Goal: Task Accomplishment & Management: Manage account settings

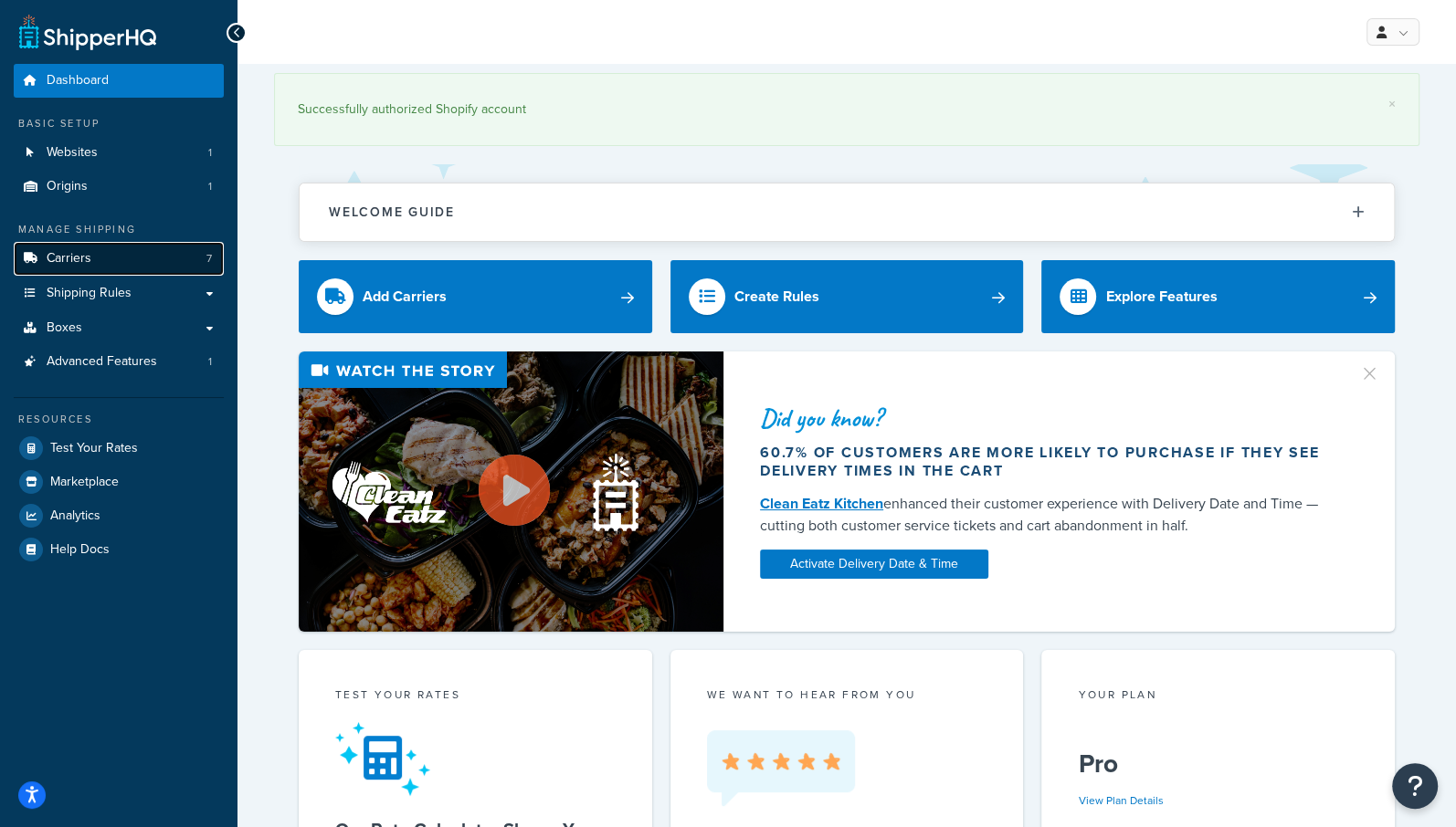
click at [59, 262] on span "Carriers" at bounding box center [68, 259] width 45 height 16
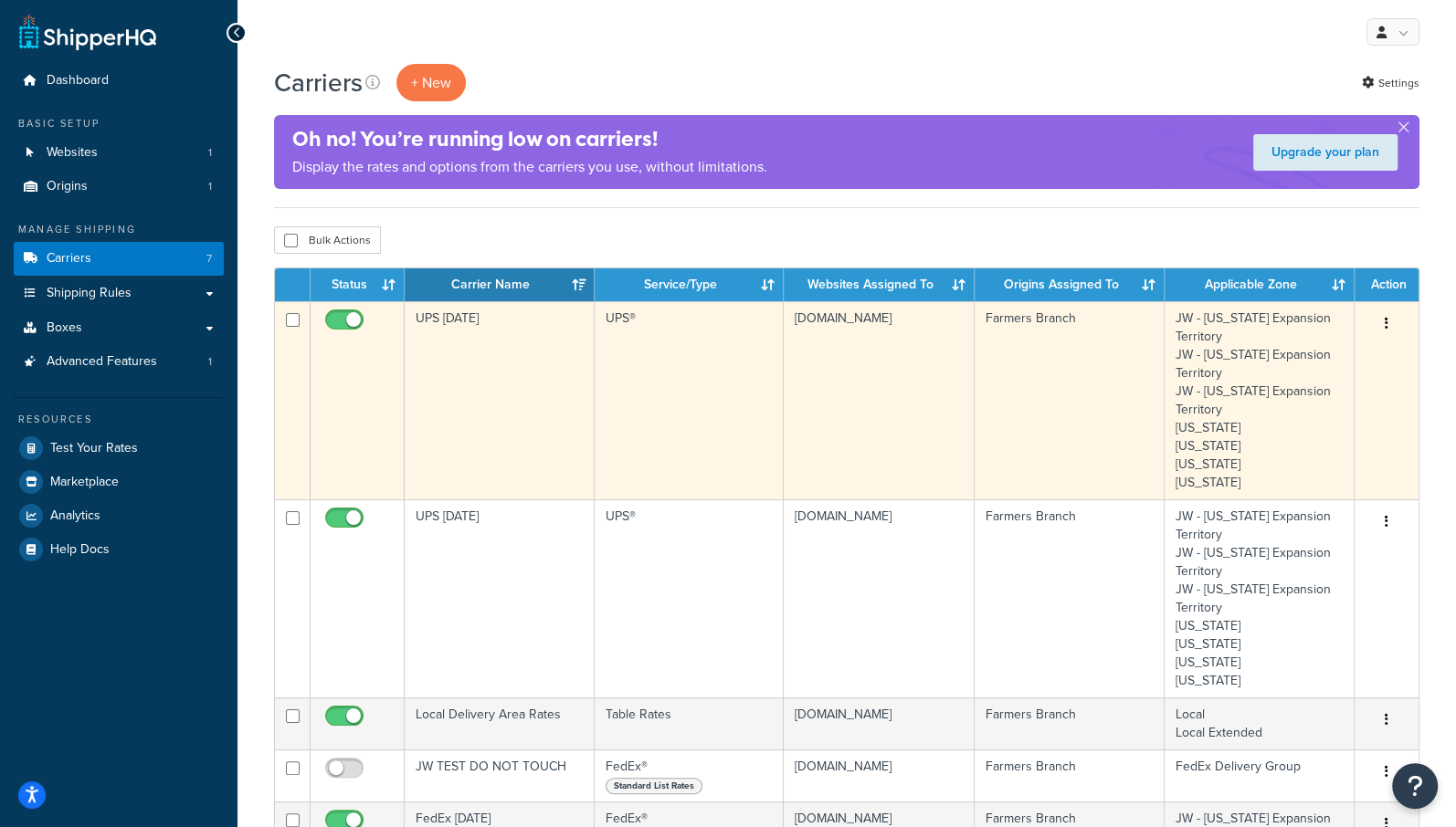
click at [1386, 323] on icon "button" at bounding box center [1387, 323] width 4 height 13
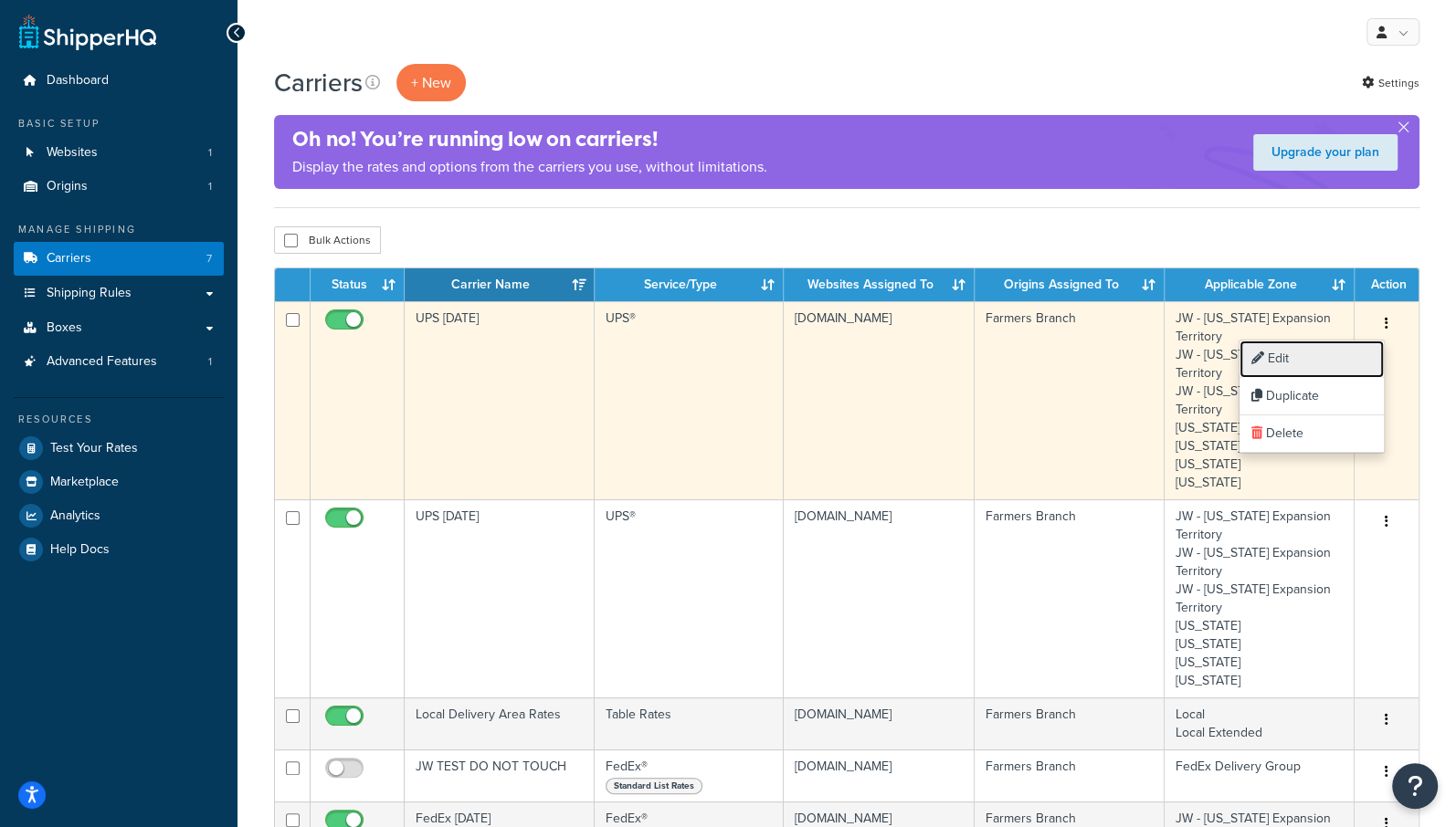
click at [1279, 362] on link "Edit" at bounding box center [1311, 360] width 145 height 38
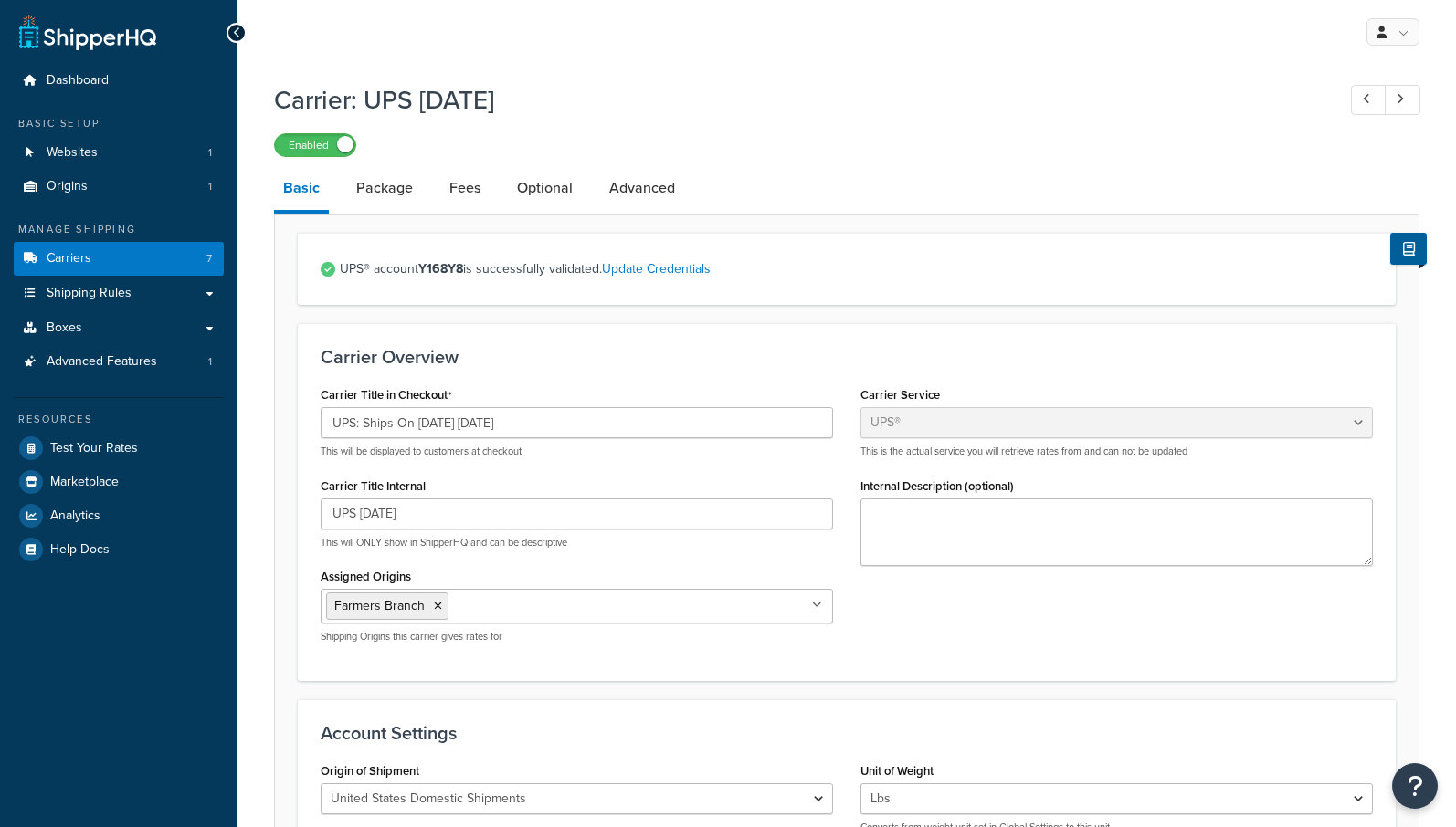
select select "ups"
click at [446, 425] on input "UPS: Ships On [DATE] [DATE]" at bounding box center [576, 422] width 512 height 31
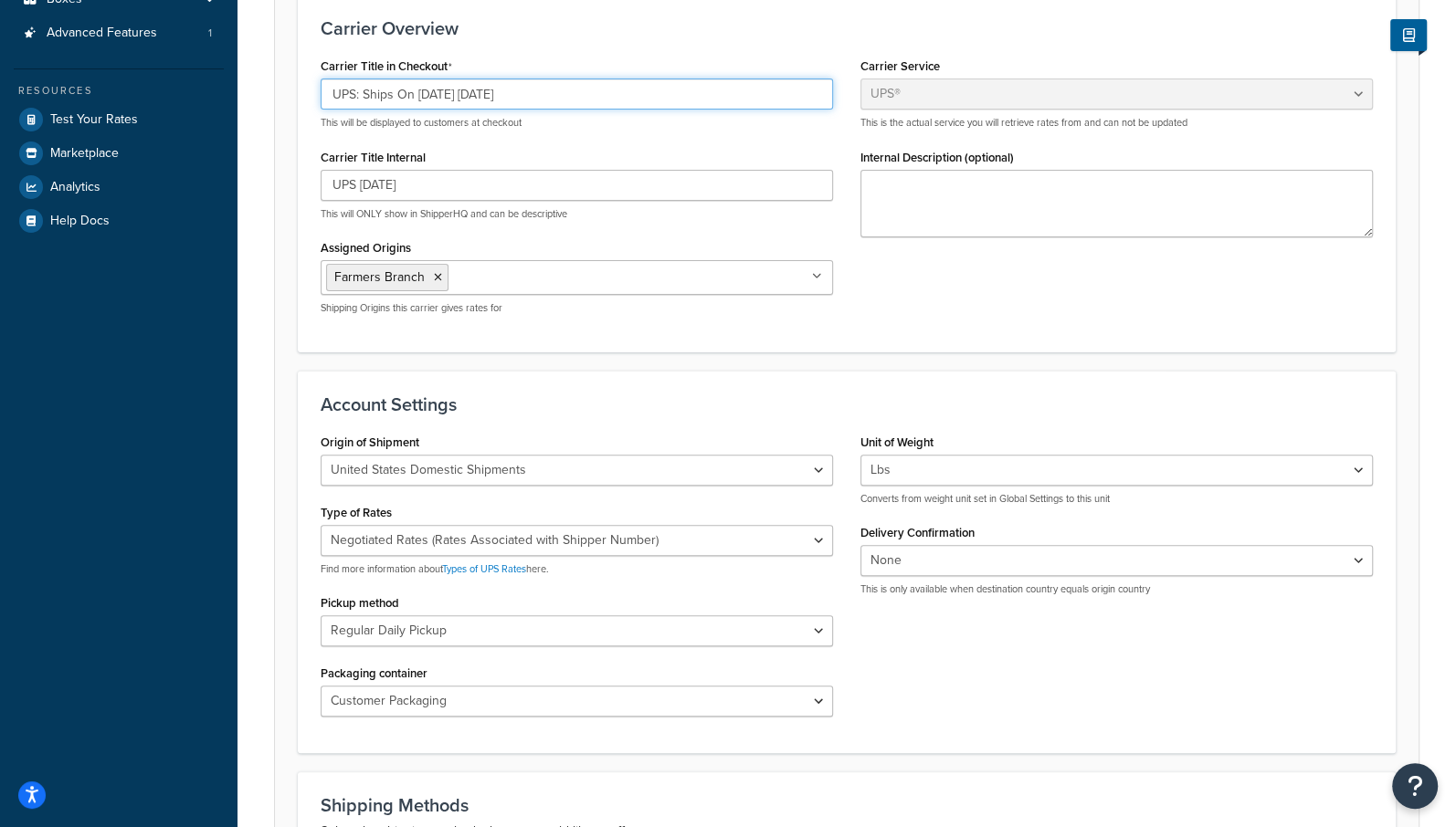
scroll to position [974, 0]
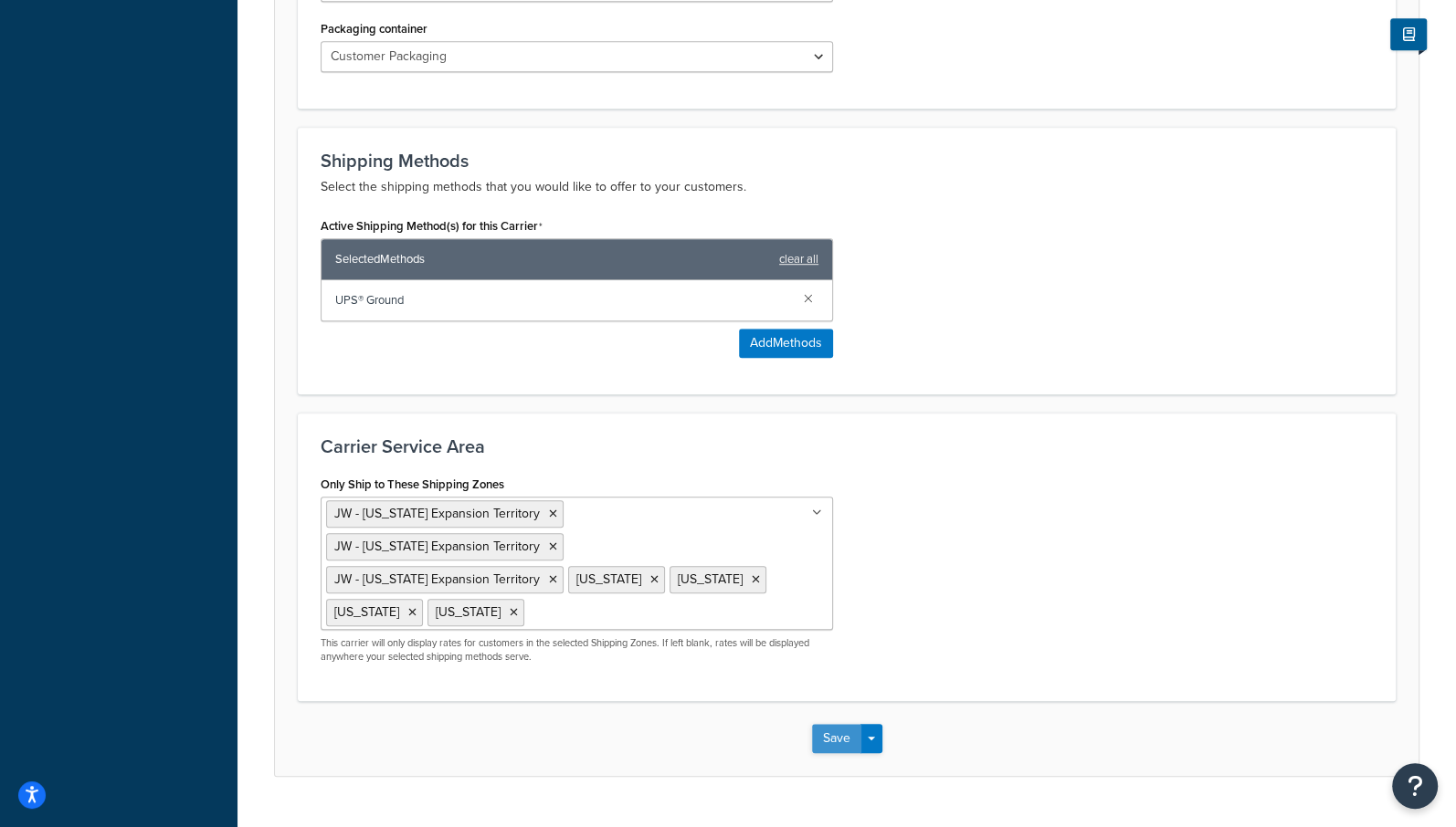
type input "UPS: Ships On 09/23/2025 Tuesday"
click at [829, 724] on button "Save" at bounding box center [837, 739] width 50 height 30
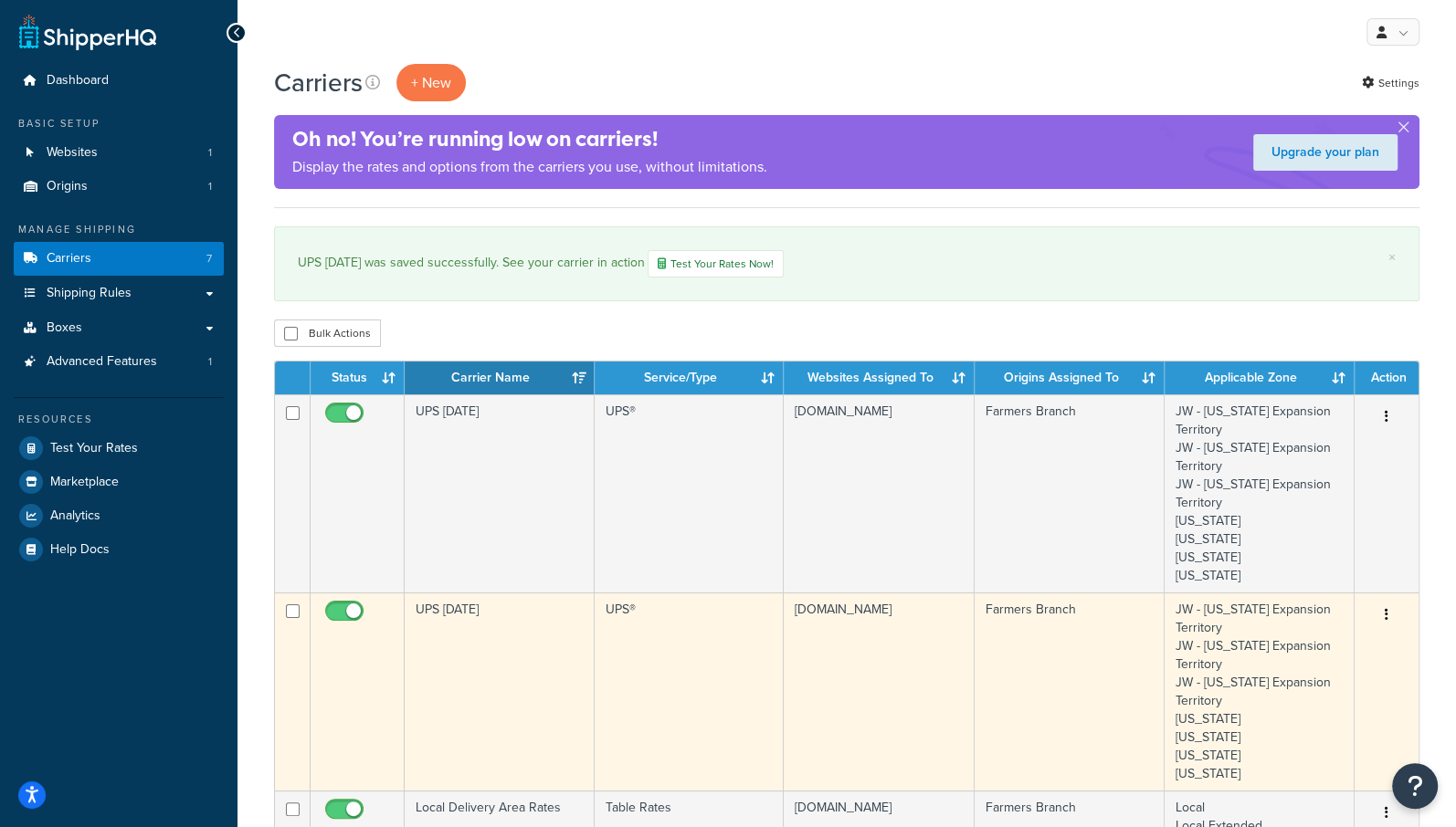
click at [1387, 611] on icon "button" at bounding box center [1387, 614] width 4 height 13
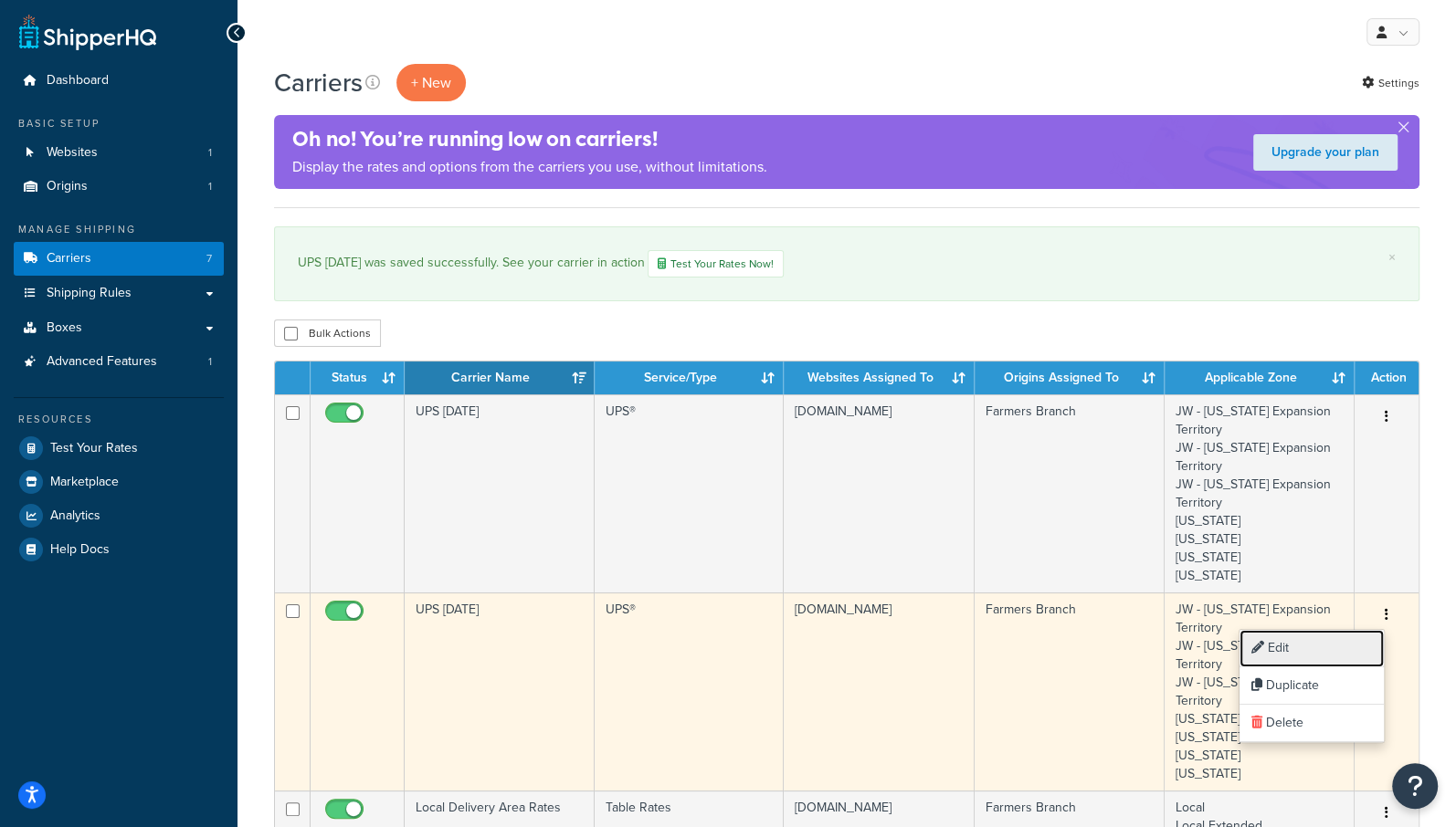
click at [1292, 645] on link "Edit" at bounding box center [1311, 649] width 145 height 38
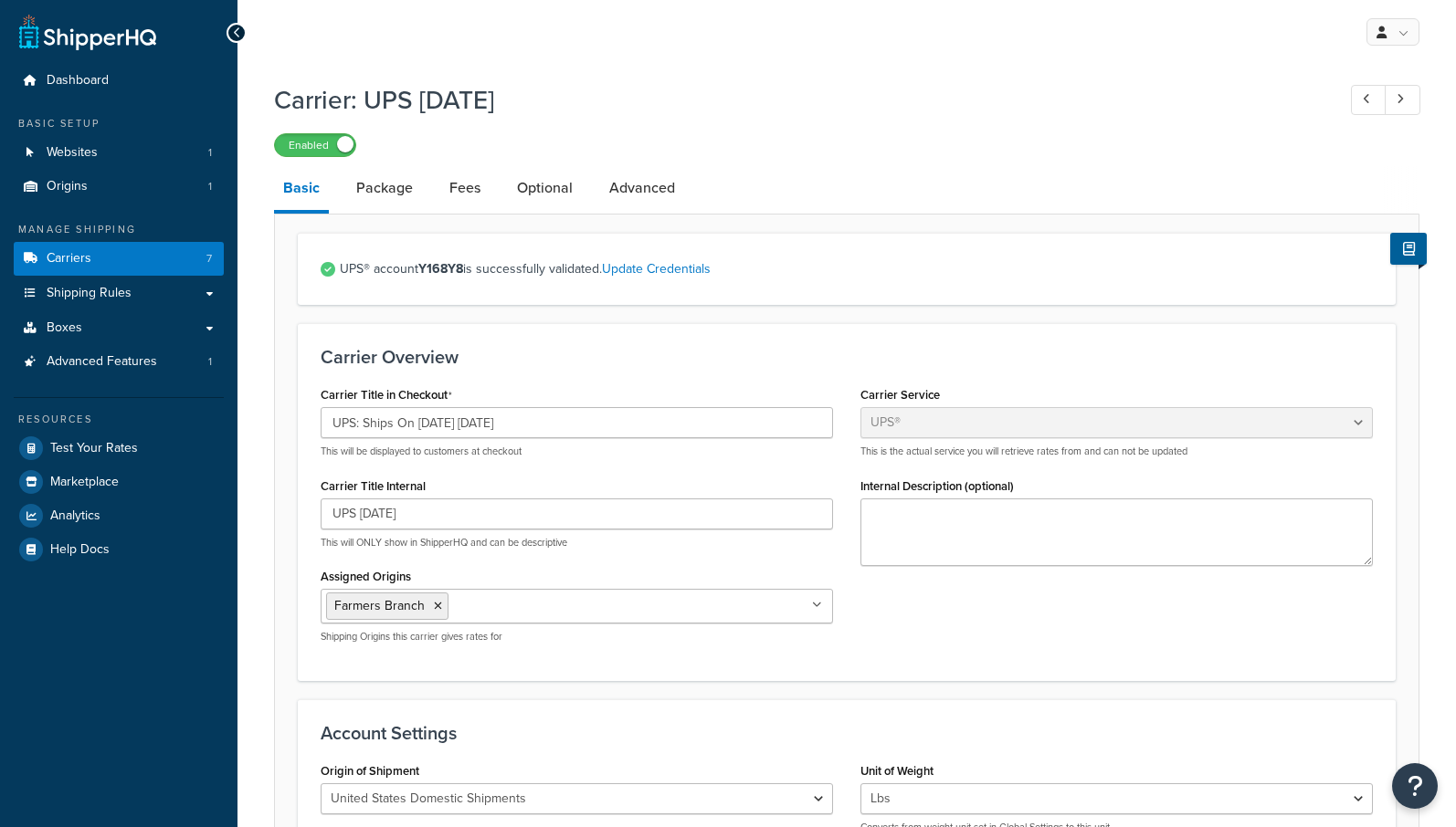
select select "ups"
click at [444, 421] on input "UPS: Ships On 09/15/2025 Monday" at bounding box center [576, 422] width 512 height 31
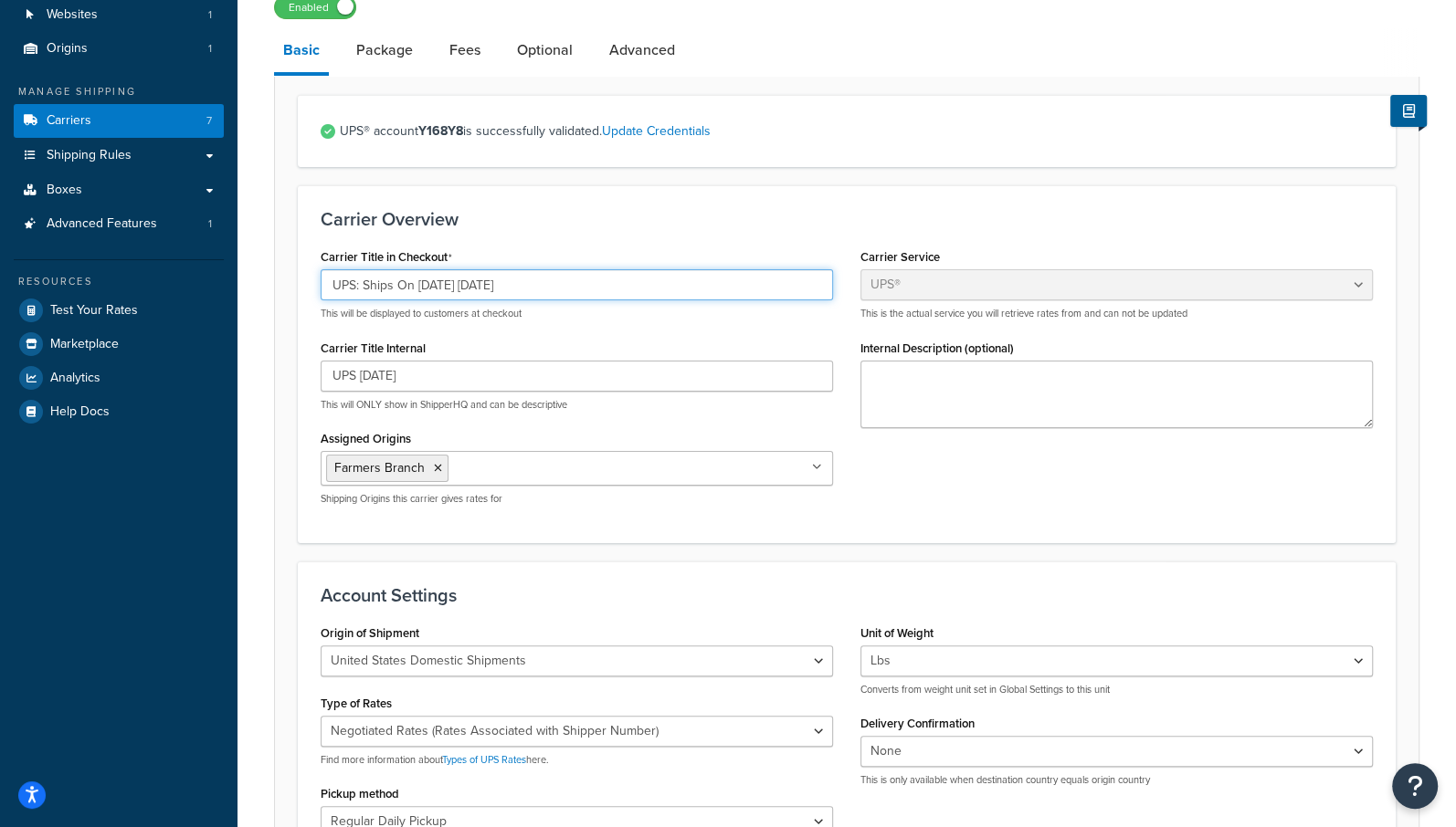
scroll to position [974, 0]
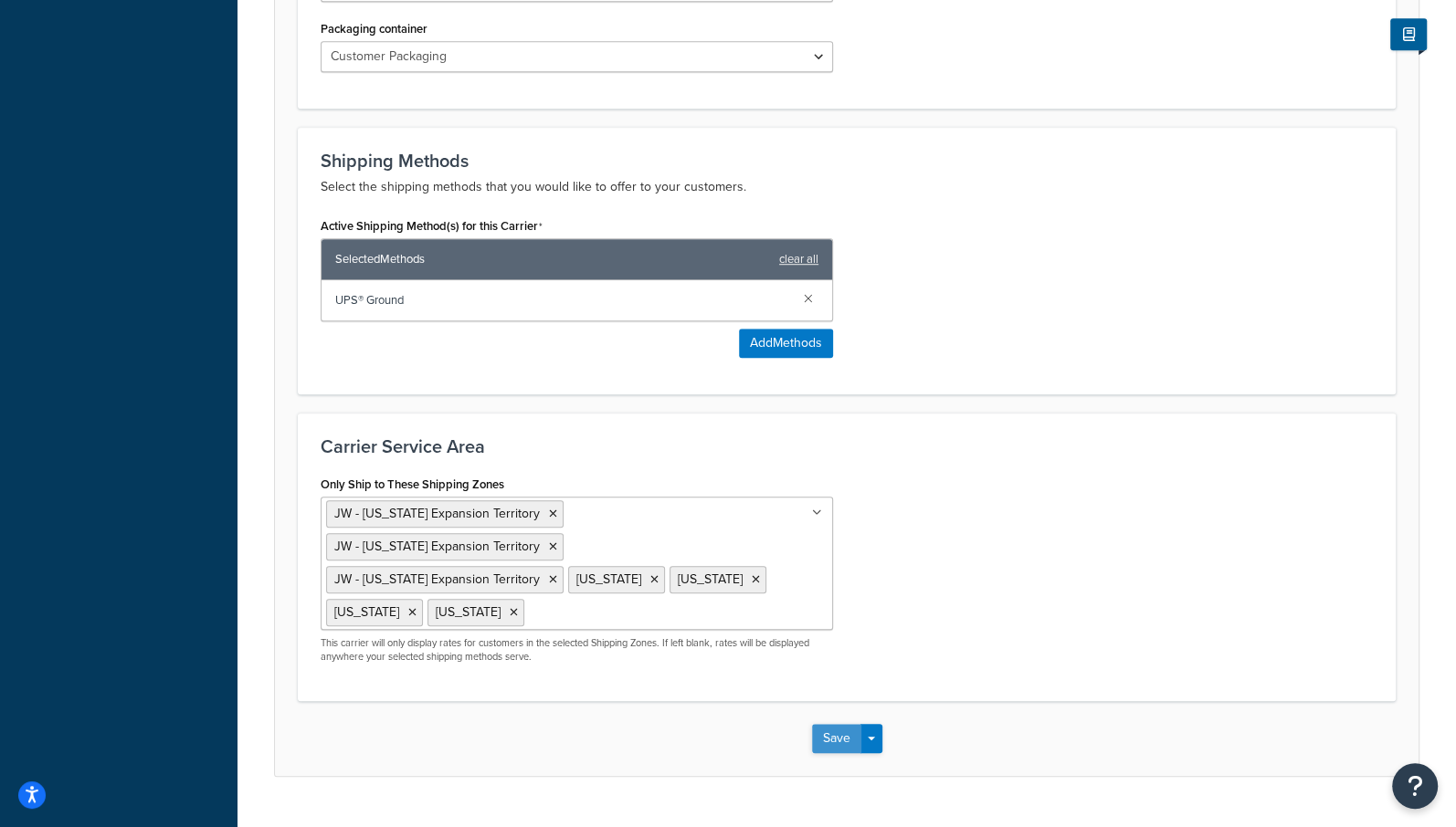
type input "UPS: Ships On 09/22/2025 Monday"
click at [841, 724] on button "Save" at bounding box center [837, 739] width 50 height 30
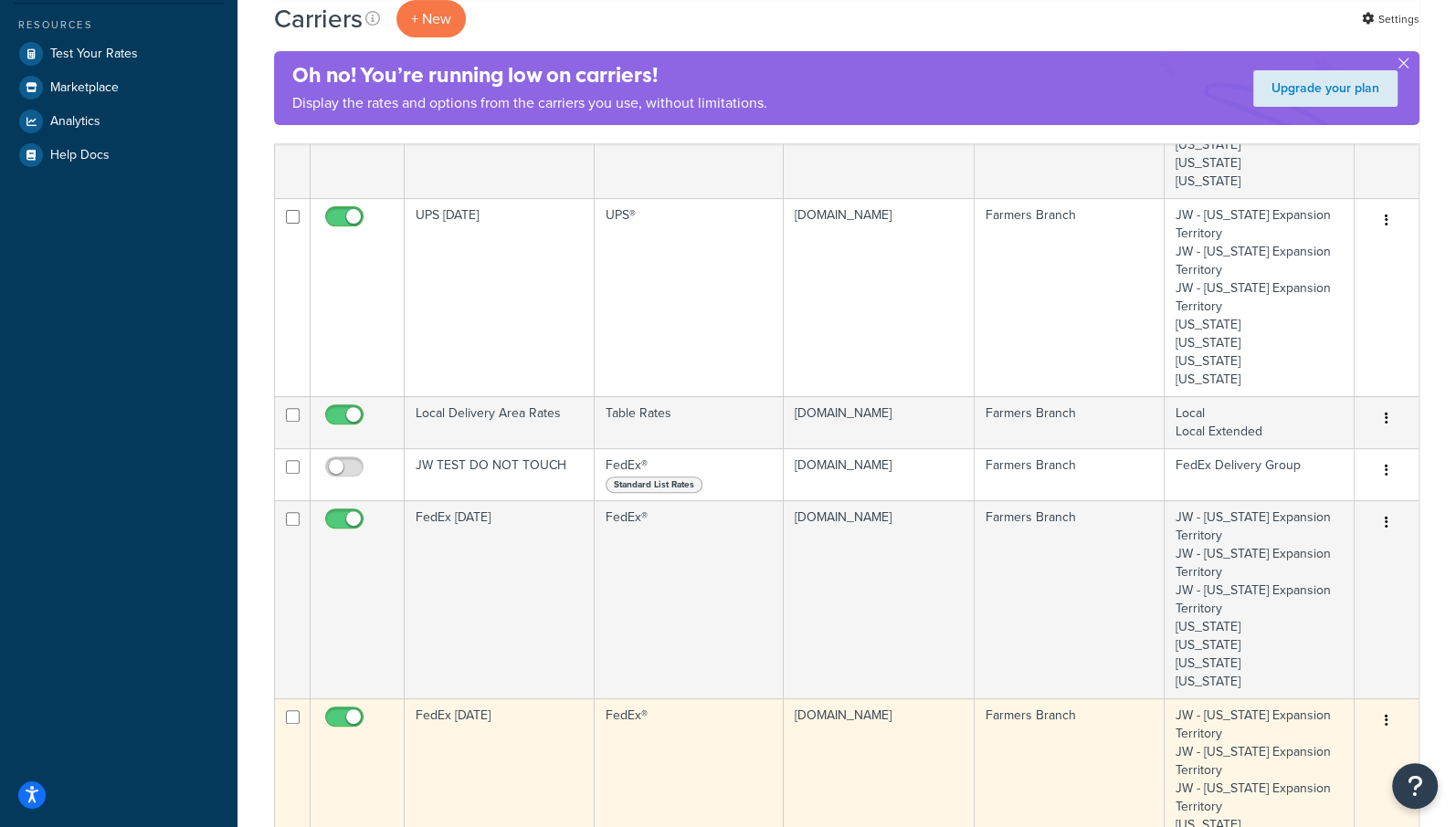
scroll to position [393, 0]
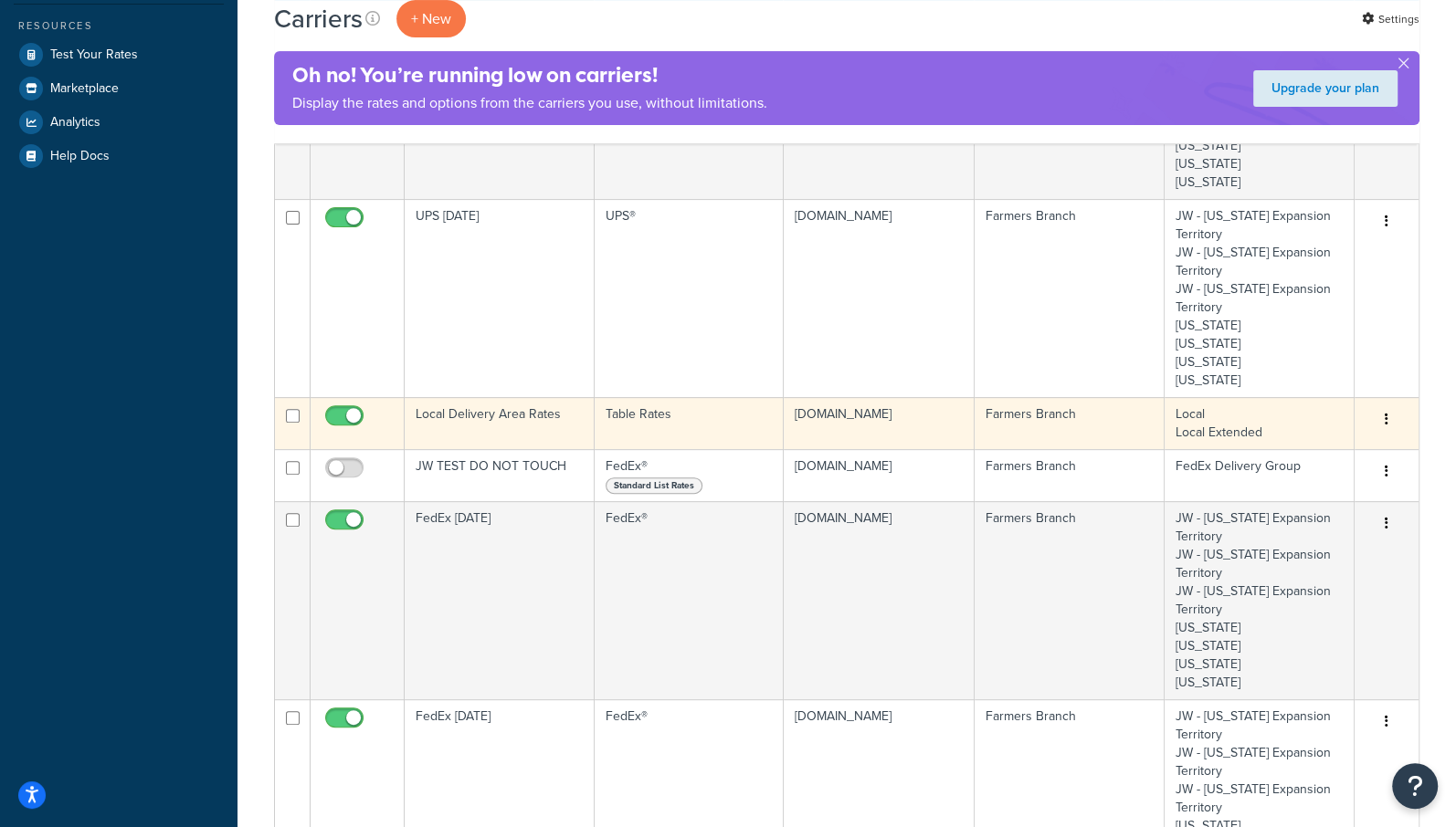
click at [1387, 418] on icon "button" at bounding box center [1387, 419] width 4 height 13
click at [1282, 458] on link "Edit" at bounding box center [1311, 454] width 145 height 38
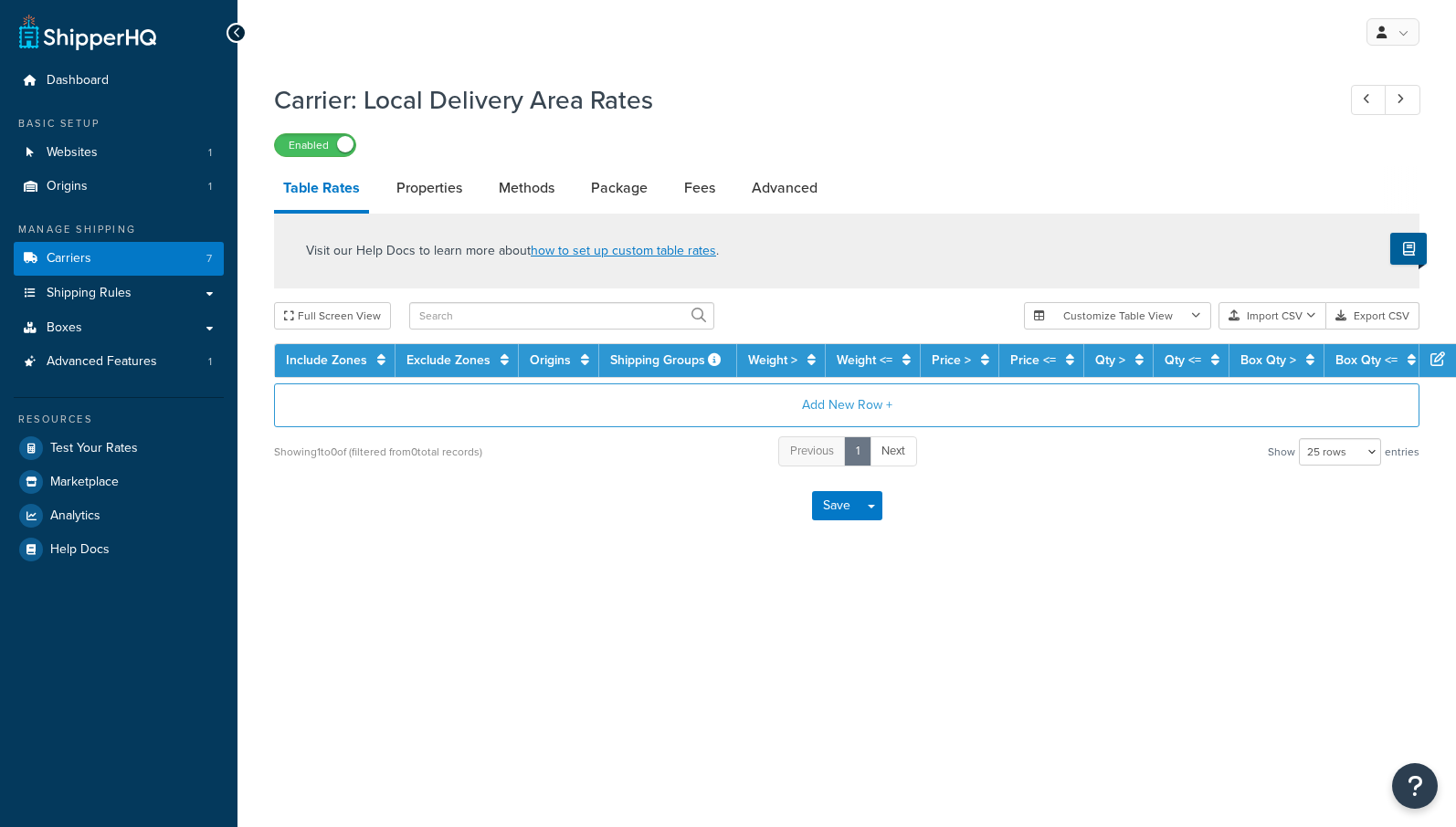
select select "25"
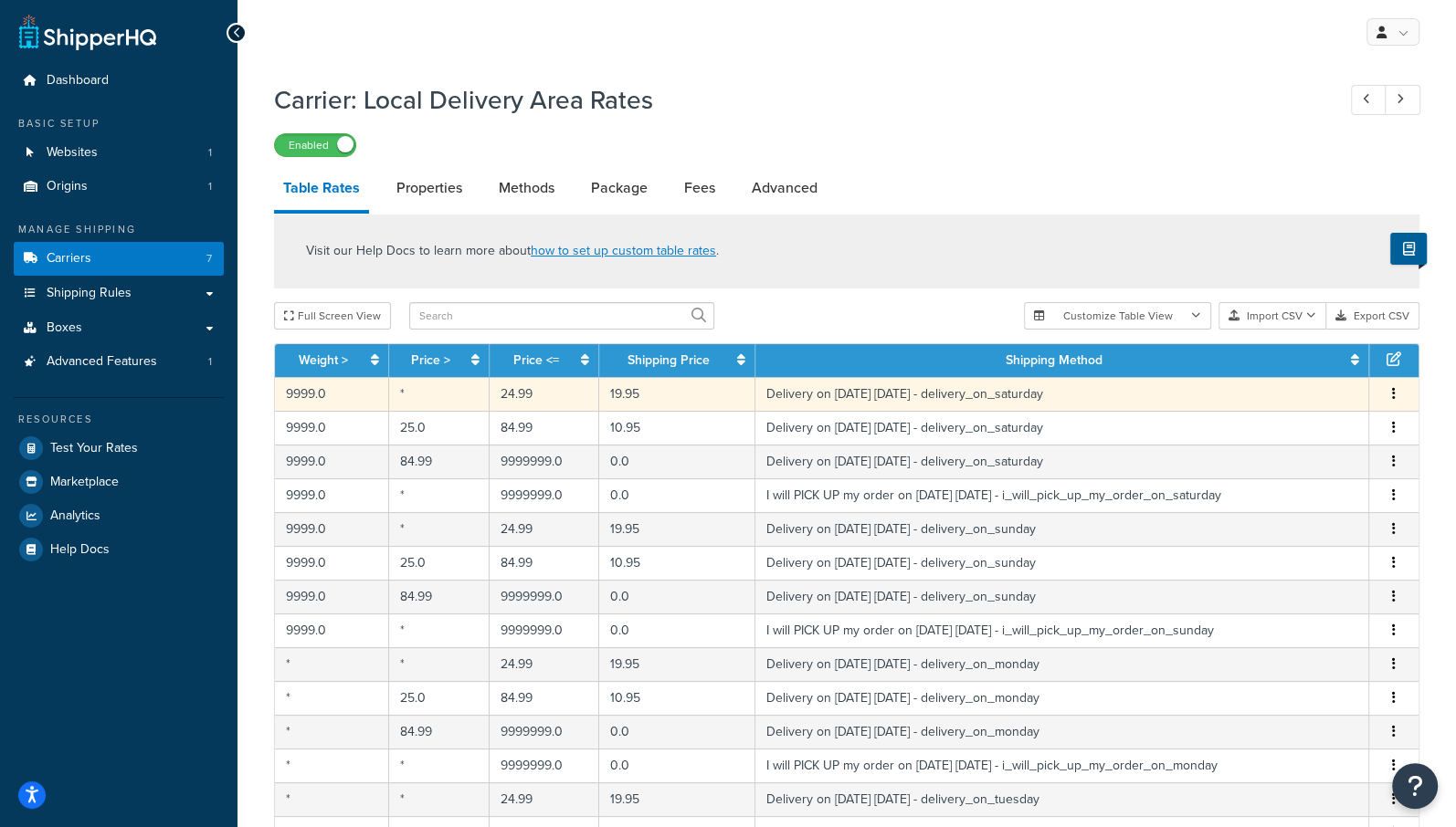
click at [1394, 396] on icon "button" at bounding box center [1394, 393] width 4 height 13
click at [1270, 355] on div "Edit" at bounding box center [1301, 358] width 130 height 38
select select "153761"
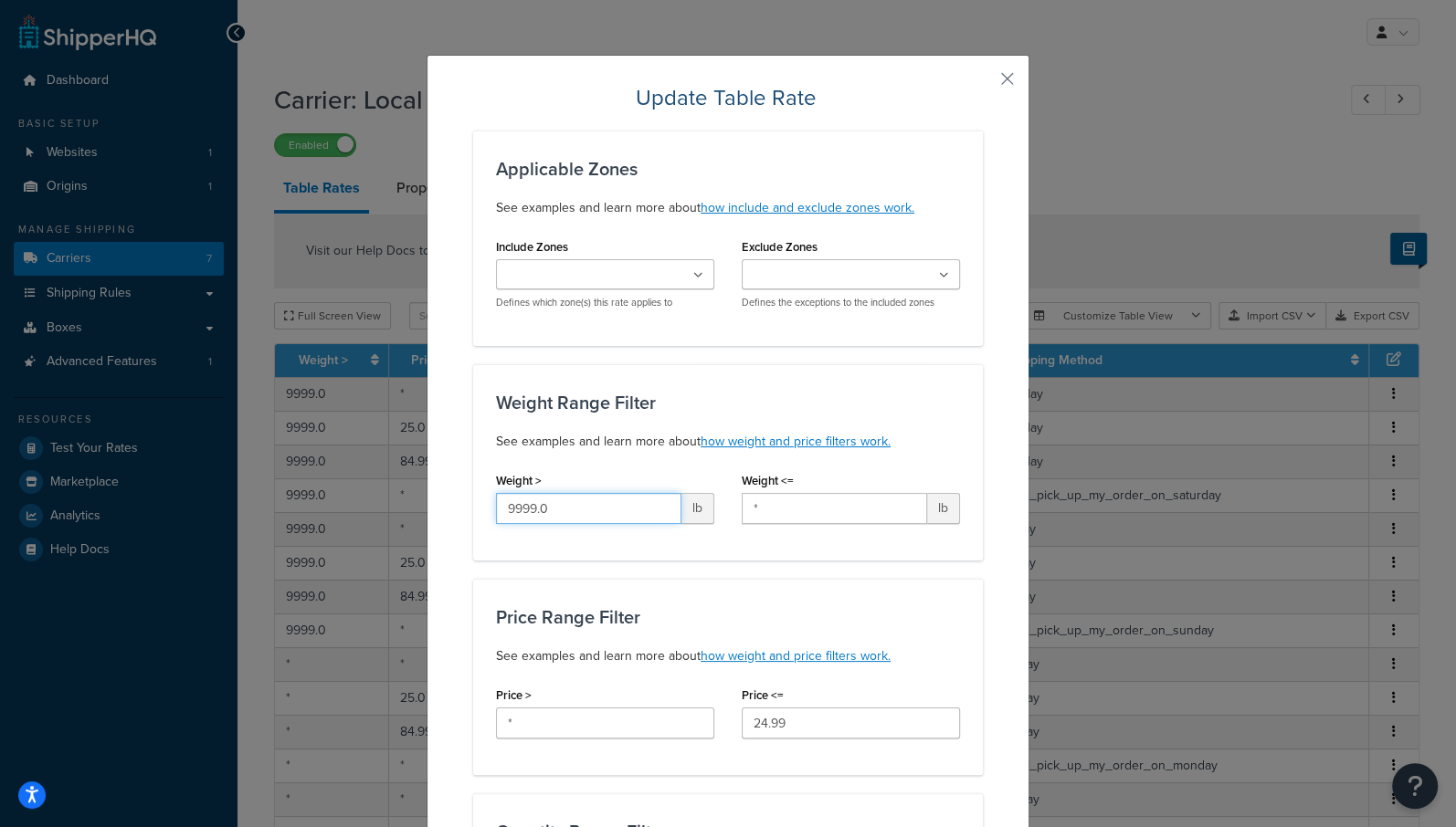
drag, startPoint x: 561, startPoint y: 504, endPoint x: 285, endPoint y: 449, distance: 281.4
click at [285, 459] on div "Update Table Rate Applicable Zones See examples and learn more about how includ…" at bounding box center [728, 413] width 1456 height 827
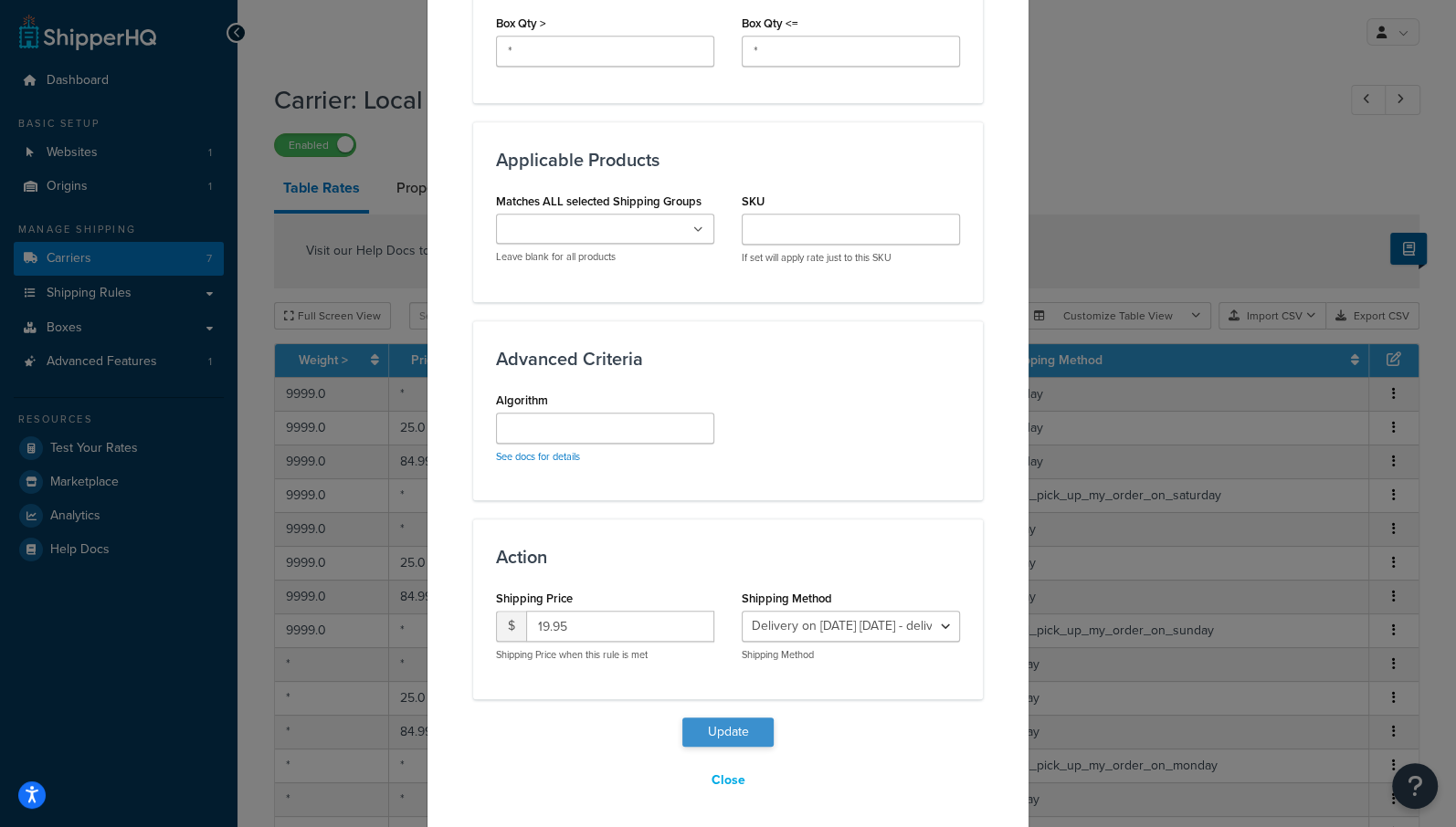
type input "*"
click at [725, 718] on button "Update" at bounding box center [728, 733] width 91 height 30
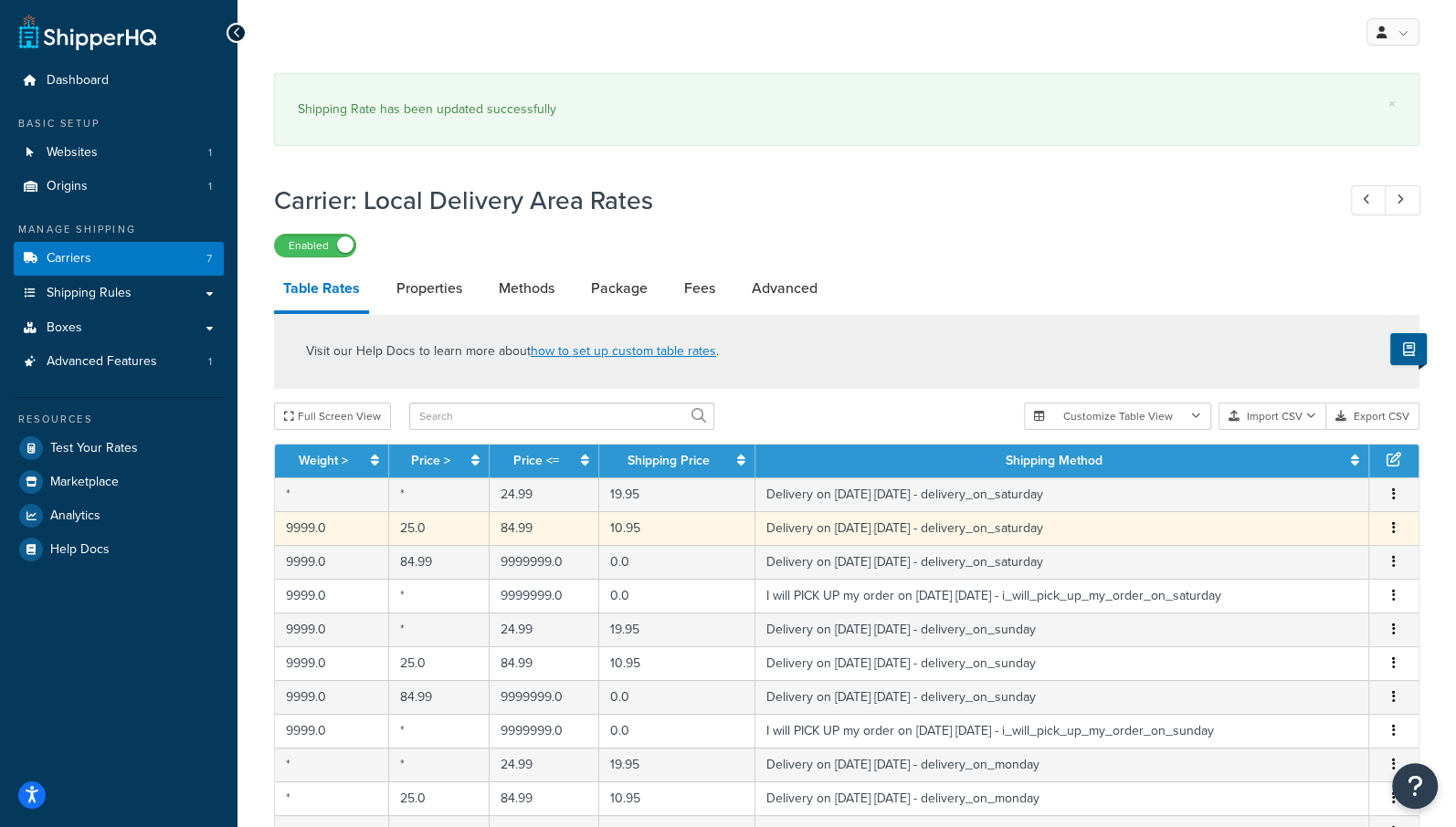
click at [1395, 530] on icon "button" at bounding box center [1394, 528] width 4 height 13
click at [1292, 486] on div "Edit" at bounding box center [1301, 491] width 130 height 38
select select "153761"
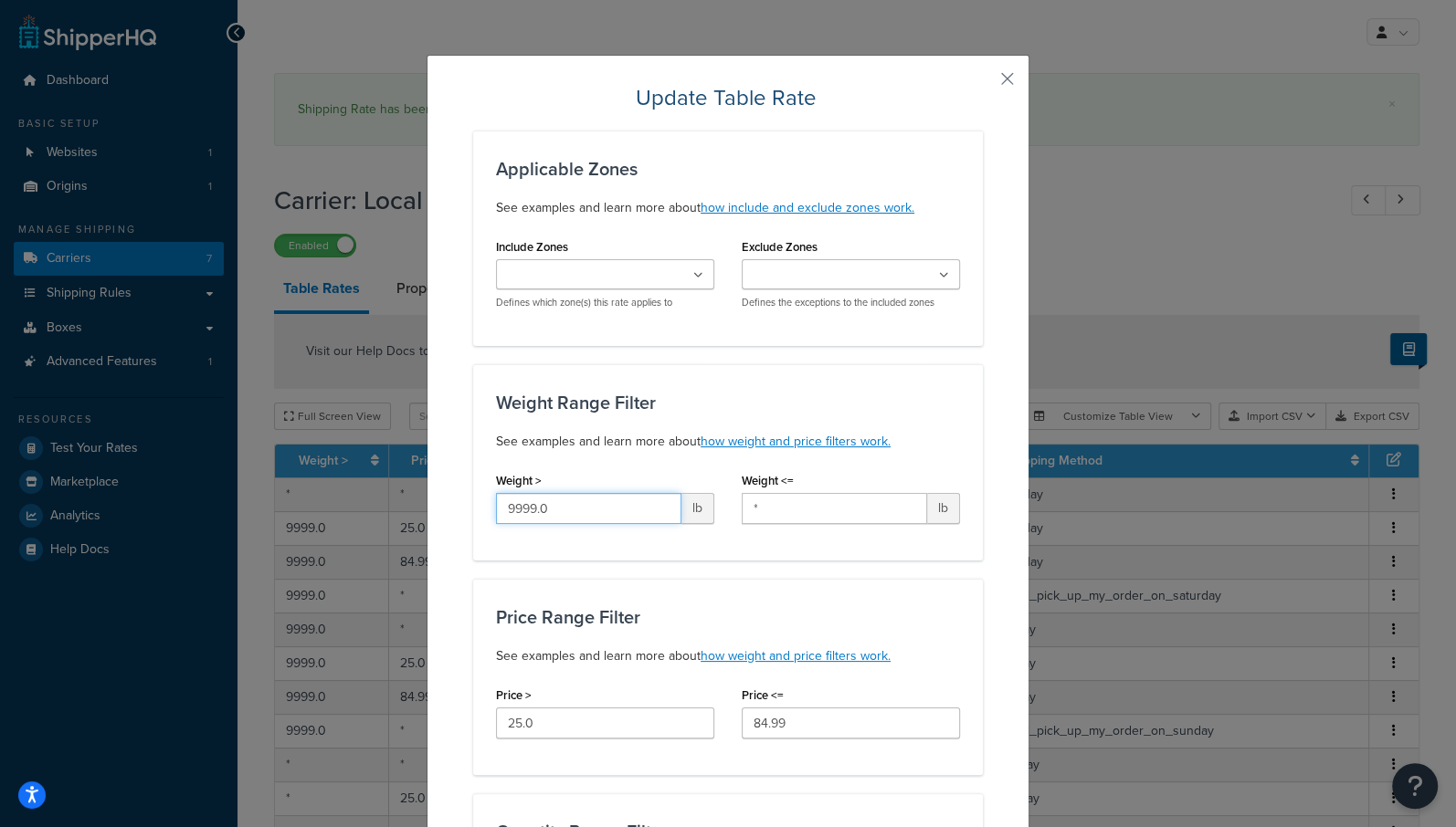
drag, startPoint x: 588, startPoint y: 511, endPoint x: 361, endPoint y: 504, distance: 227.1
click at [361, 504] on div "Update Table Rate Applicable Zones See examples and learn more about how includ…" at bounding box center [728, 413] width 1456 height 827
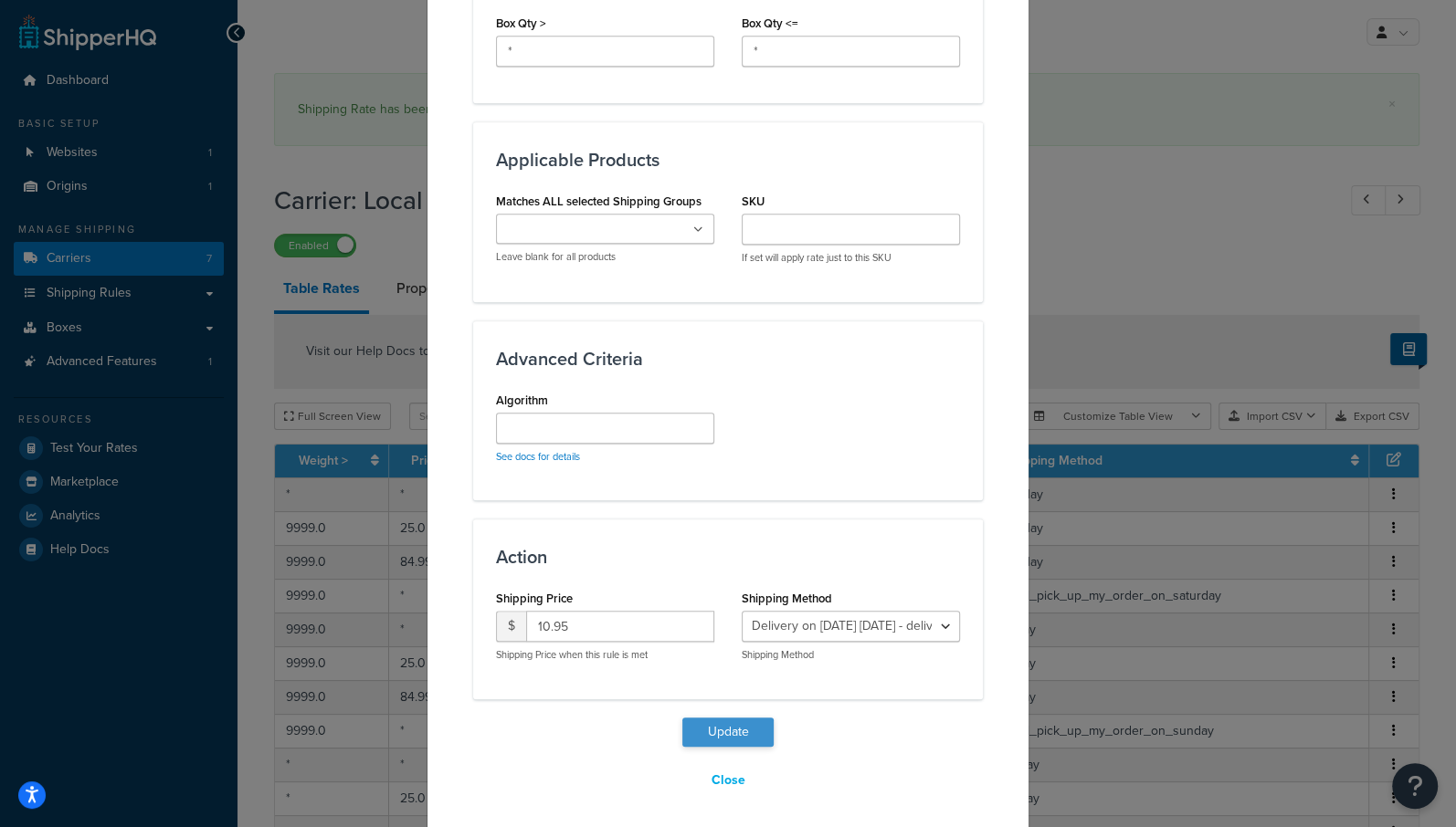
type input "*"
click at [714, 721] on button "Update" at bounding box center [728, 733] width 91 height 30
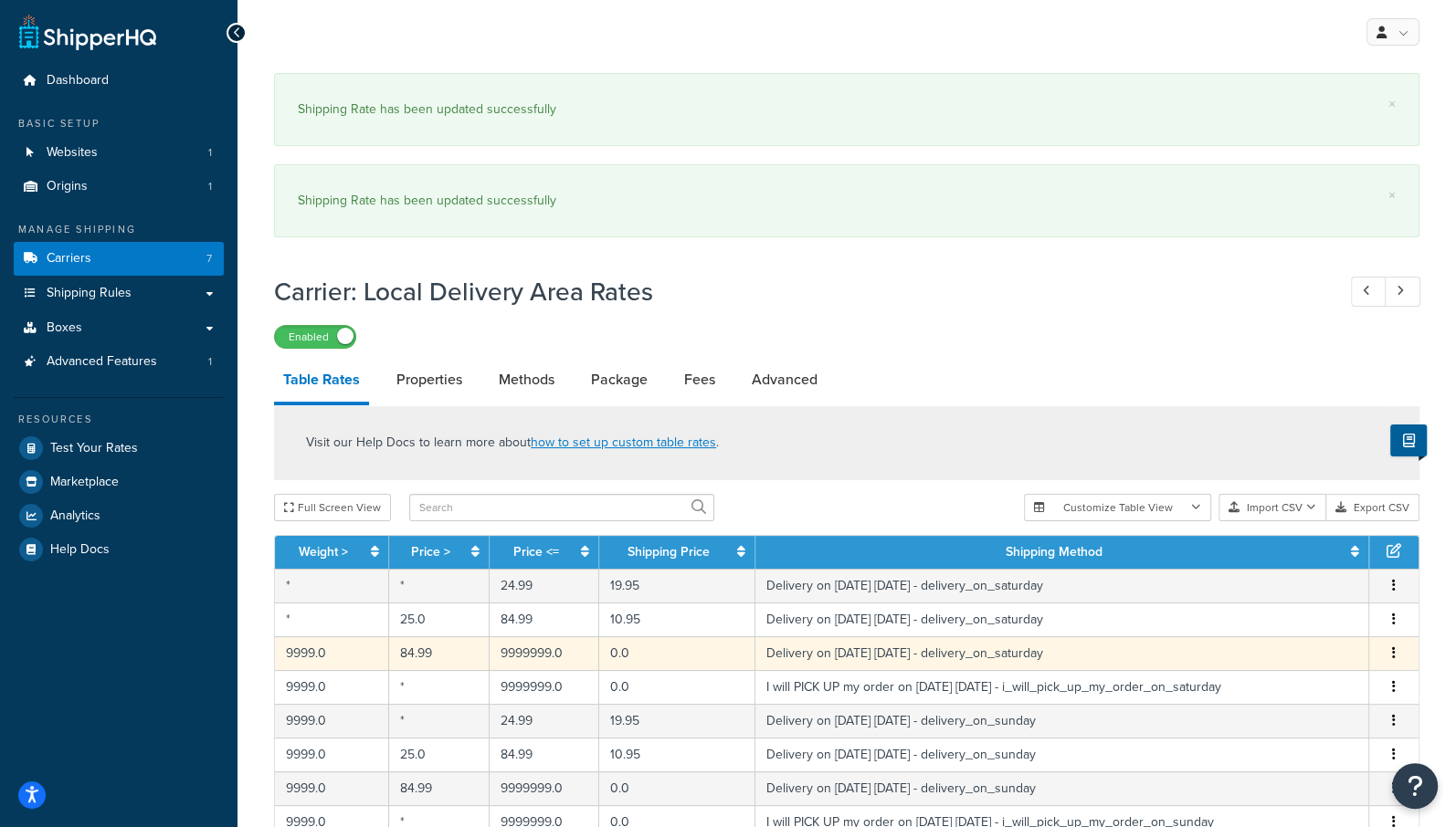
click at [1398, 652] on button "button" at bounding box center [1394, 654] width 15 height 20
click at [1284, 616] on div "Edit" at bounding box center [1301, 615] width 130 height 38
select select "153761"
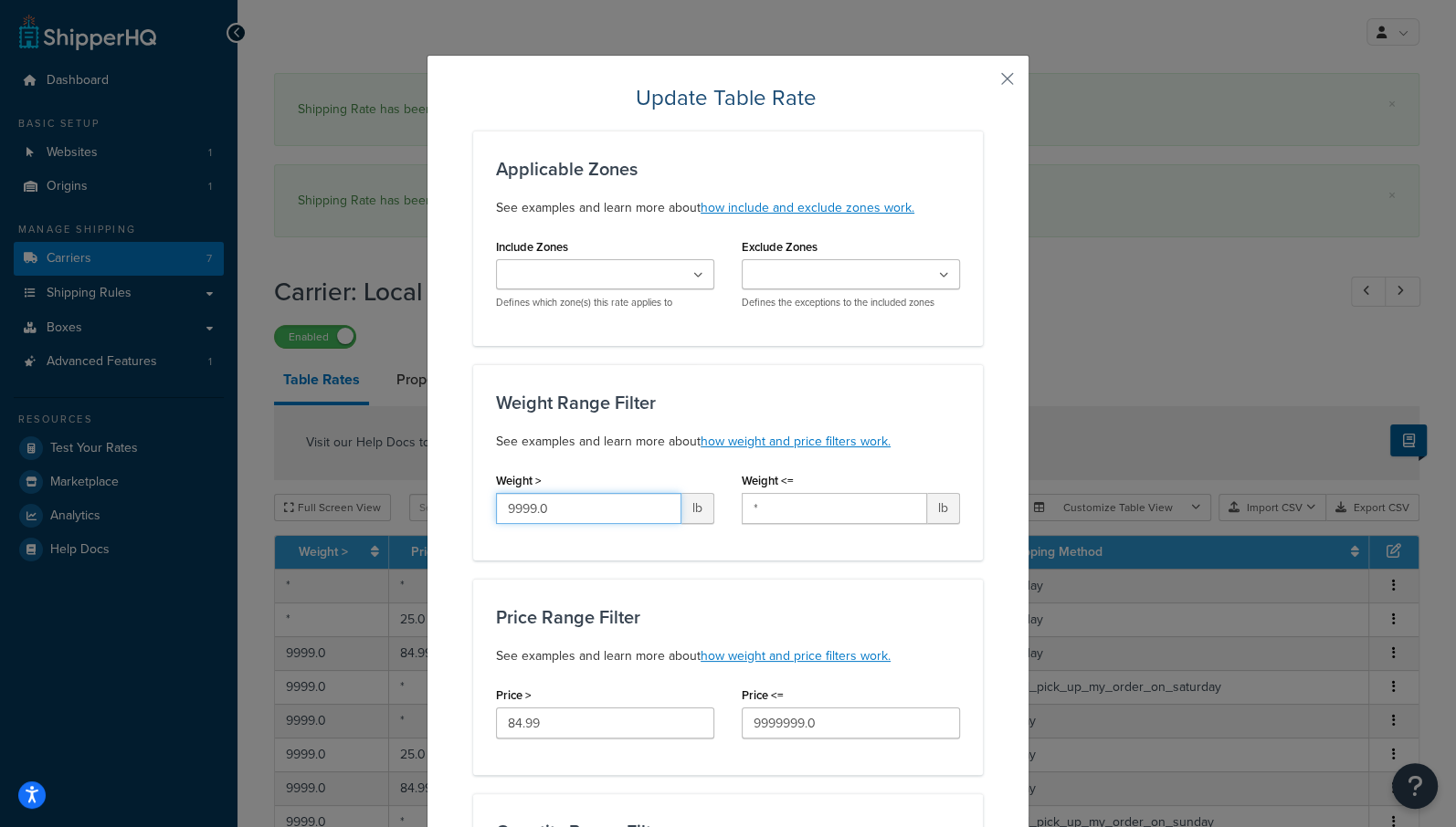
drag, startPoint x: 569, startPoint y: 507, endPoint x: 197, endPoint y: 441, distance: 377.8
click at [197, 441] on div "Update Table Rate Applicable Zones See examples and learn more about how includ…" at bounding box center [728, 413] width 1456 height 827
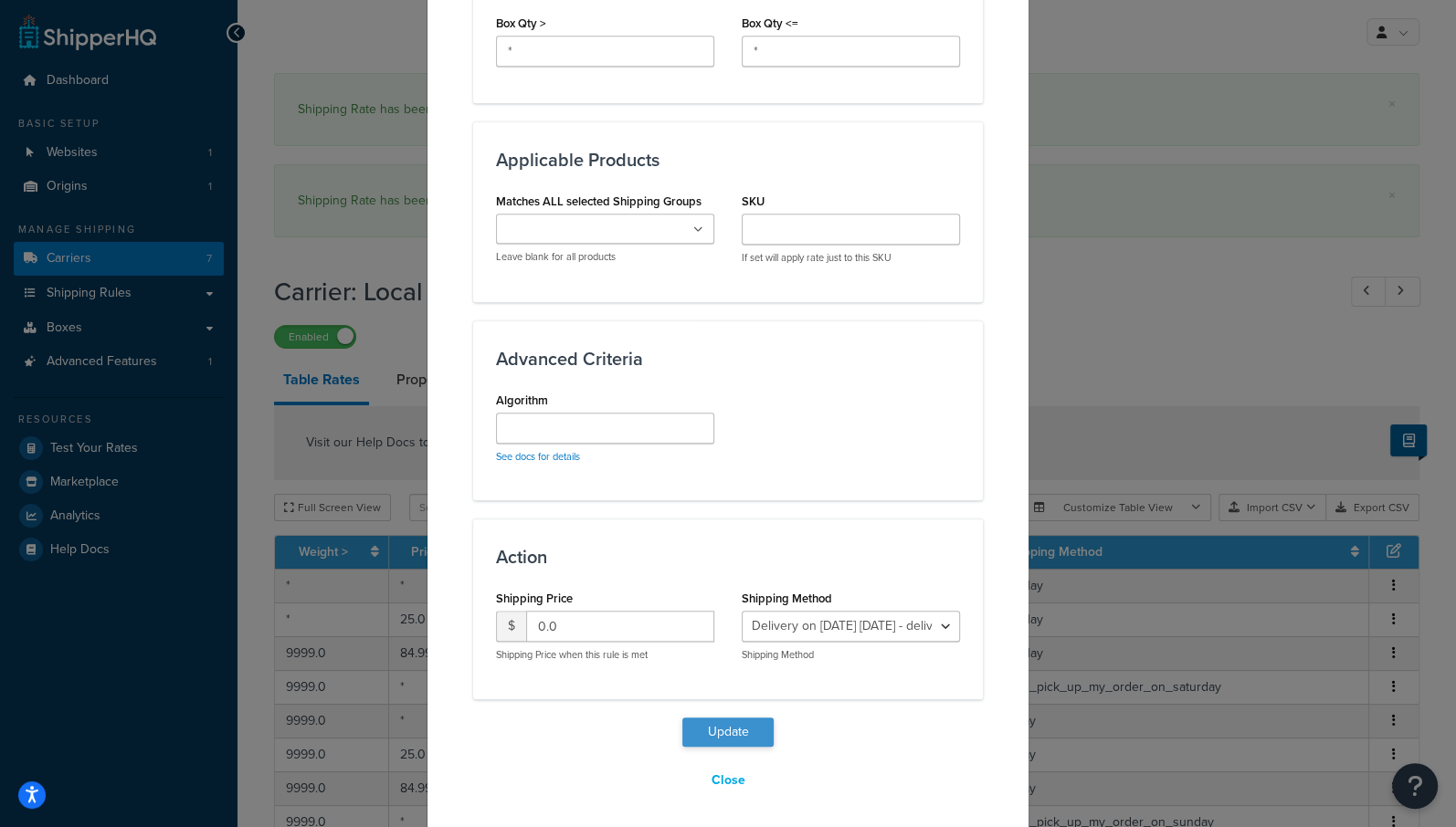
type input "*"
click at [722, 728] on button "Update" at bounding box center [728, 733] width 91 height 30
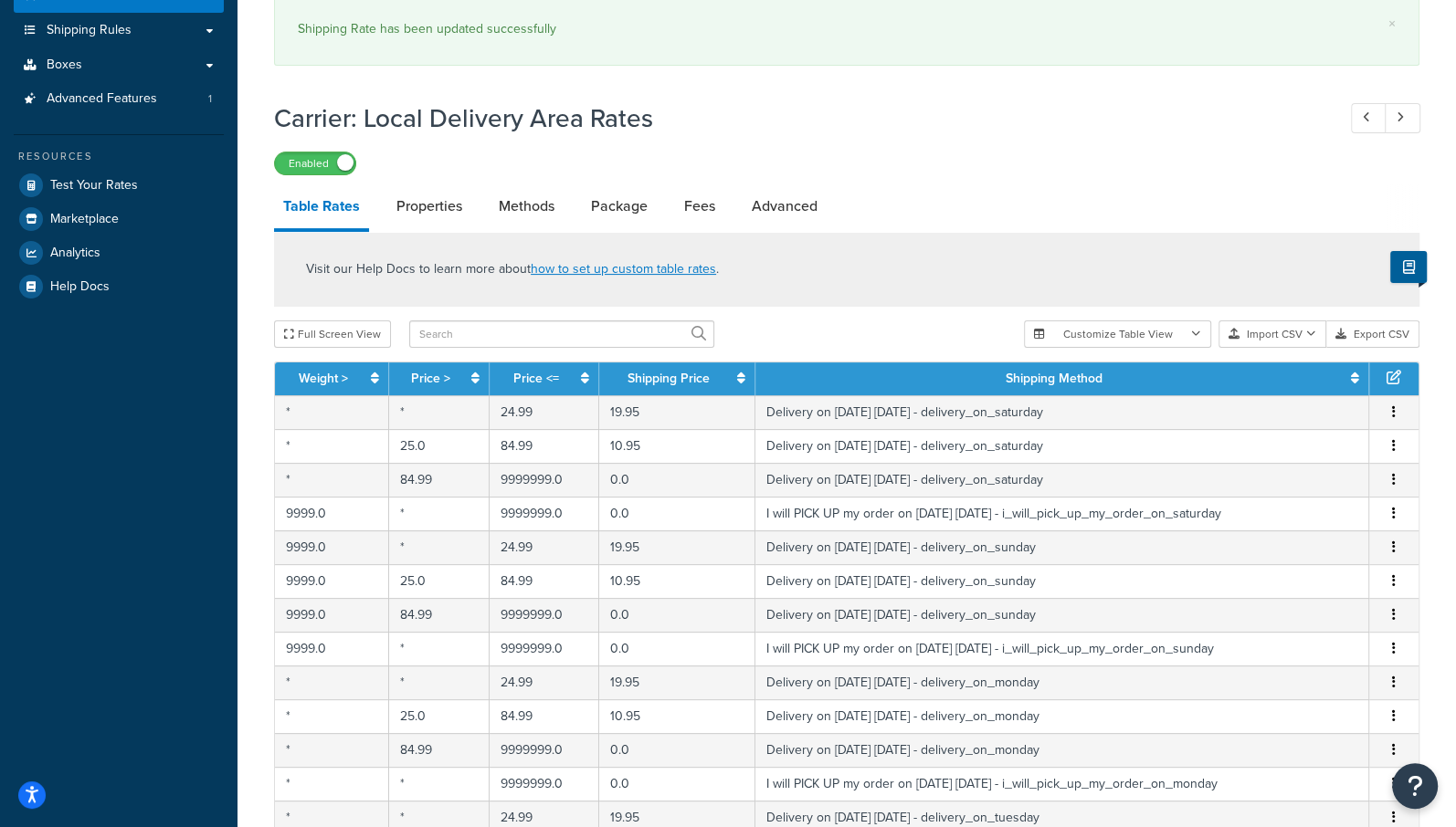
scroll to position [275, 0]
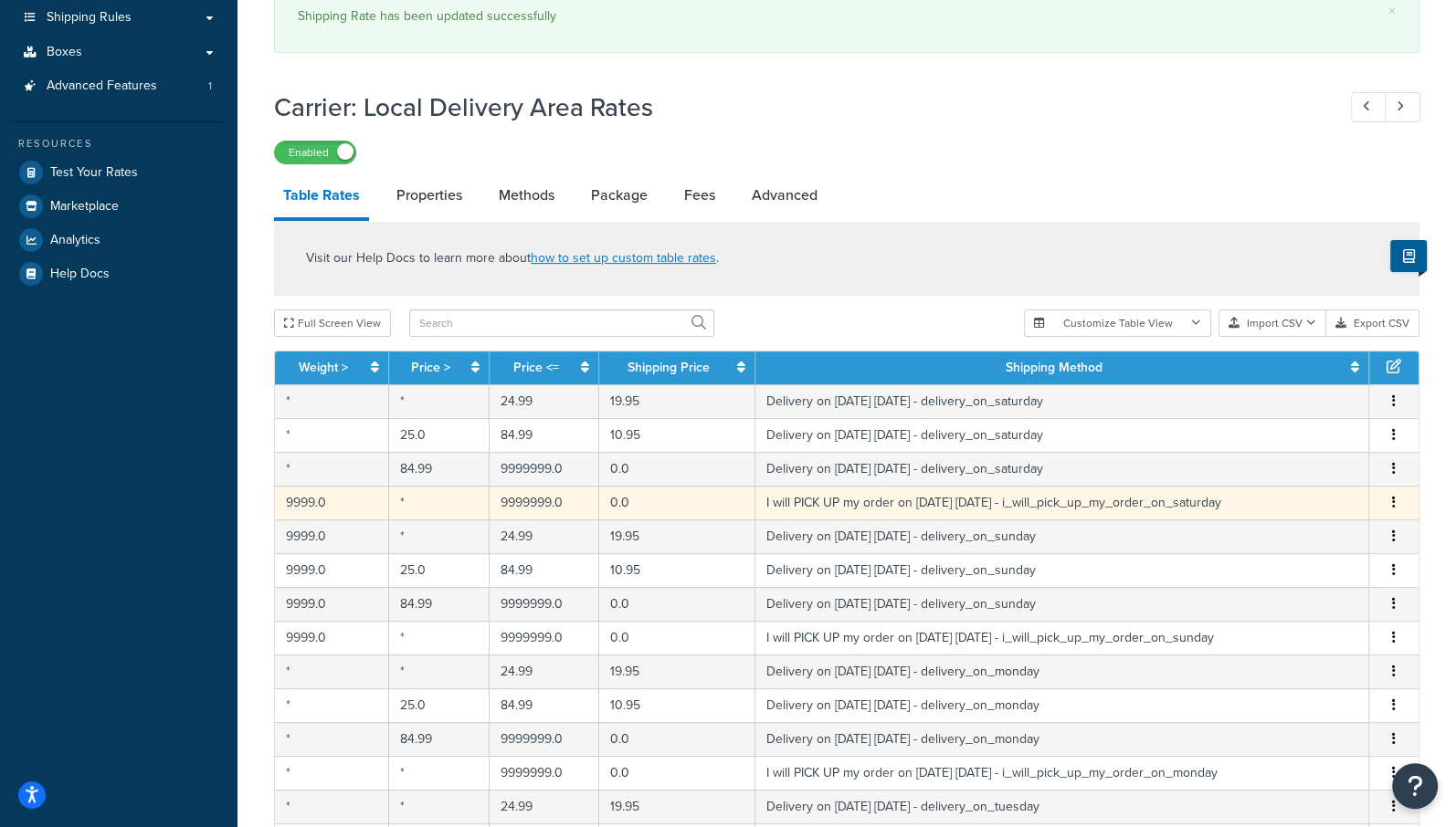
click at [1391, 497] on button "button" at bounding box center [1394, 503] width 15 height 20
click at [1285, 460] on div "Edit" at bounding box center [1301, 464] width 130 height 38
select select "153762"
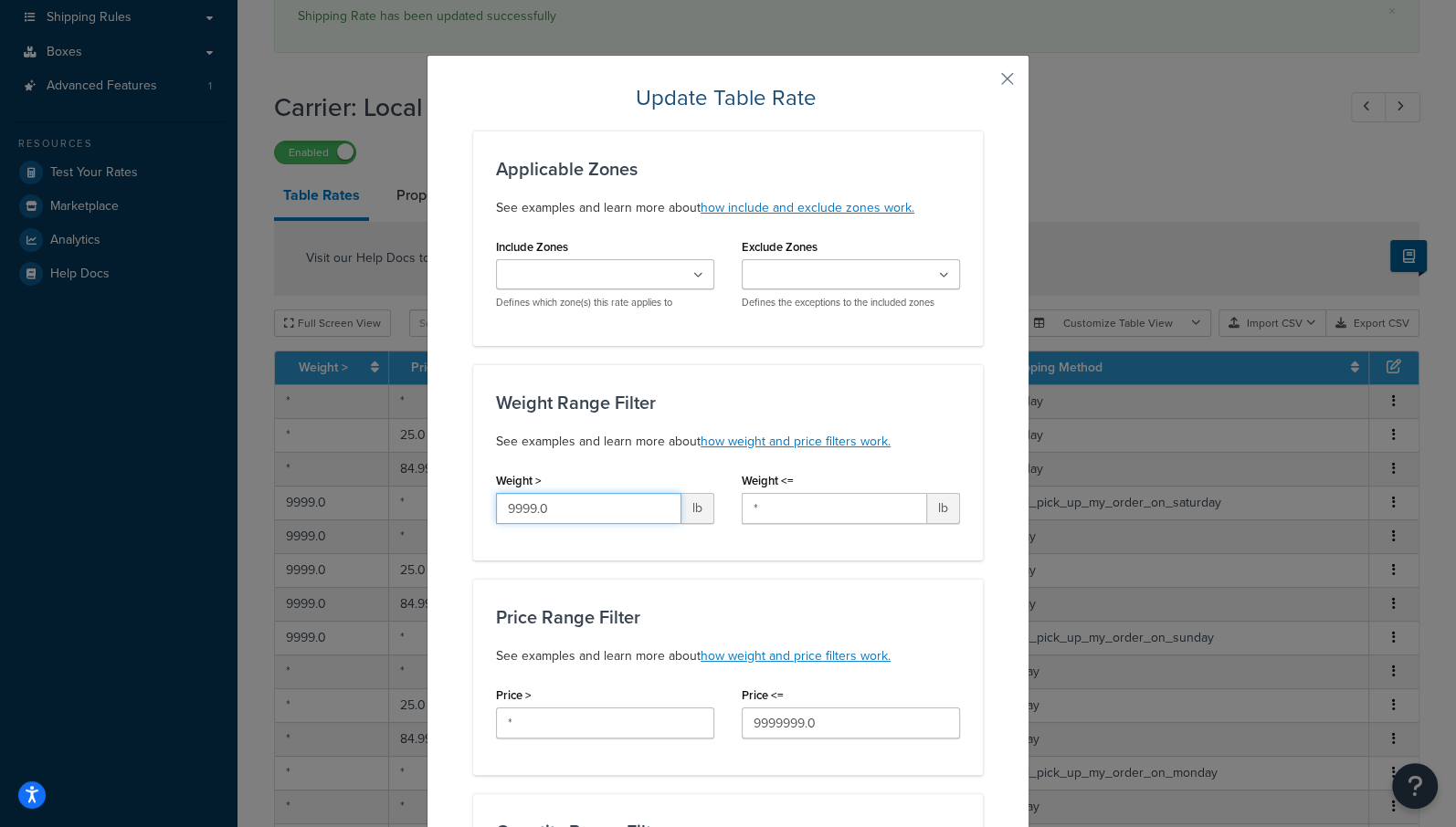
drag, startPoint x: 572, startPoint y: 508, endPoint x: 341, endPoint y: 497, distance: 231.3
click at [341, 497] on div "Update Table Rate Applicable Zones See examples and learn more about how includ…" at bounding box center [728, 413] width 1456 height 827
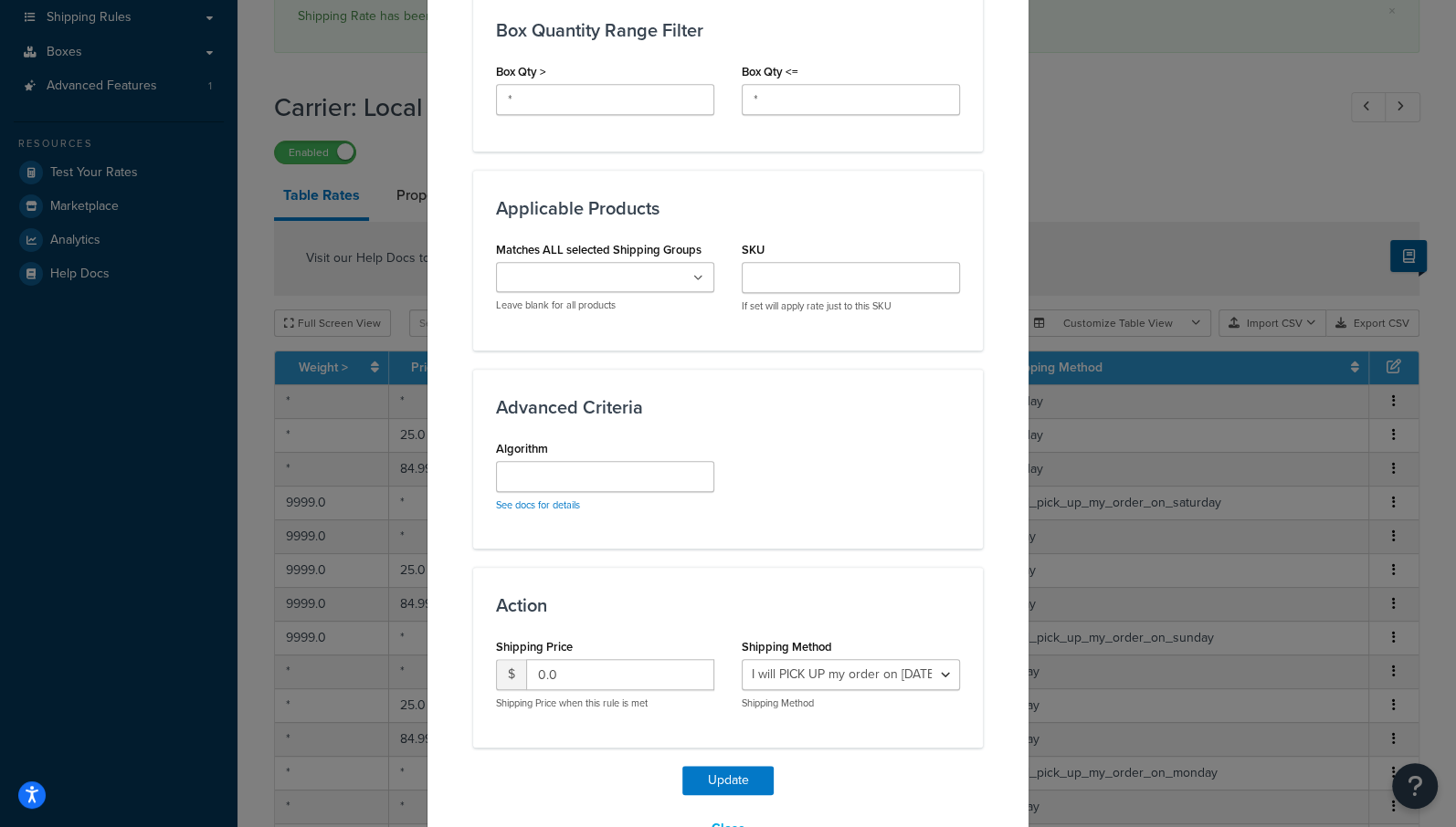
scroll to position [1028, 0]
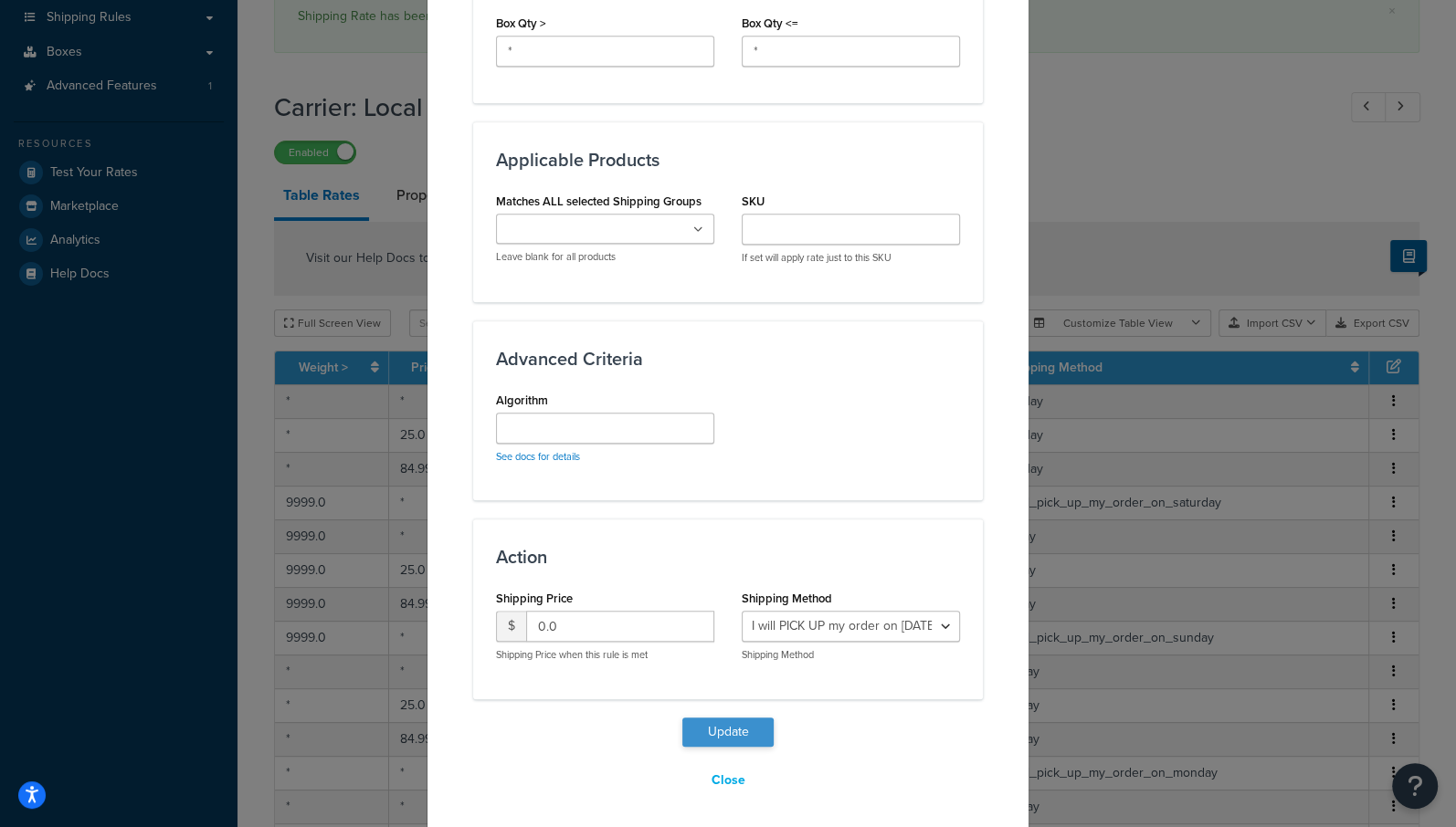
type input "*"
click at [713, 729] on button "Update" at bounding box center [728, 733] width 91 height 30
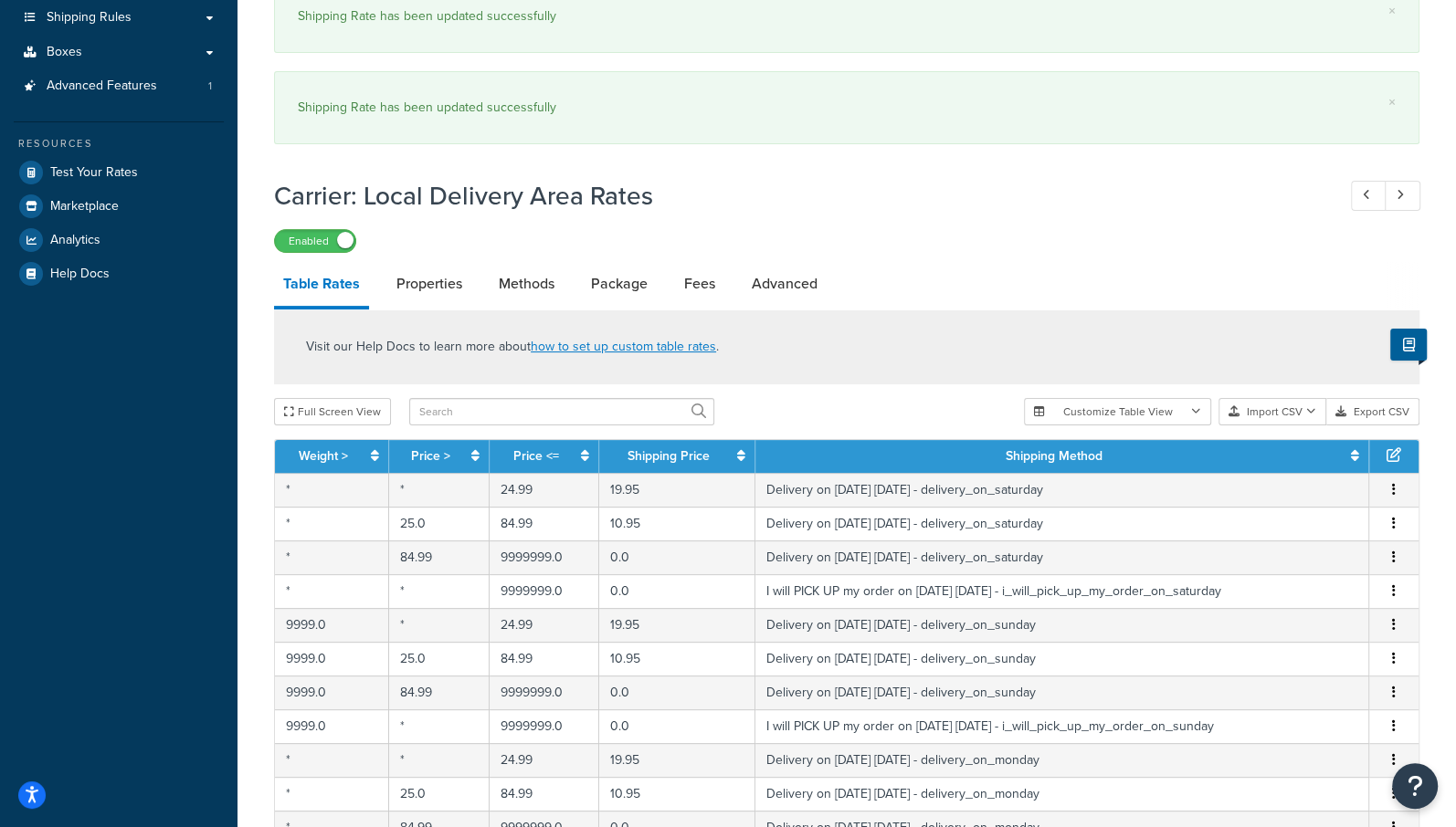
scroll to position [417, 0]
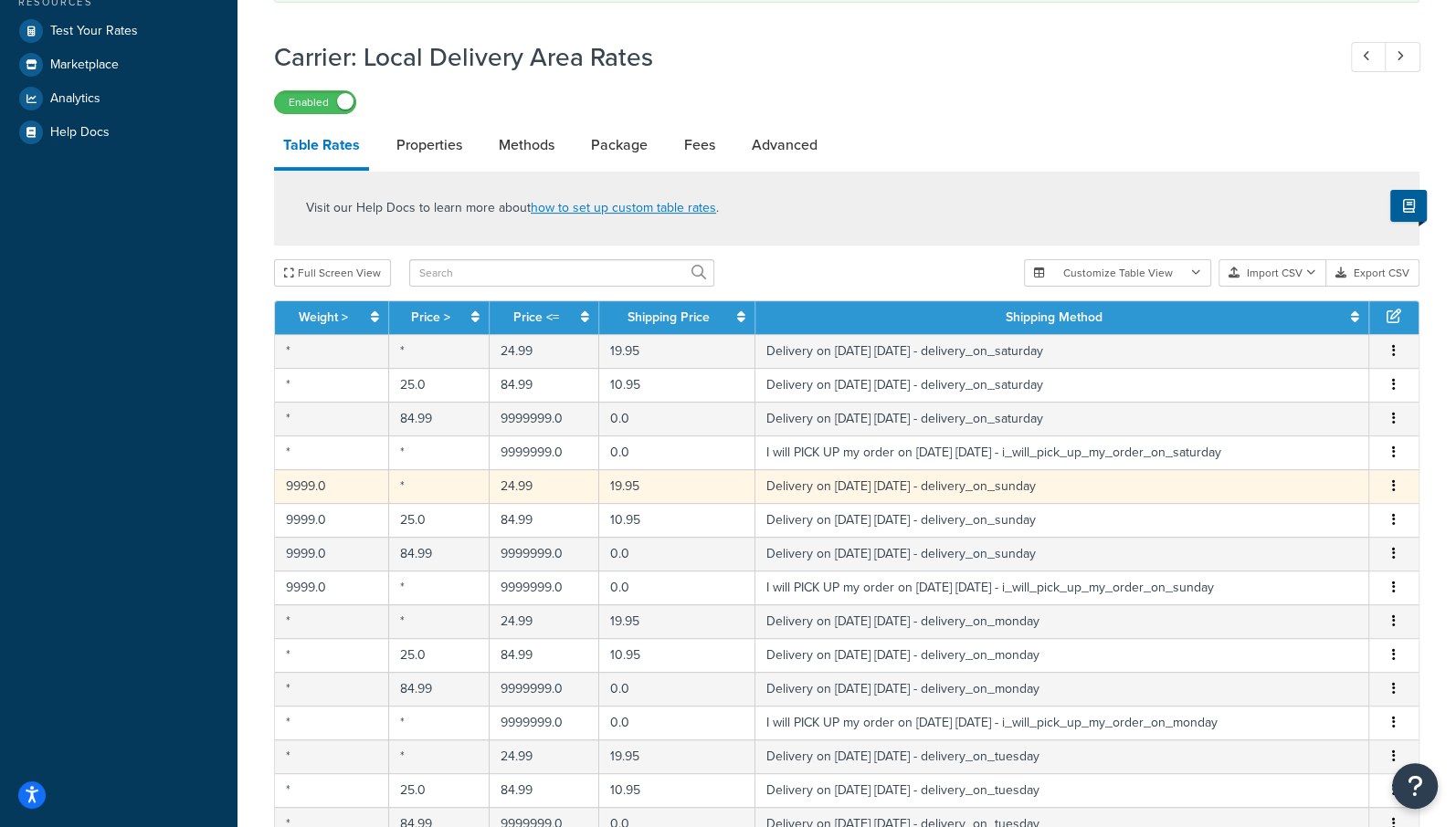
click at [1394, 479] on icon "button" at bounding box center [1394, 485] width 4 height 13
click at [1273, 443] on div "Edit" at bounding box center [1301, 446] width 130 height 38
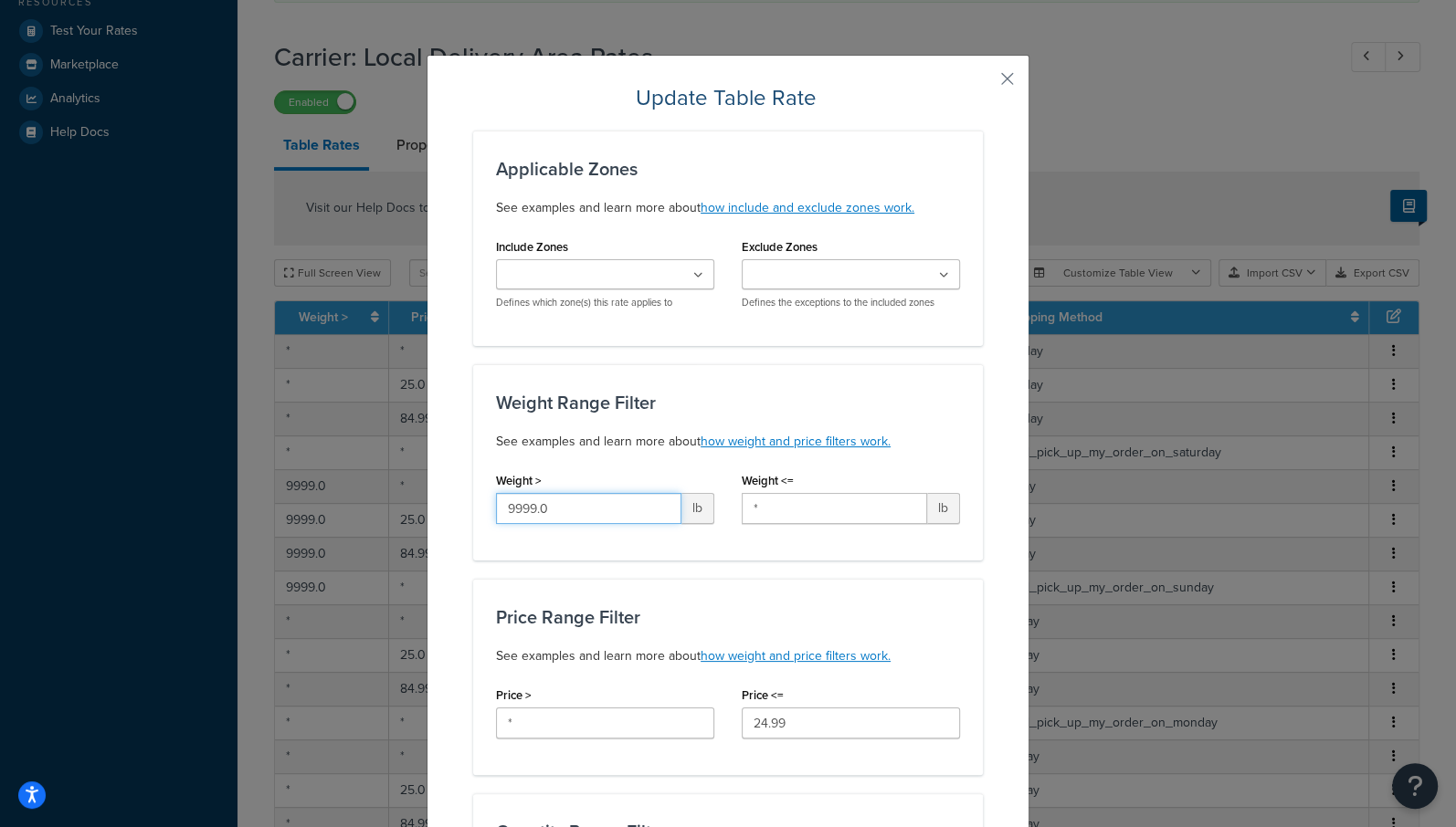
drag, startPoint x: 580, startPoint y: 507, endPoint x: 296, endPoint y: 500, distance: 284.1
click at [296, 500] on div "Update Table Rate Applicable Zones See examples and learn more about how includ…" at bounding box center [728, 413] width 1456 height 827
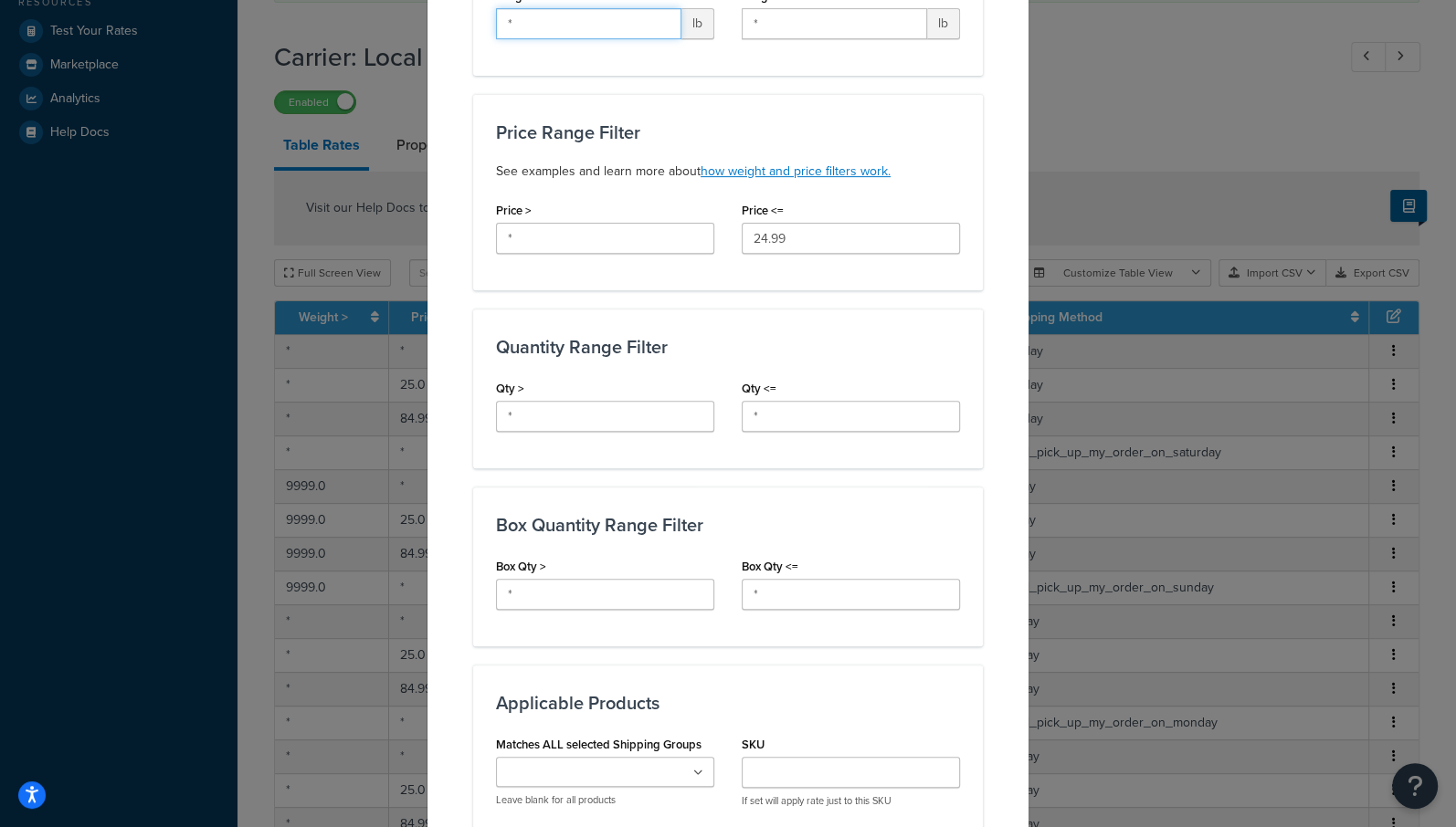
scroll to position [1028, 0]
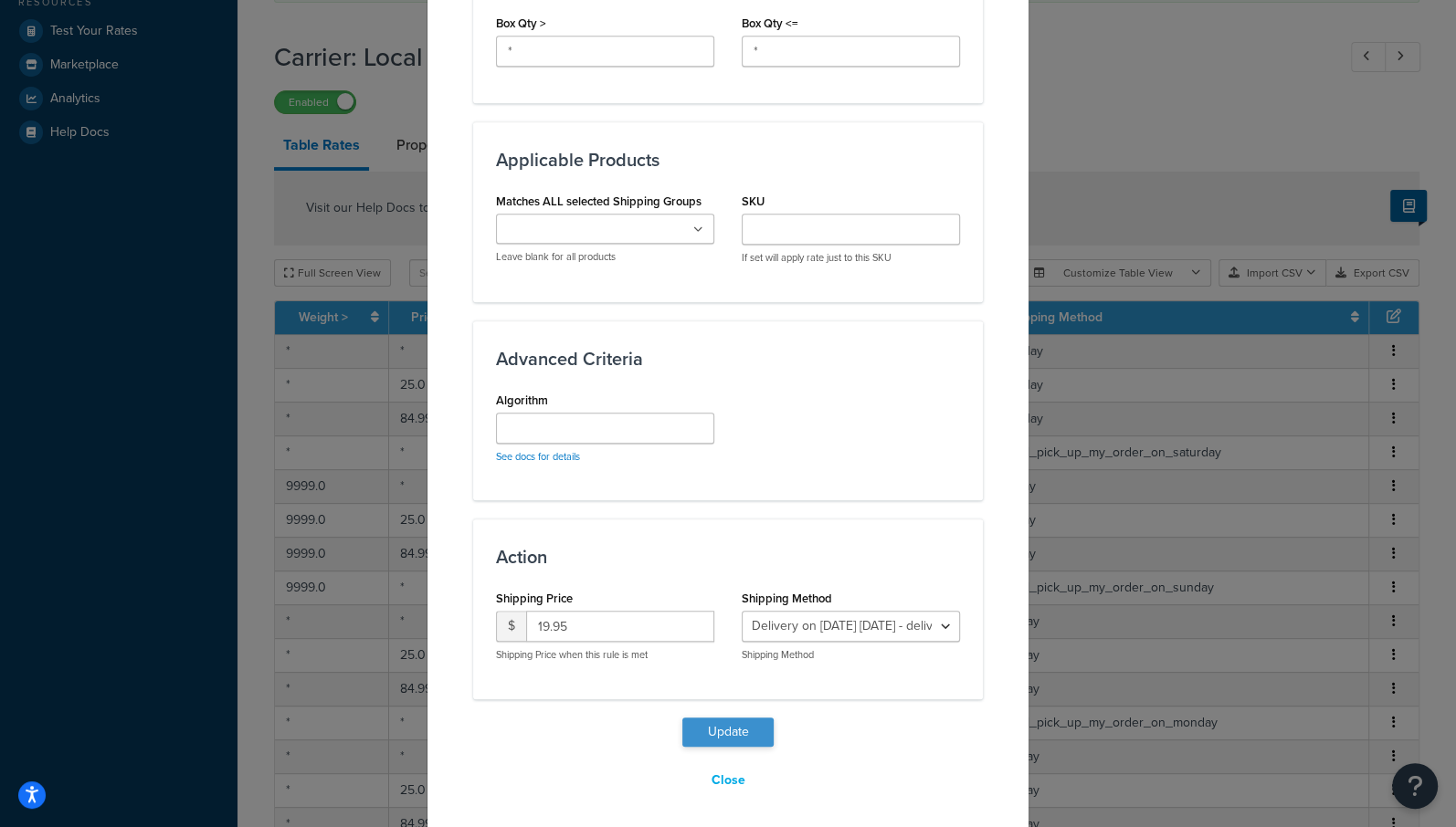
type input "*"
click at [710, 725] on button "Update" at bounding box center [728, 733] width 91 height 30
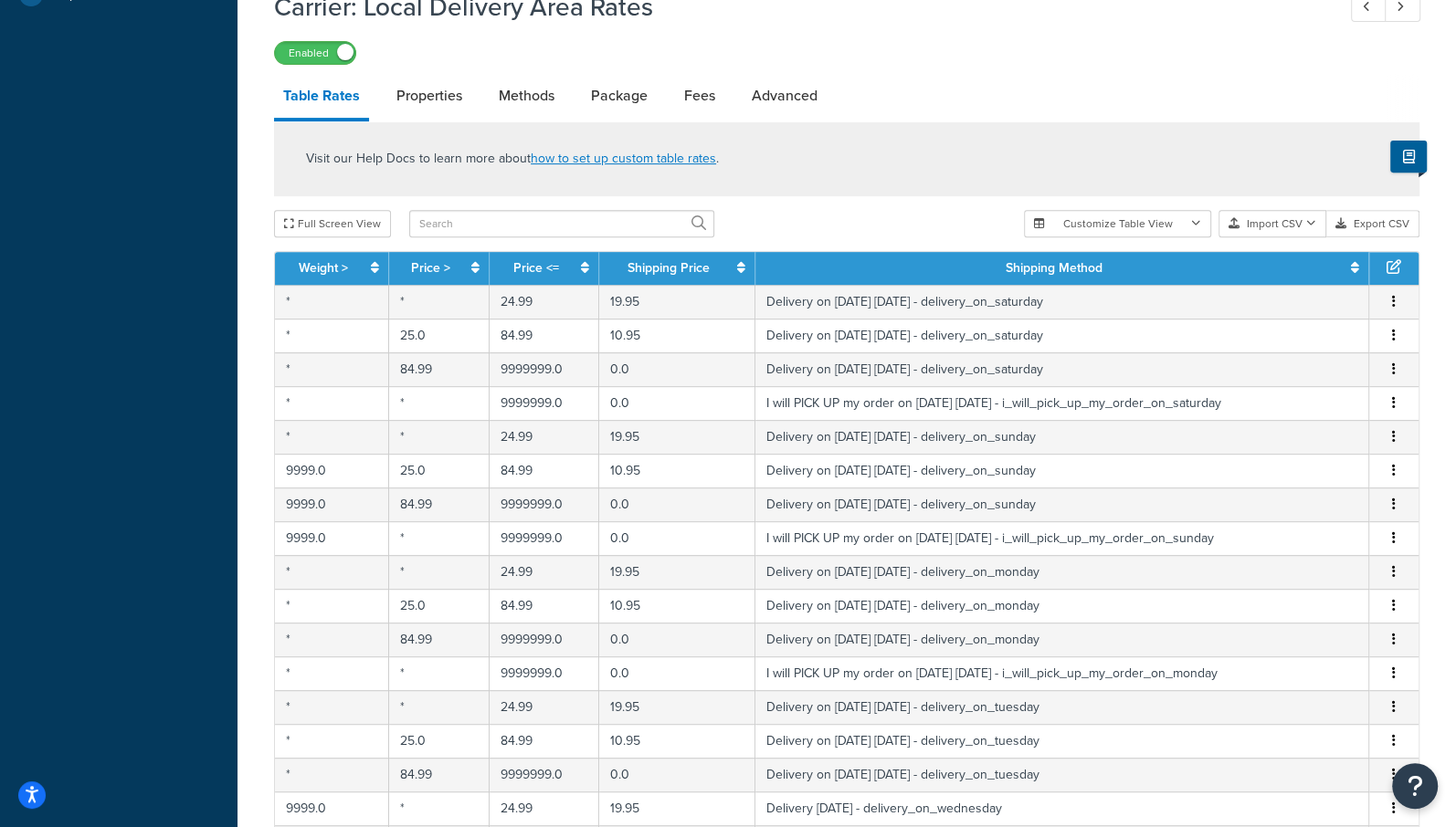
scroll to position [562, 0]
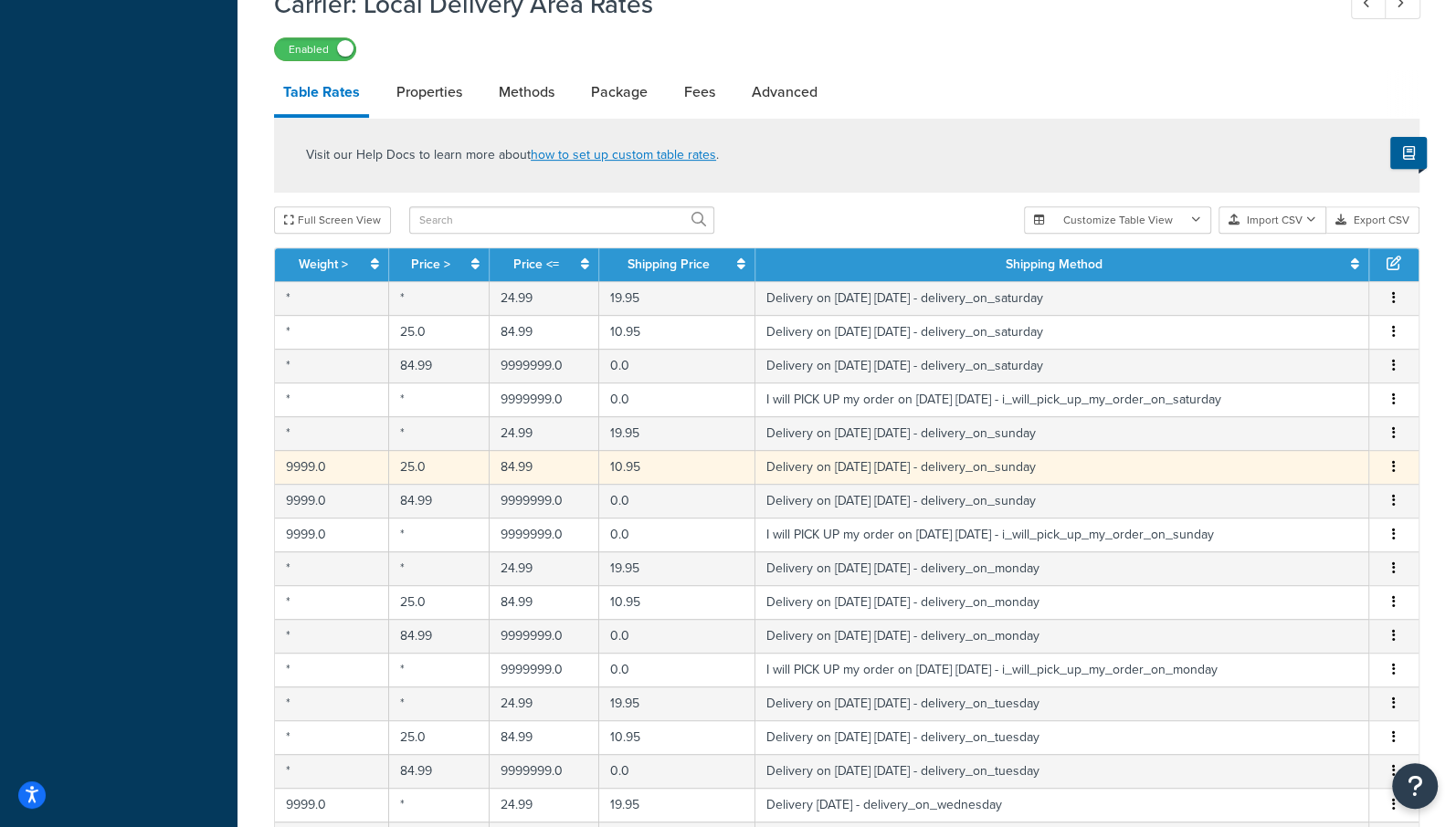
click at [1394, 461] on icon "button" at bounding box center [1394, 466] width 4 height 13
click at [1274, 425] on div "Edit" at bounding box center [1301, 425] width 130 height 38
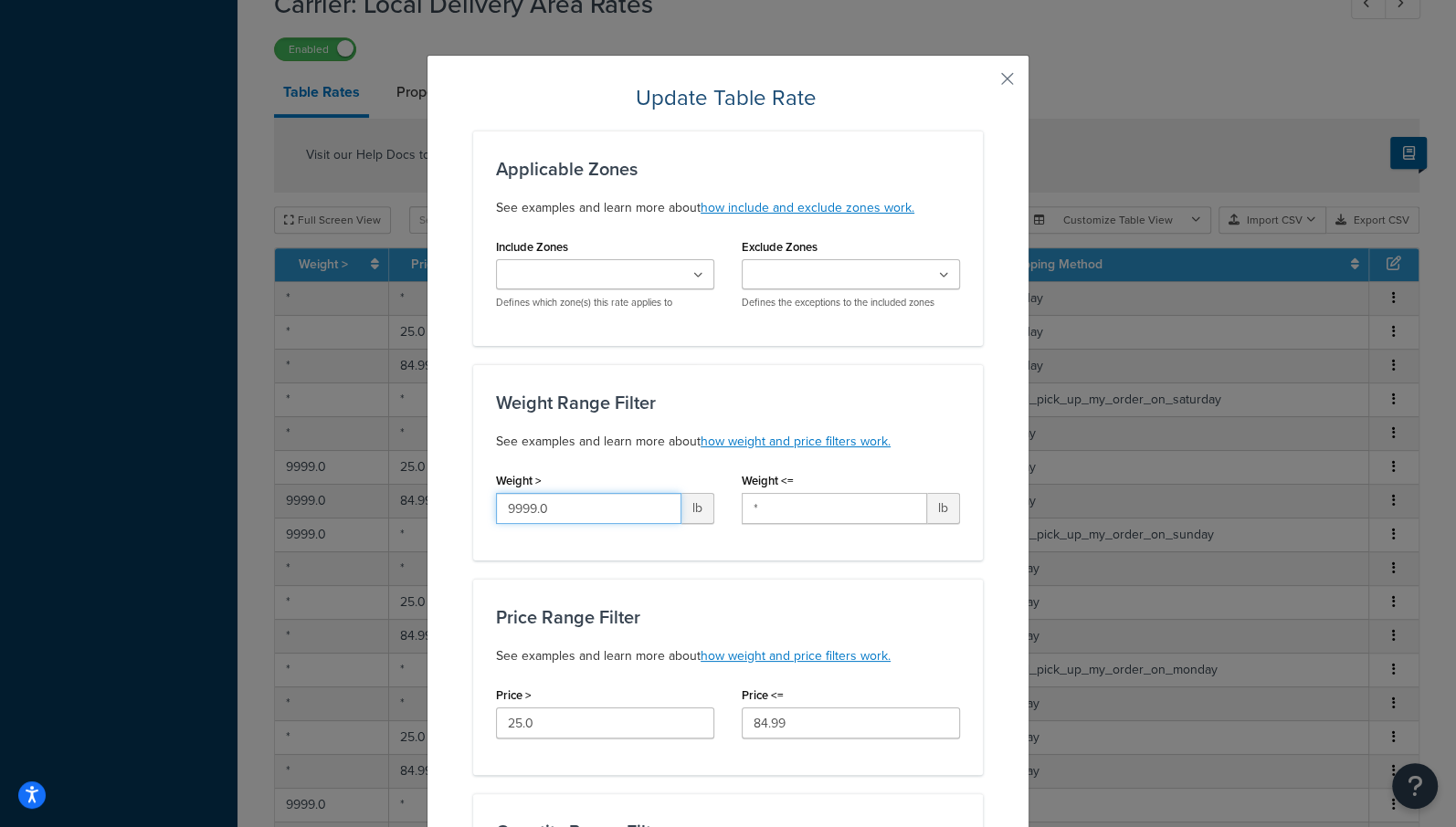
drag, startPoint x: 560, startPoint y: 504, endPoint x: 191, endPoint y: 432, distance: 376.0
click at [191, 432] on div "Update Table Rate Applicable Zones See examples and learn more about how includ…" at bounding box center [728, 413] width 1456 height 827
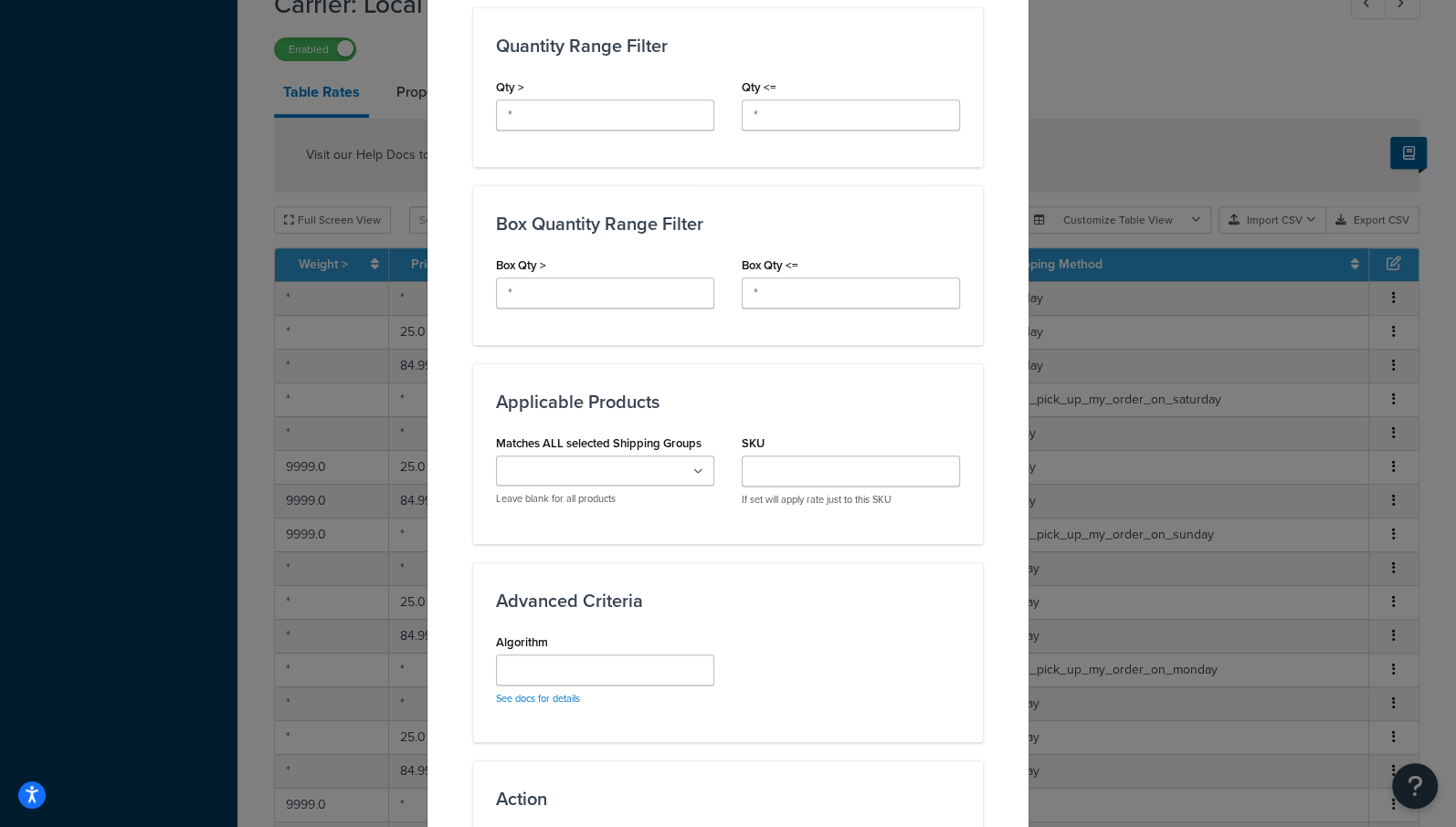
scroll to position [1028, 0]
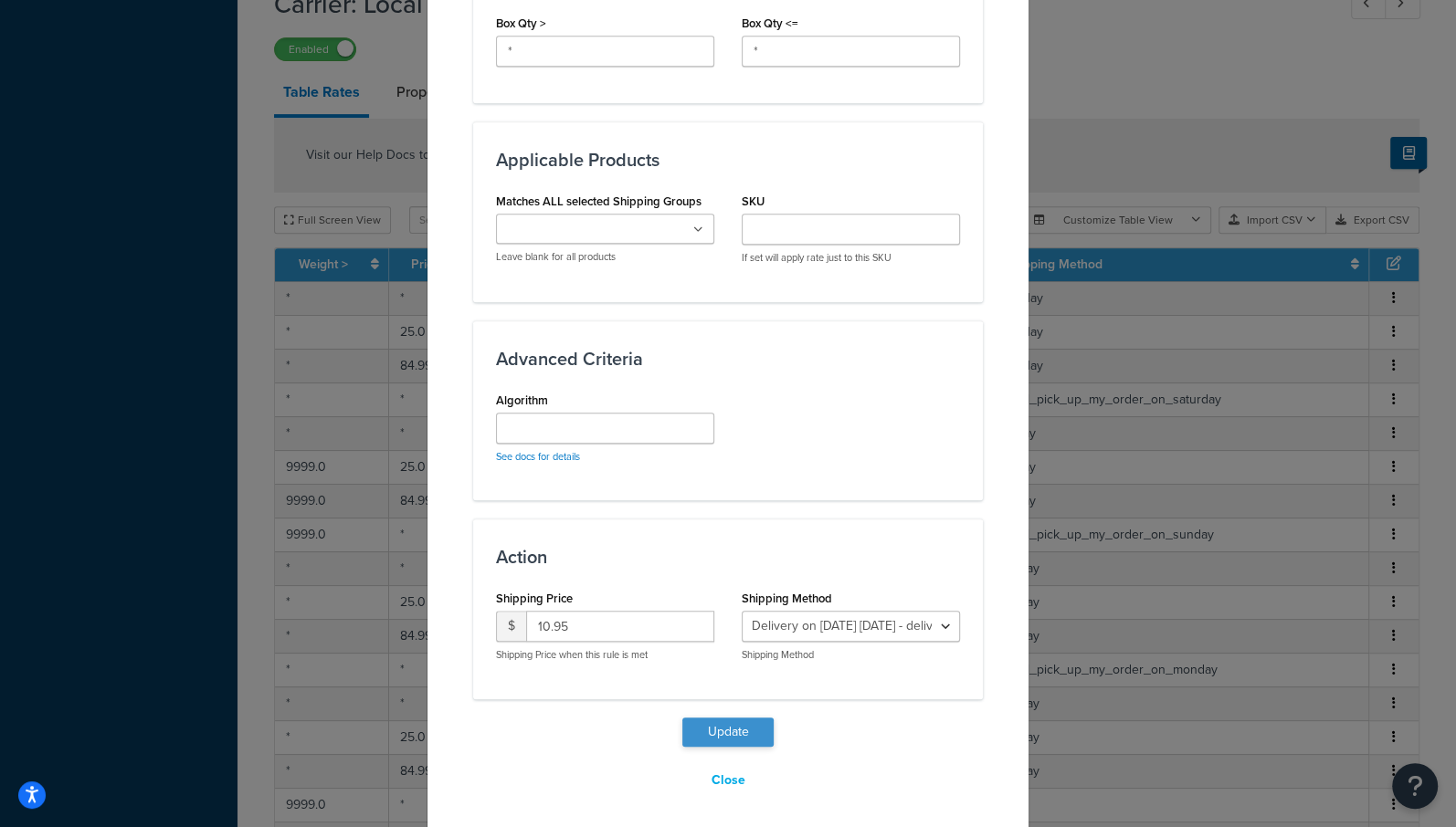
type input "*"
click at [711, 731] on button "Update" at bounding box center [728, 733] width 91 height 30
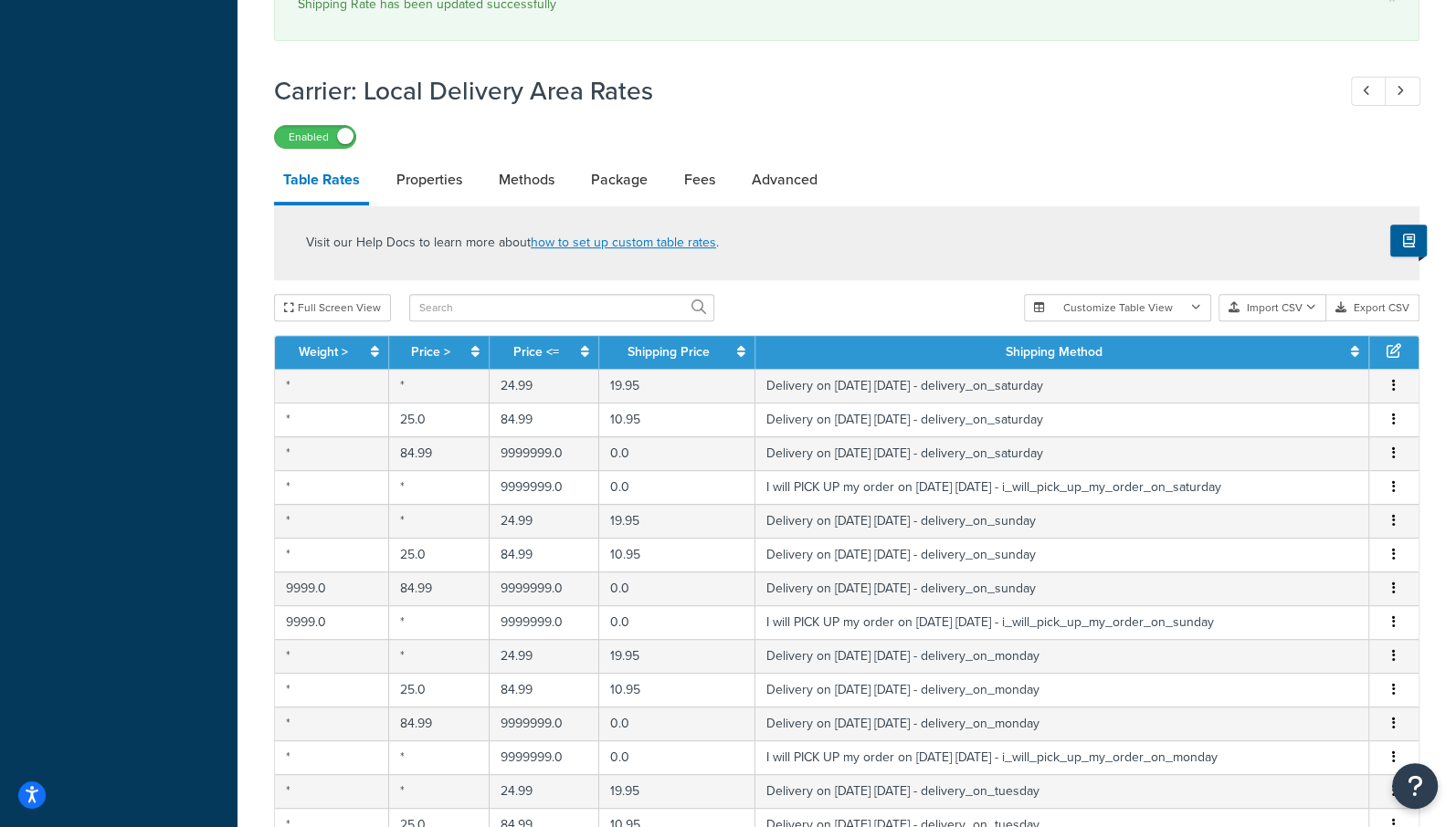
scroll to position [681, 0]
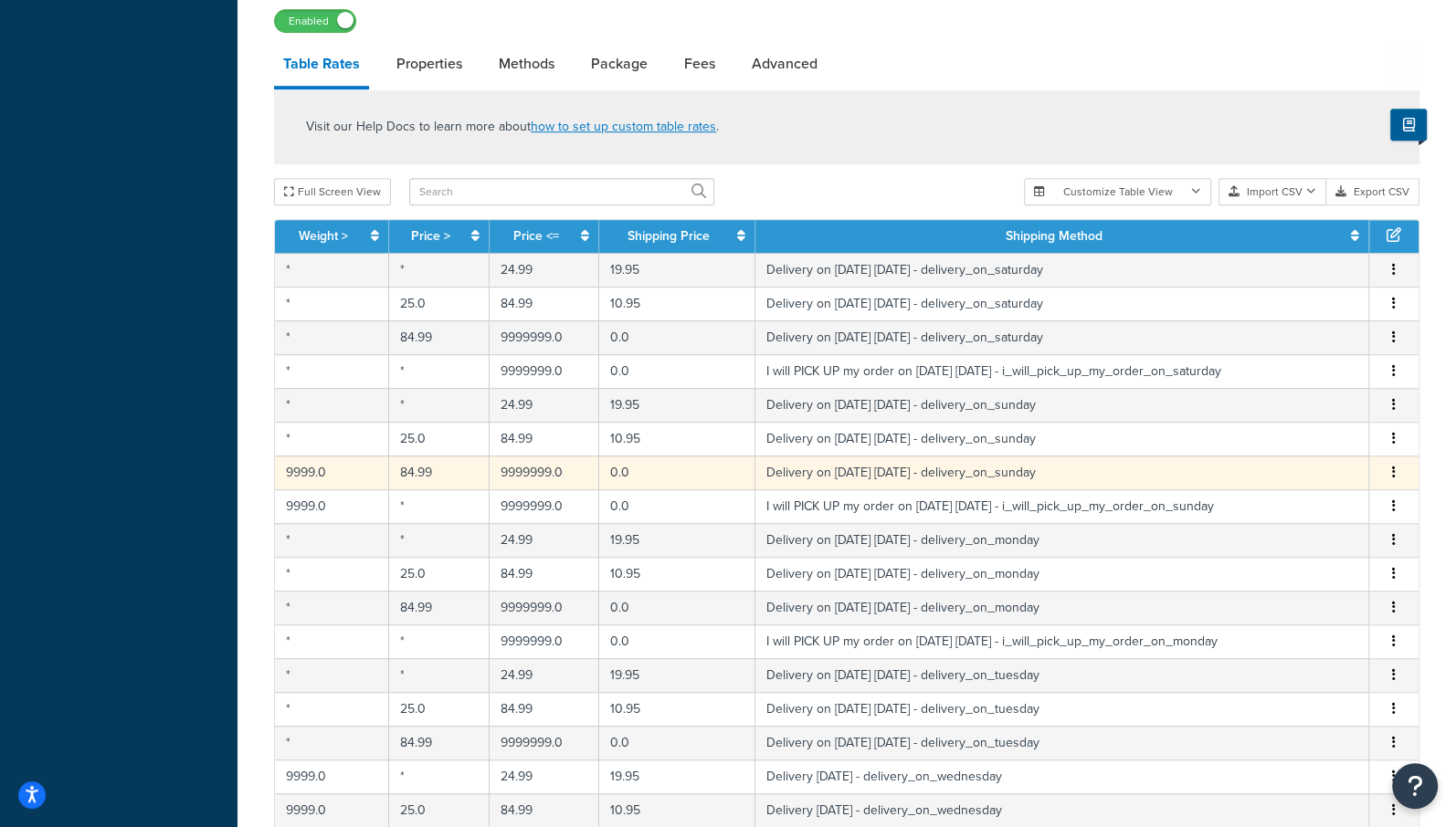
click at [1393, 465] on icon "button" at bounding box center [1394, 471] width 4 height 13
click at [1284, 434] on div "Edit" at bounding box center [1301, 430] width 130 height 38
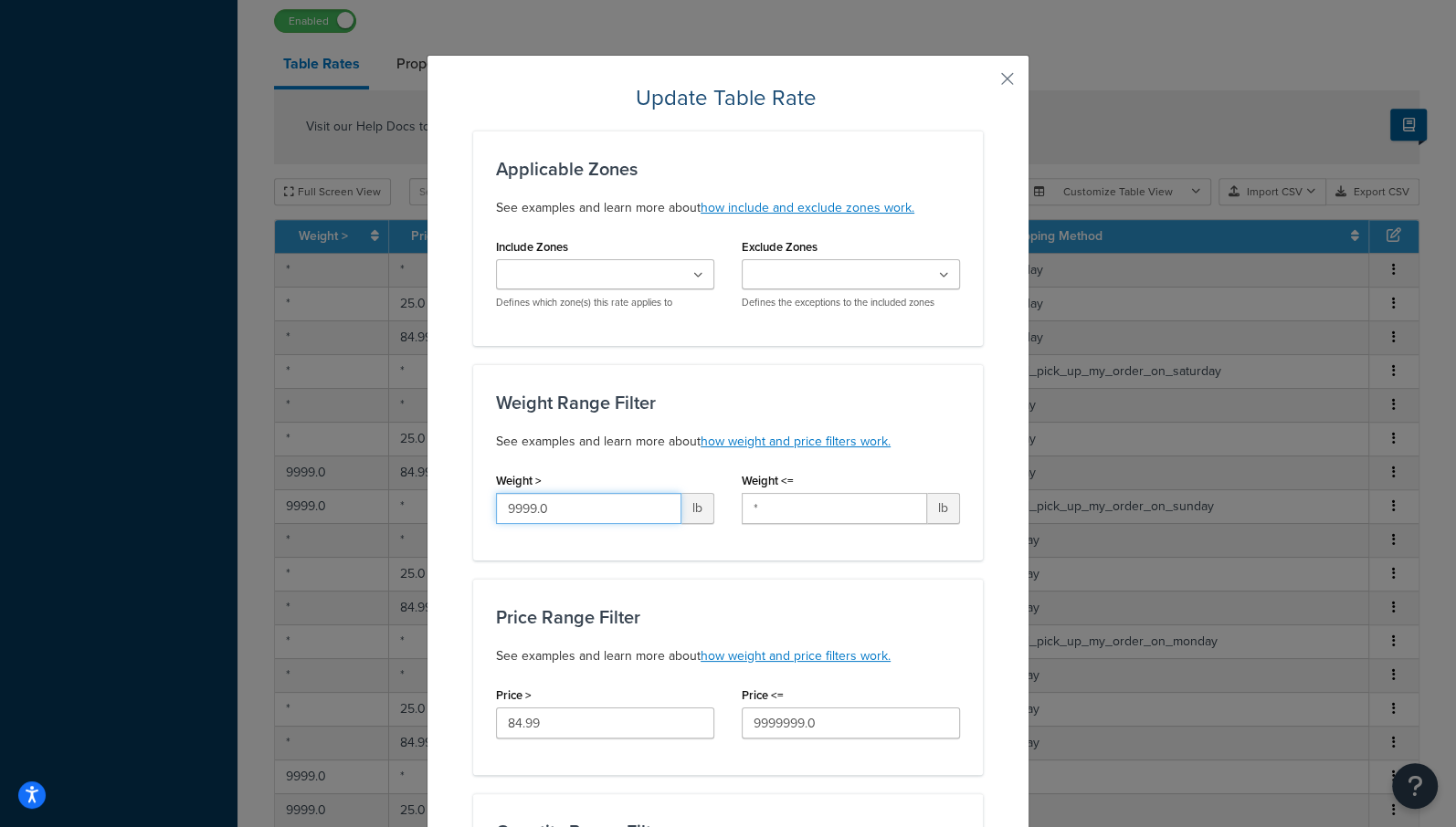
drag, startPoint x: 569, startPoint y: 508, endPoint x: 187, endPoint y: 495, distance: 382.2
click at [187, 495] on div "Update Table Rate Applicable Zones See examples and learn more about how includ…" at bounding box center [728, 413] width 1456 height 827
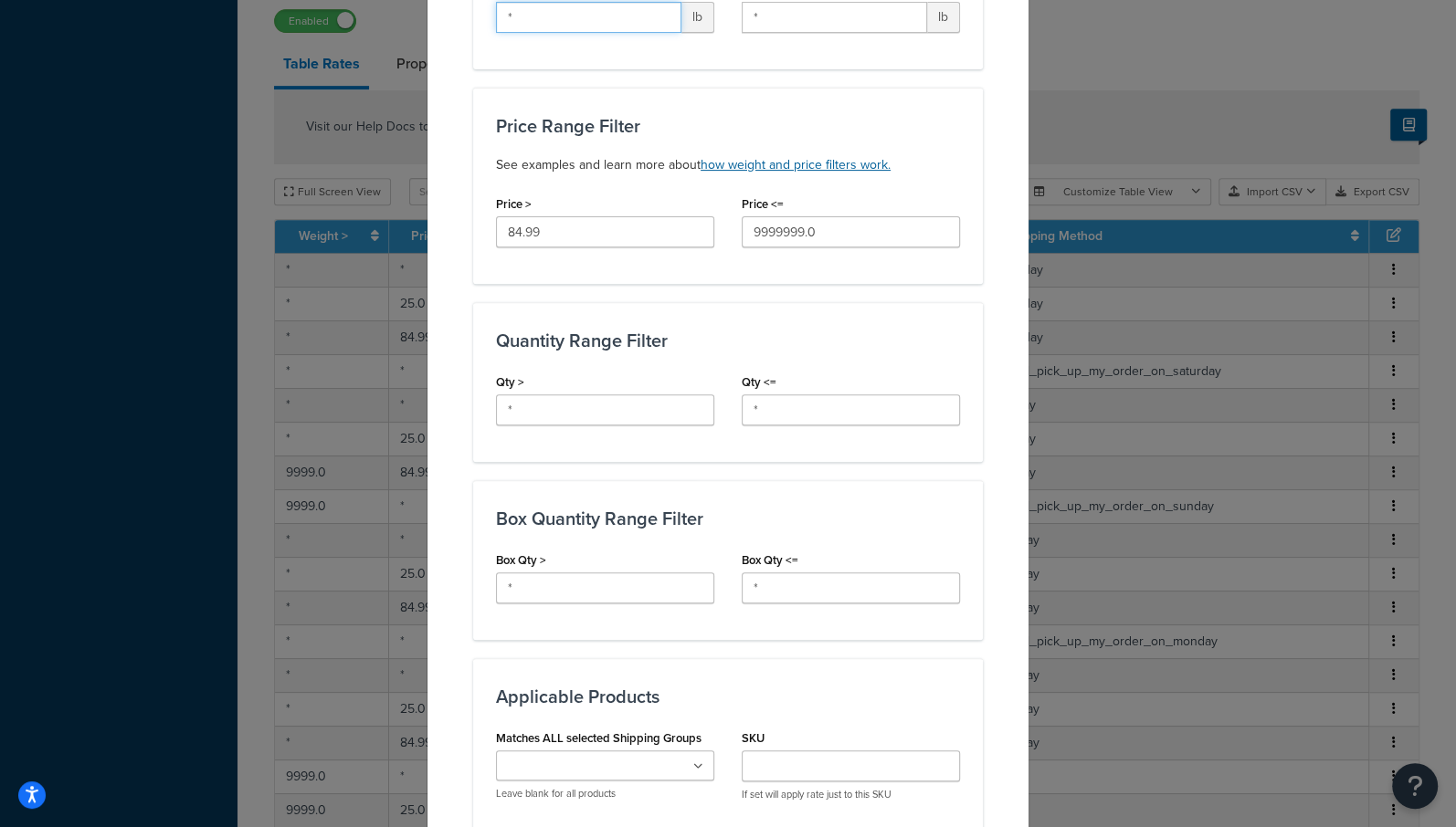
scroll to position [1028, 0]
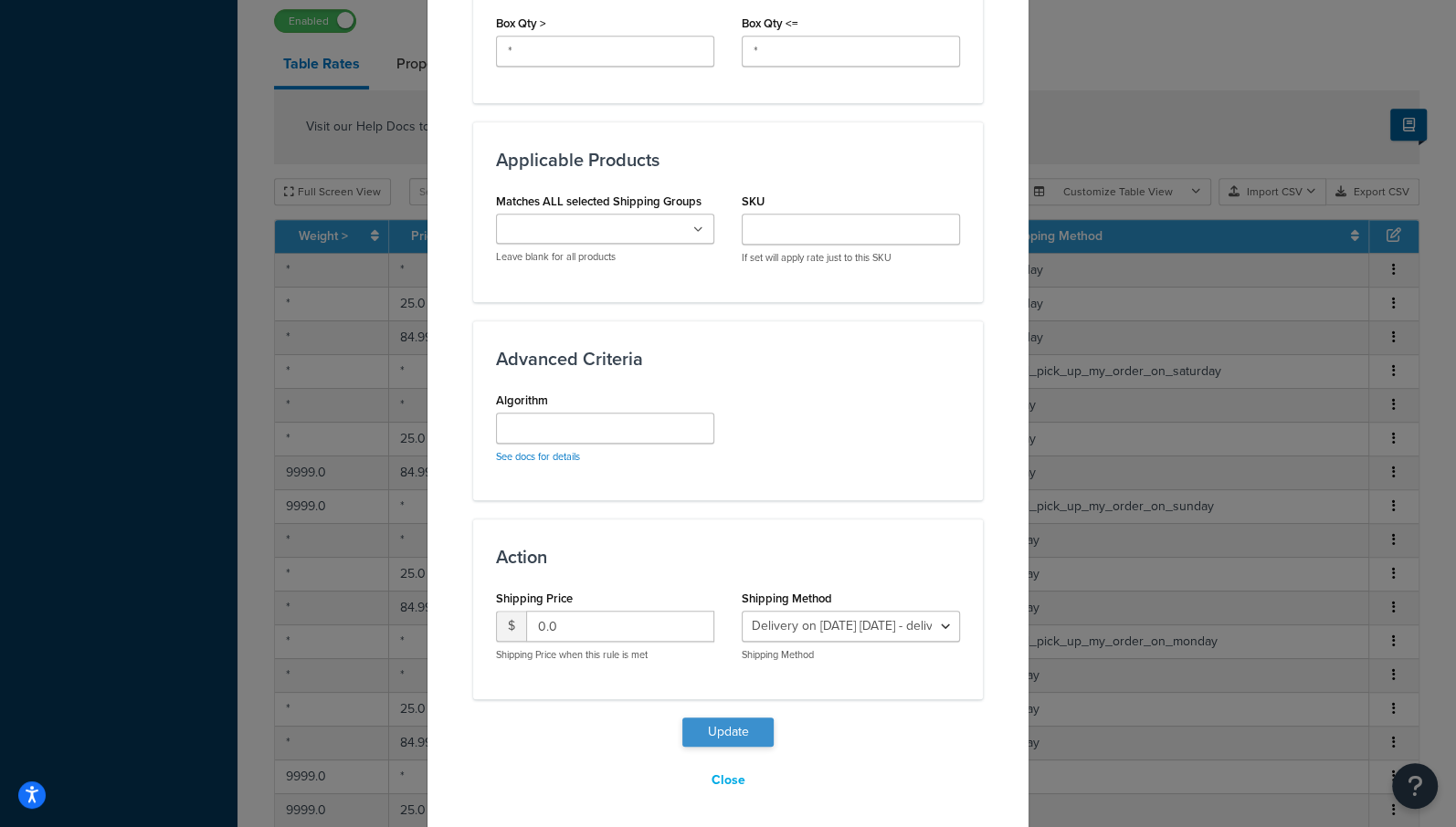
type input "*"
click at [716, 725] on button "Update" at bounding box center [728, 733] width 91 height 30
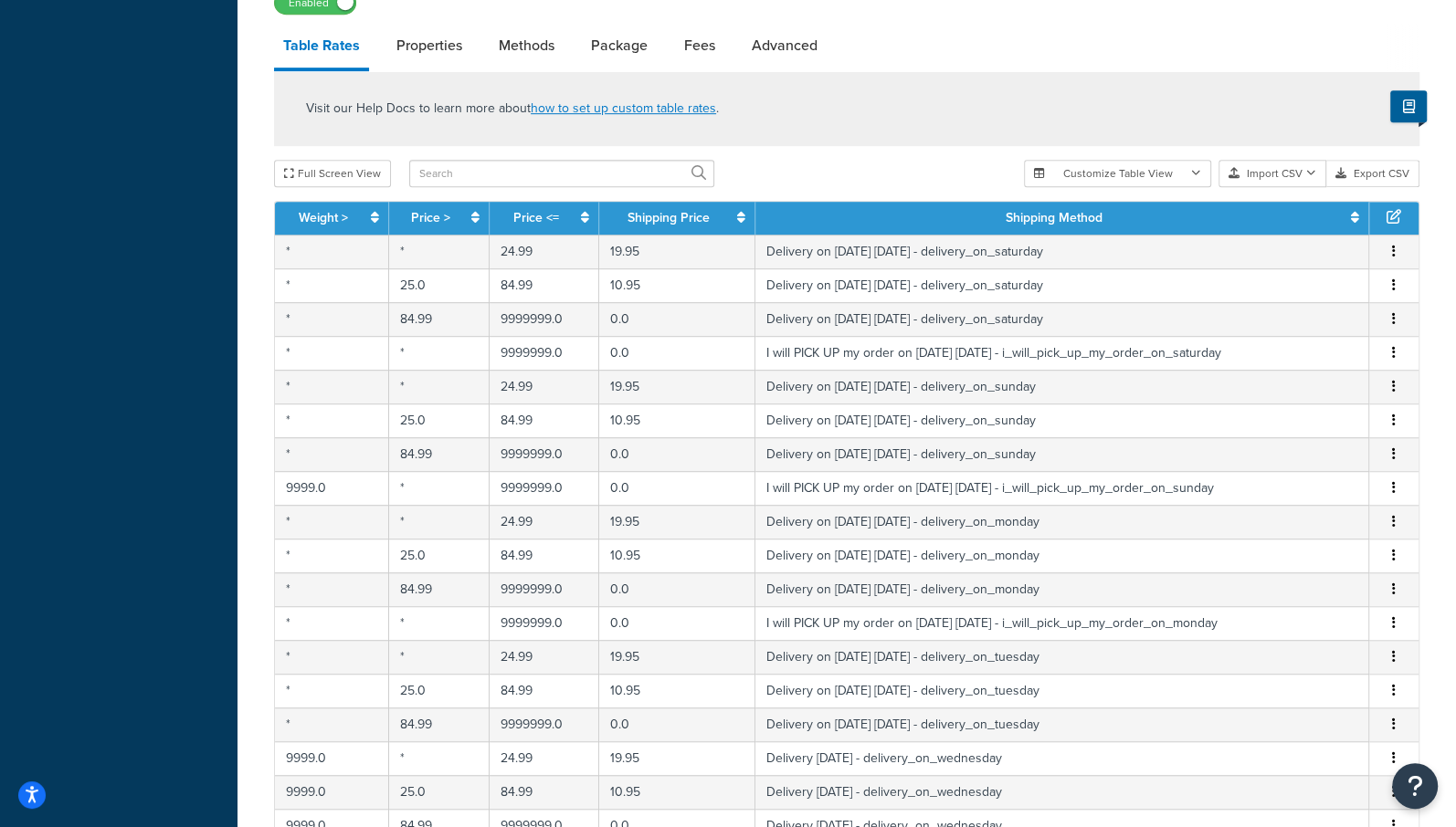
scroll to position [801, 0]
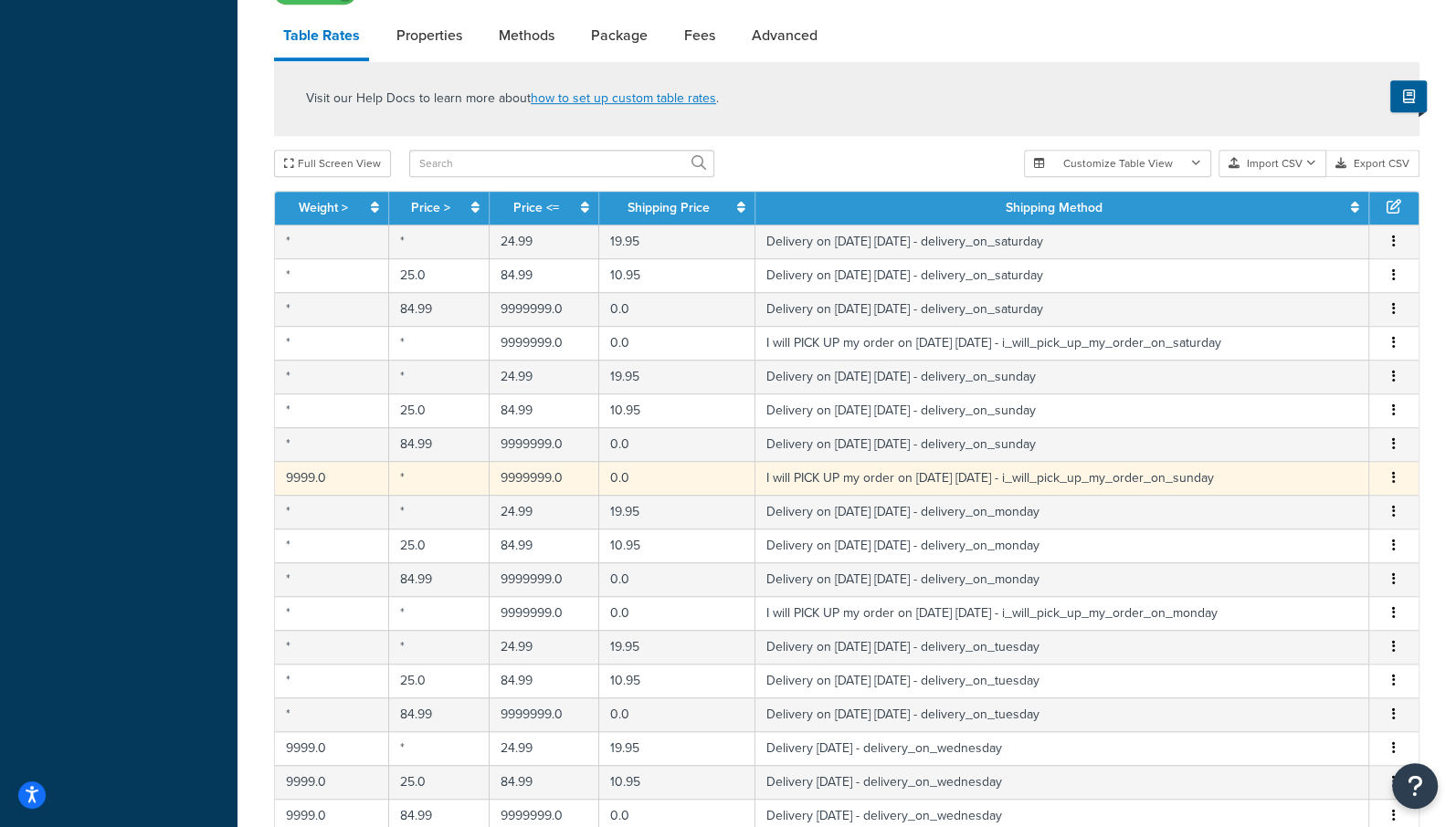
click at [1392, 471] on icon "button" at bounding box center [1394, 477] width 4 height 13
click at [1273, 428] on div "Edit" at bounding box center [1301, 435] width 130 height 38
select select "141008"
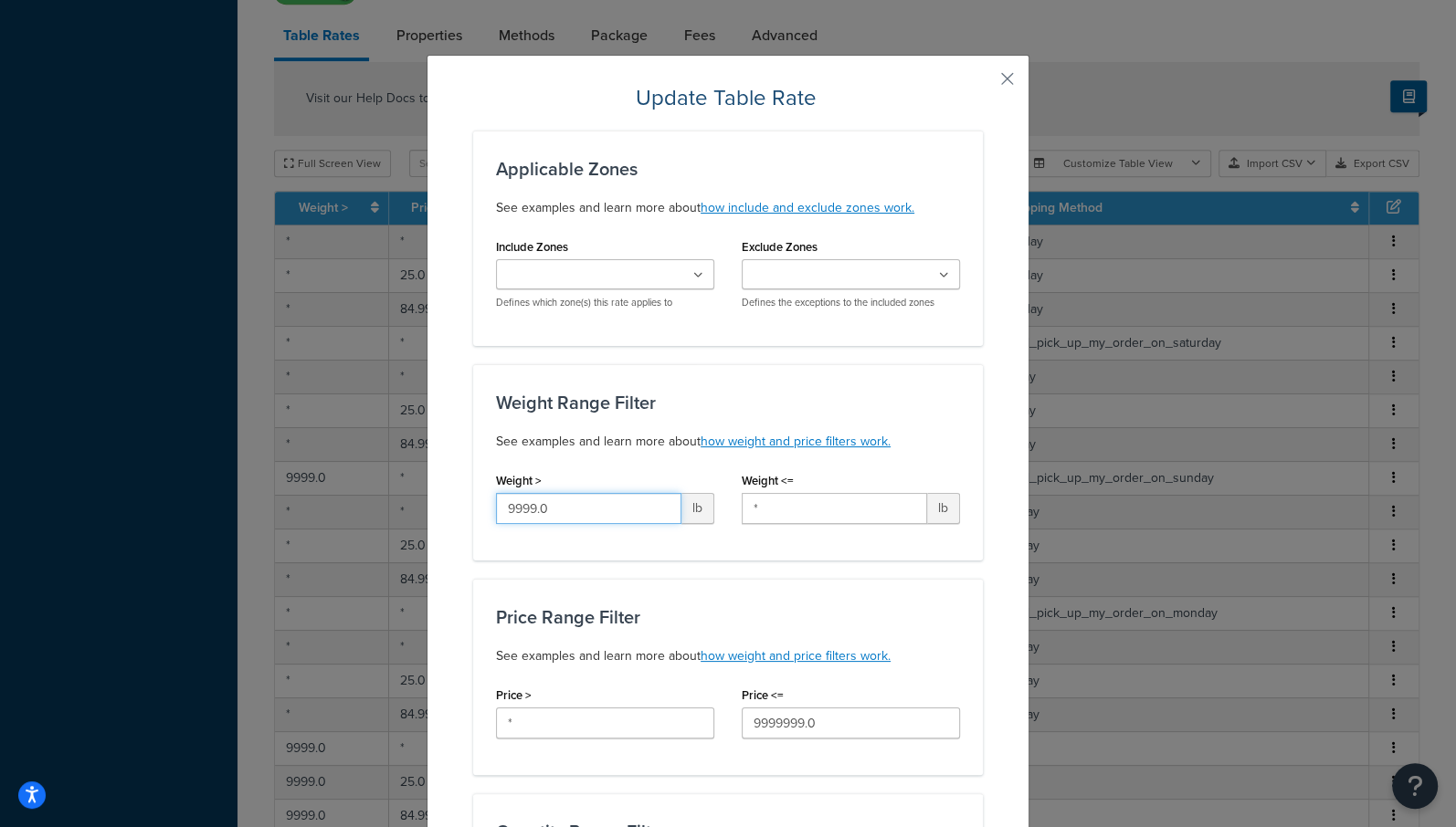
drag, startPoint x: 572, startPoint y: 517, endPoint x: 197, endPoint y: 498, distance: 375.5
click at [197, 498] on div "Update Table Rate Applicable Zones See examples and learn more about how includ…" at bounding box center [728, 413] width 1456 height 827
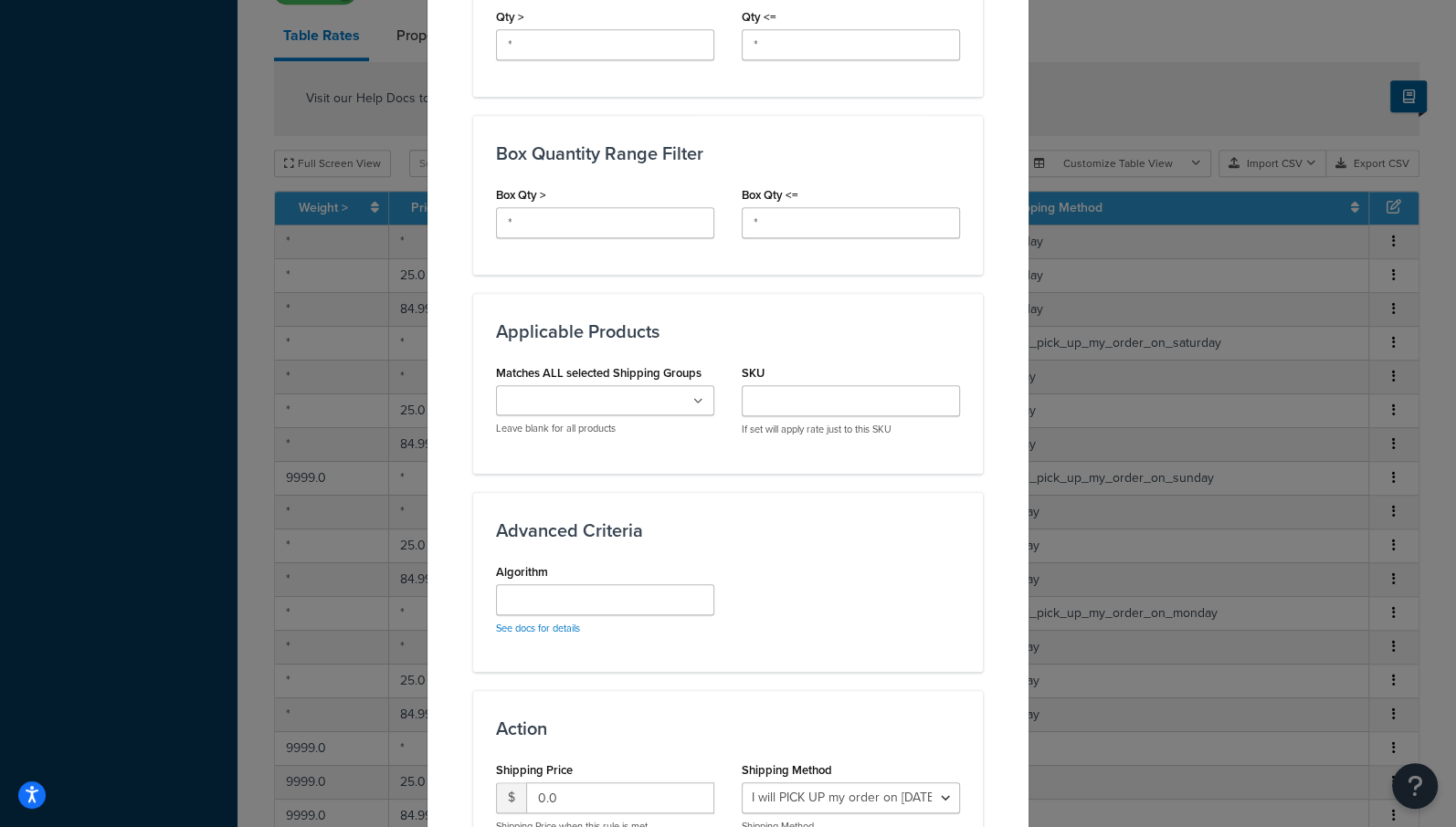
scroll to position [1028, 0]
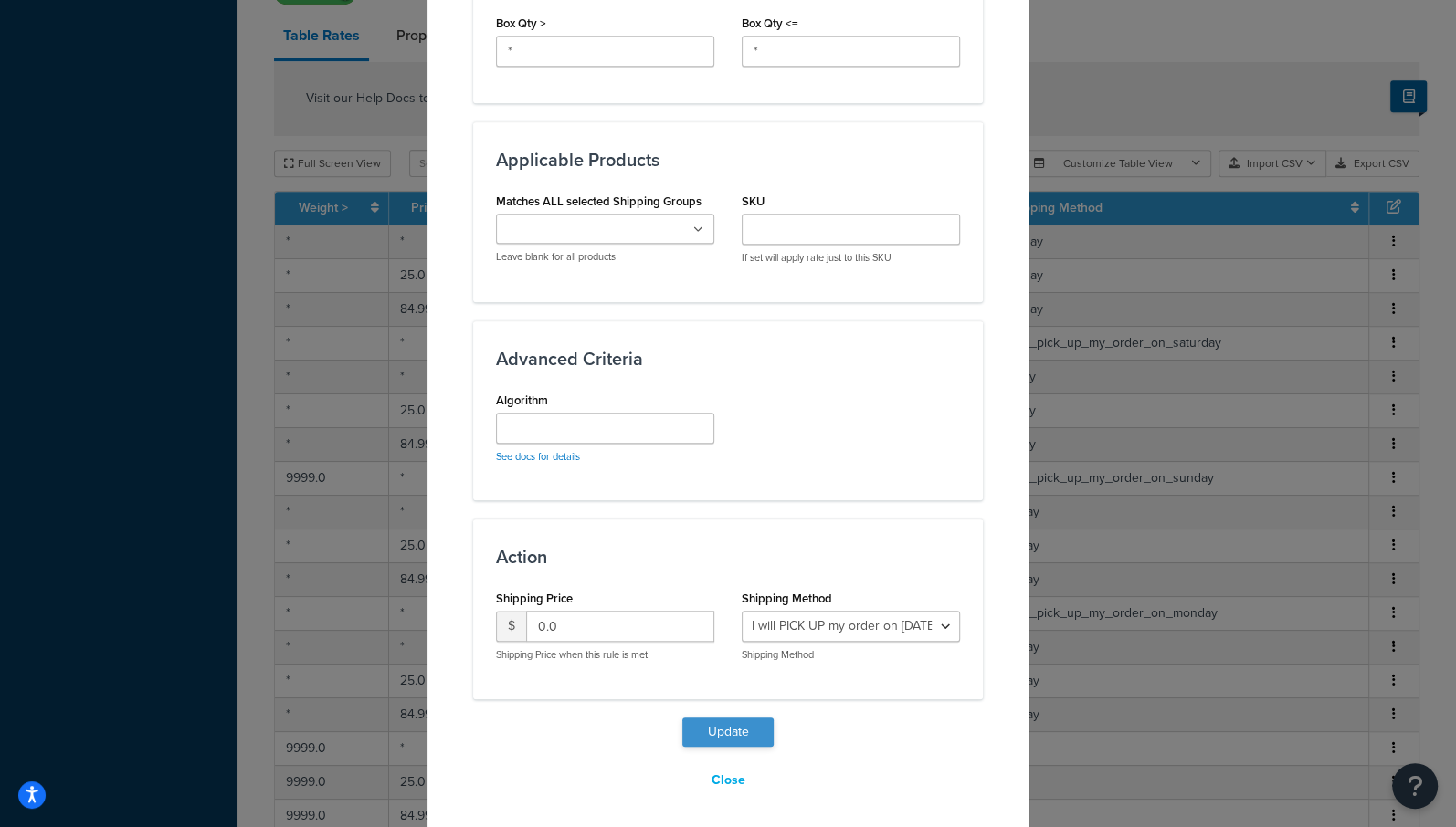
type input "*"
click at [722, 722] on button "Update" at bounding box center [728, 733] width 91 height 30
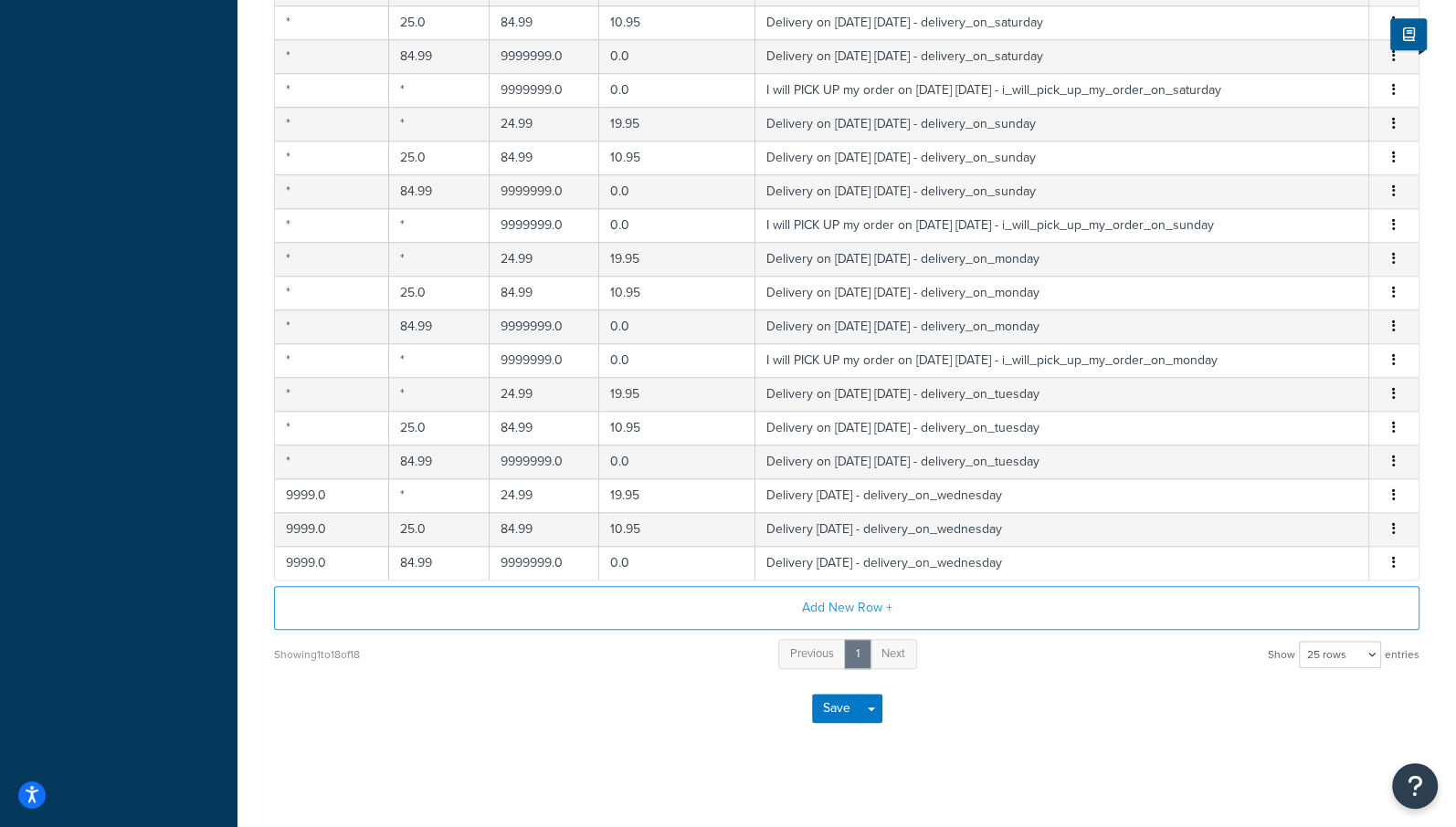
scroll to position [1142, 0]
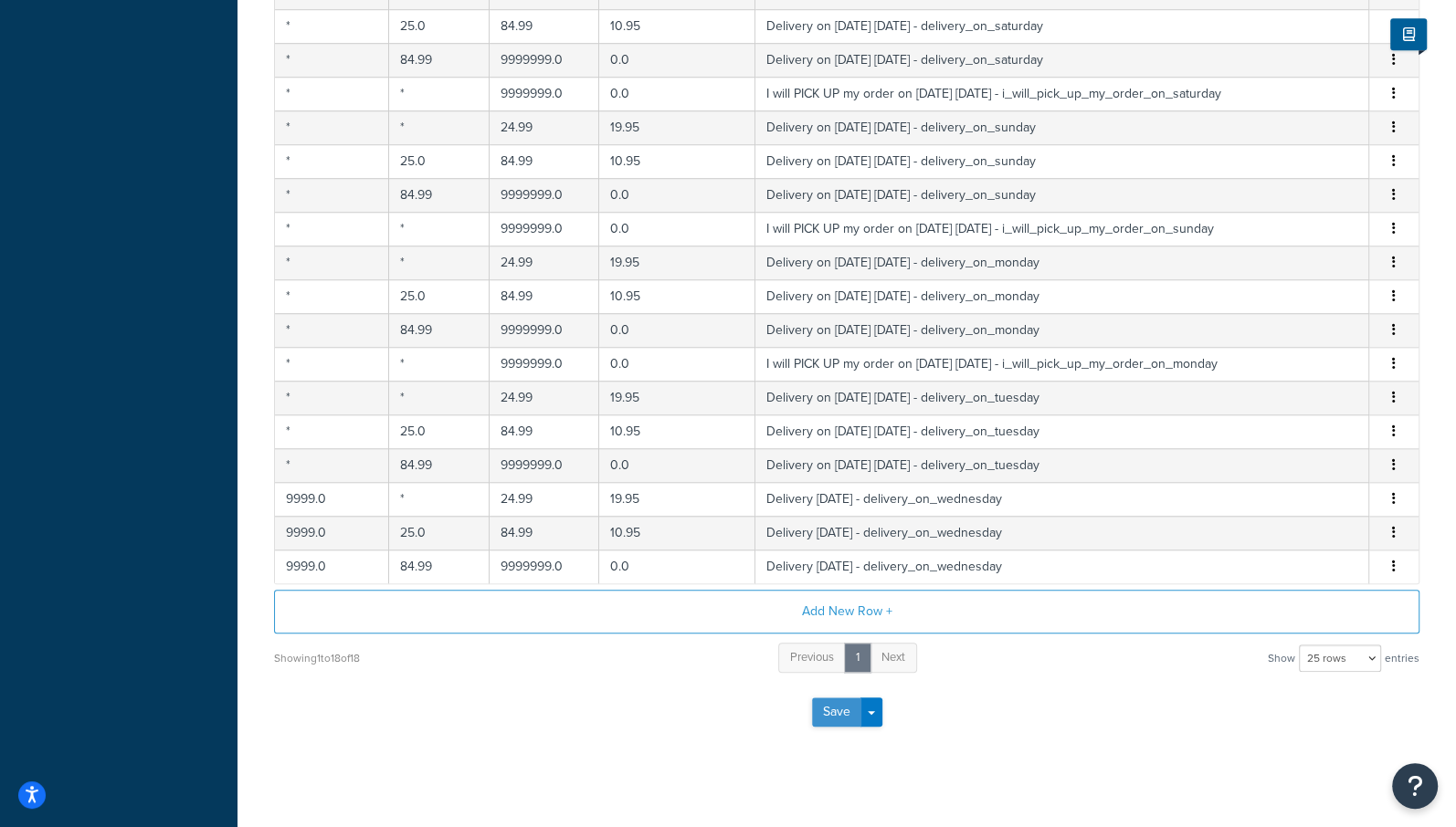
click at [836, 701] on button "Save" at bounding box center [837, 713] width 50 height 30
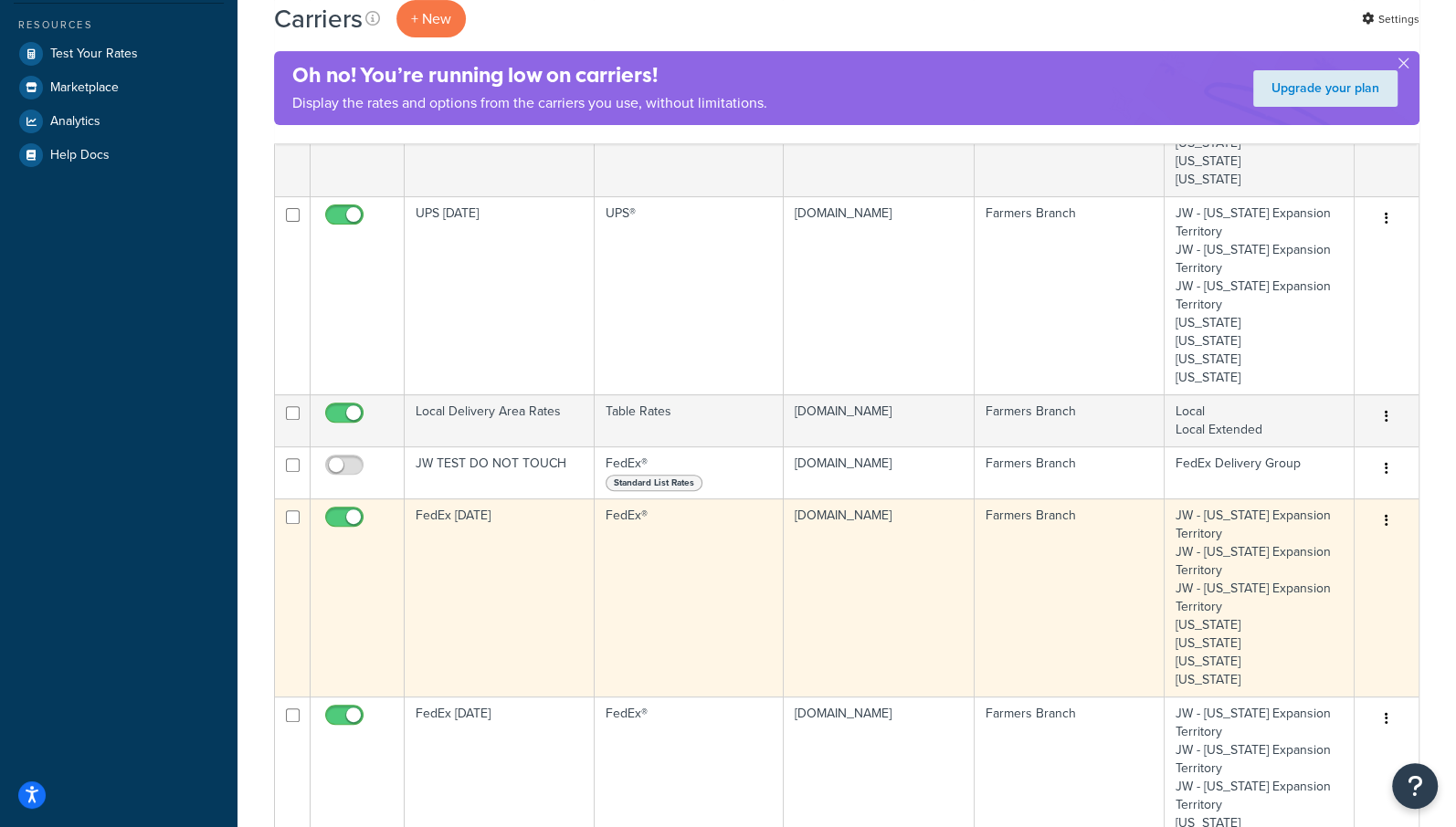
scroll to position [413, 0]
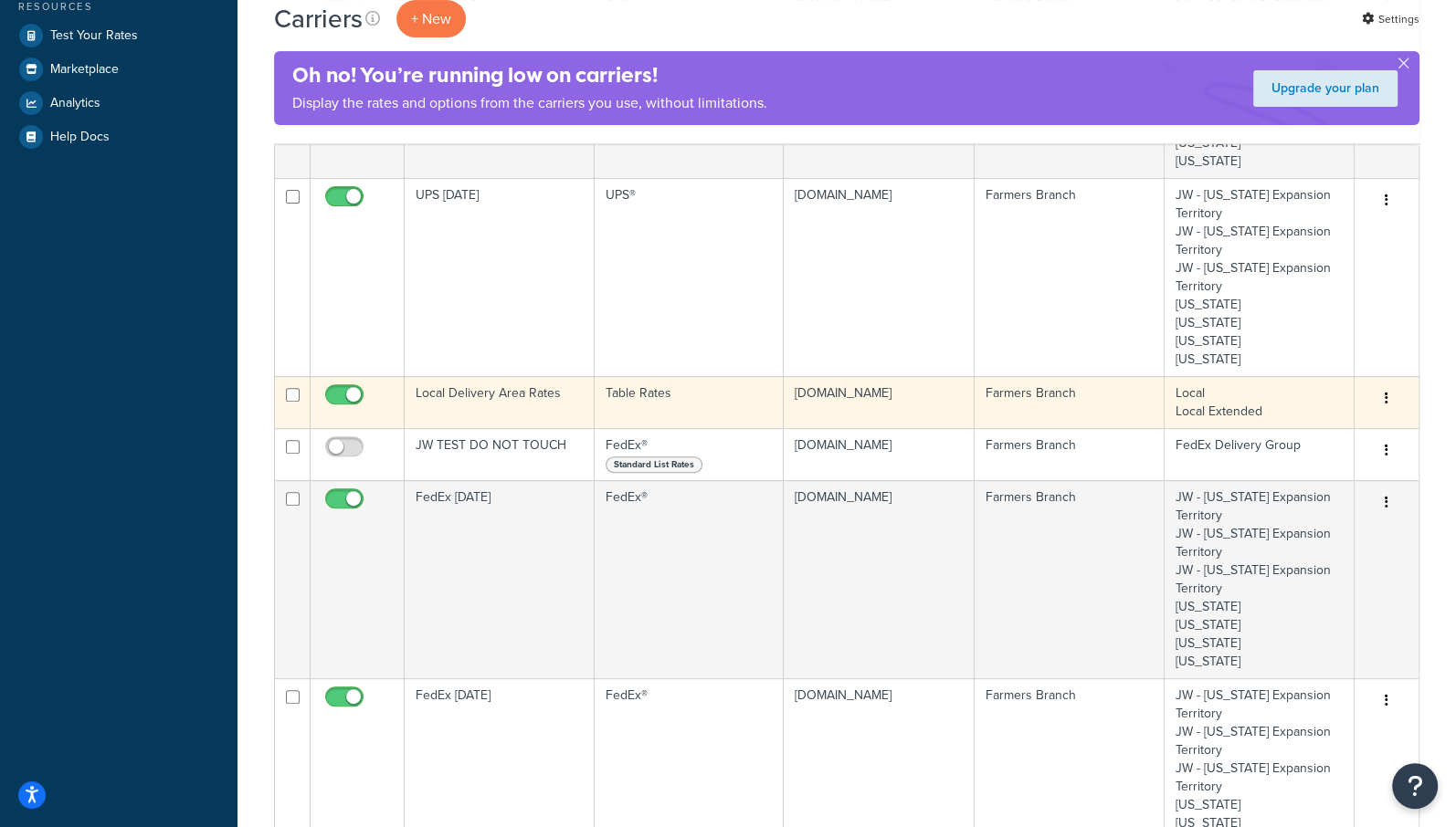
click at [1388, 399] on icon "button" at bounding box center [1387, 398] width 4 height 13
click at [1280, 436] on link "Edit" at bounding box center [1311, 433] width 145 height 38
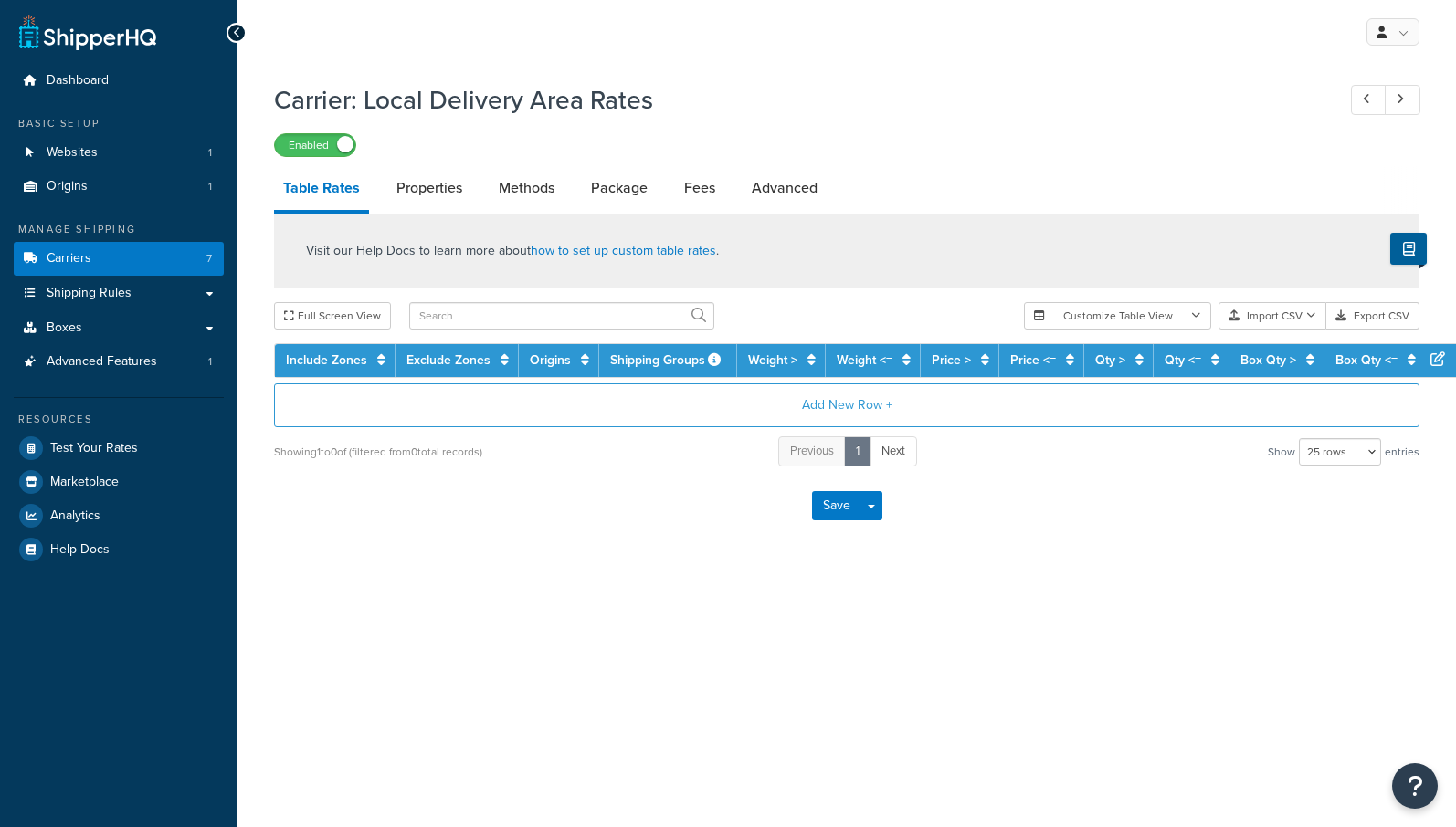
select select "25"
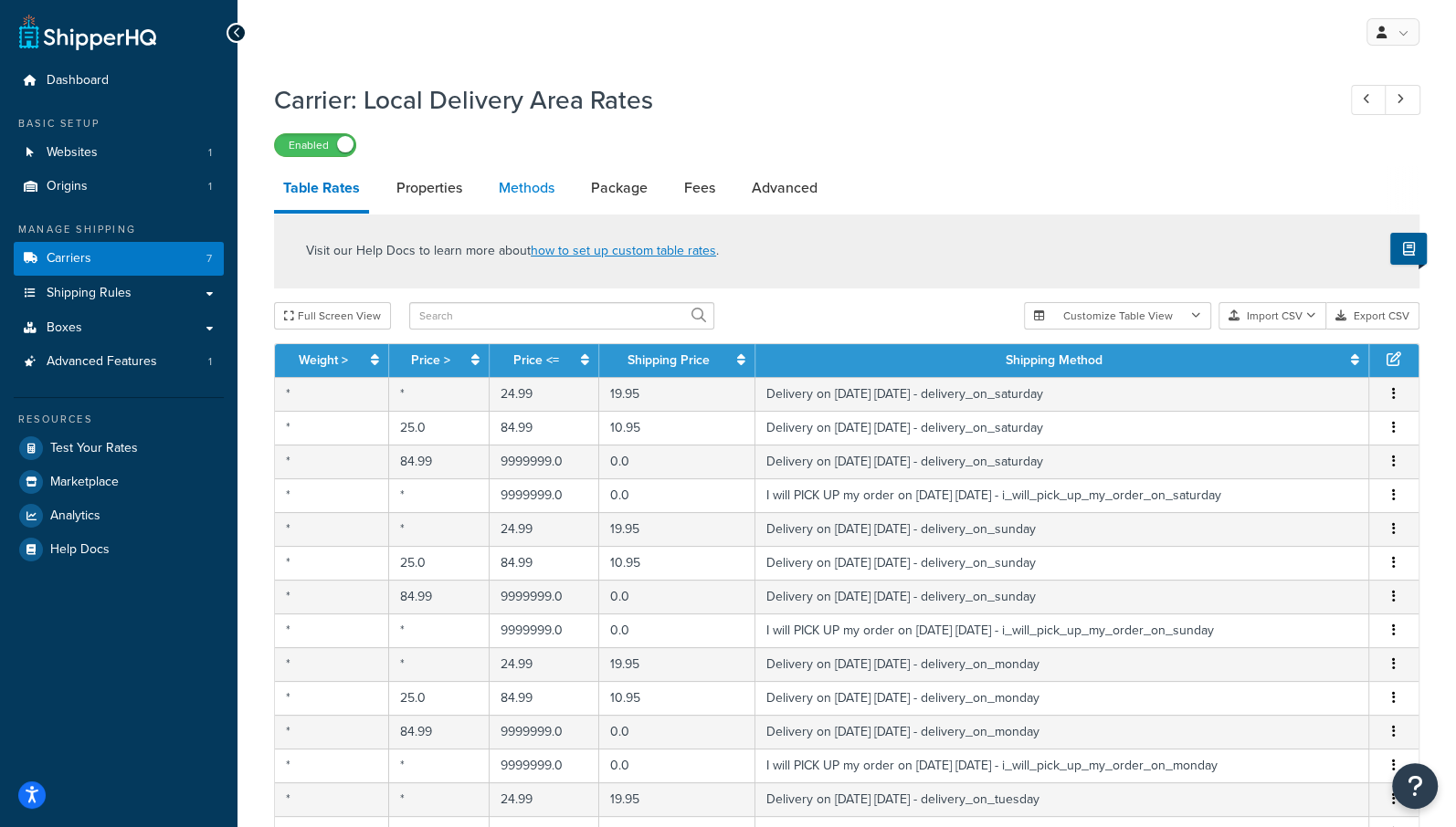
click at [538, 182] on link "Methods" at bounding box center [526, 188] width 74 height 44
select select "25"
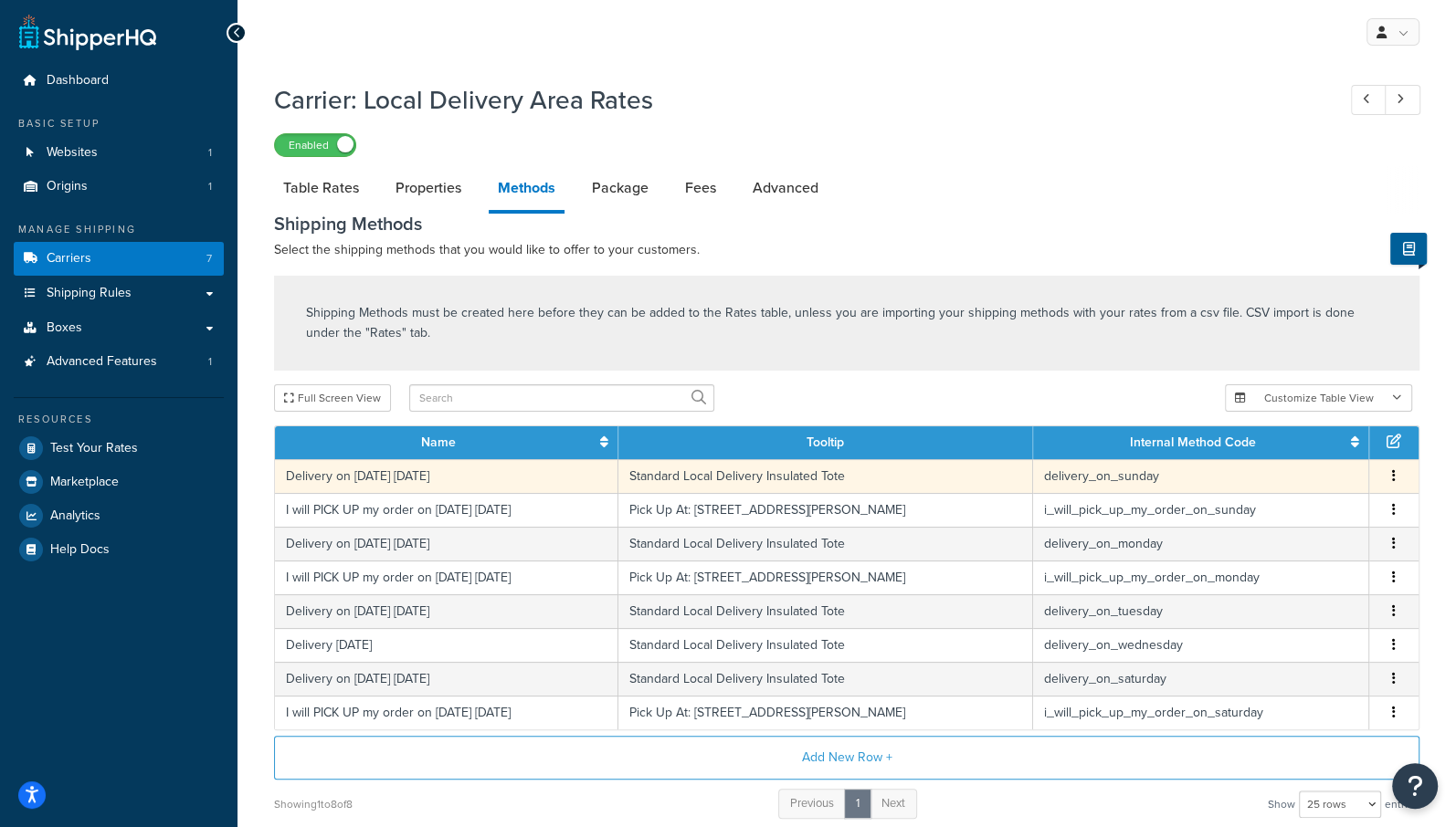
click at [1396, 476] on button "button" at bounding box center [1394, 476] width 15 height 20
click at [1299, 459] on div "Edit" at bounding box center [1301, 459] width 130 height 38
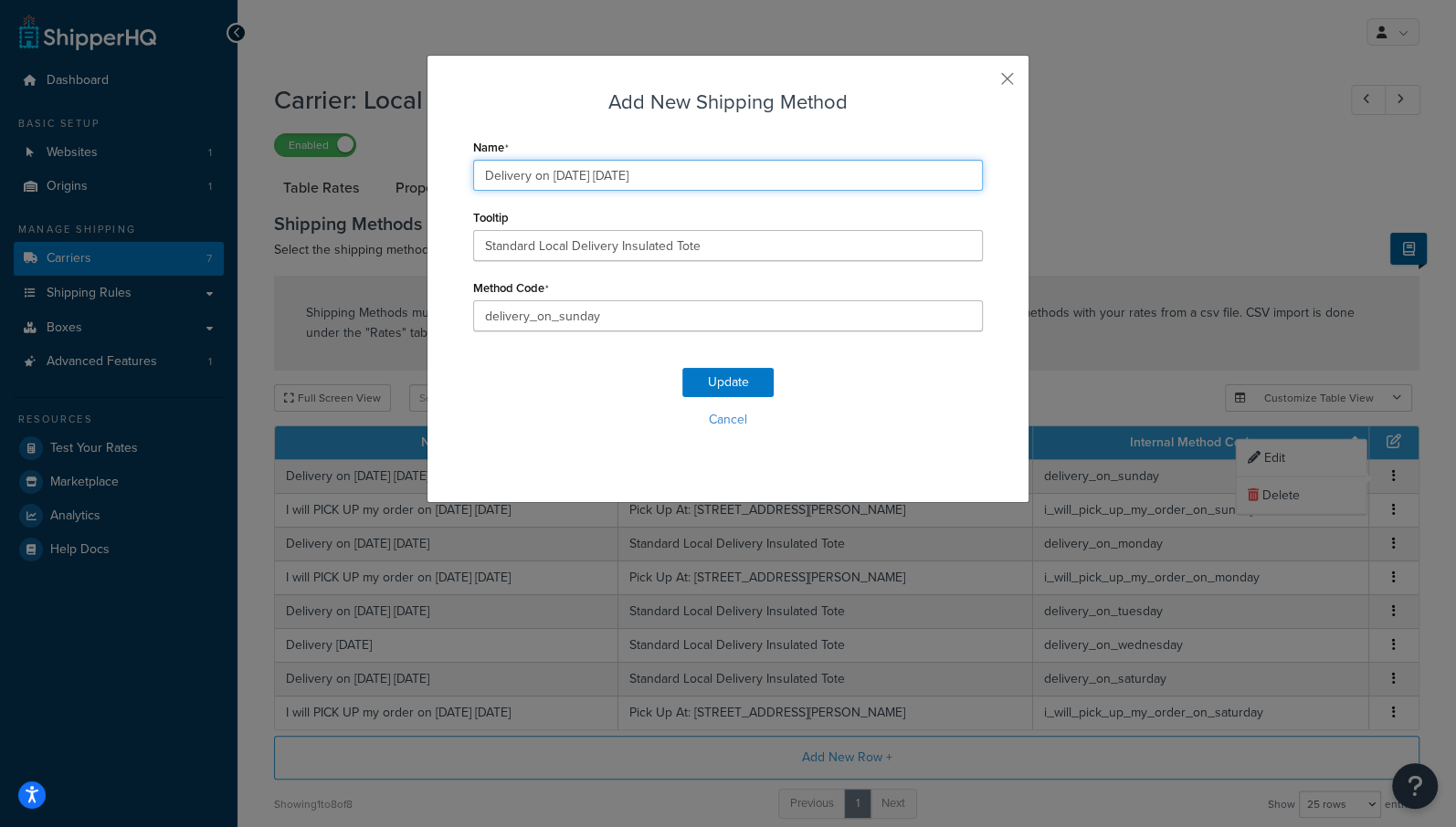
click at [580, 177] on input "Delivery on 09/14/2025 Sunday" at bounding box center [728, 174] width 510 height 31
type input "Delivery on 09/21/2025 Sunday"
click at [728, 383] on button "Update" at bounding box center [728, 383] width 91 height 30
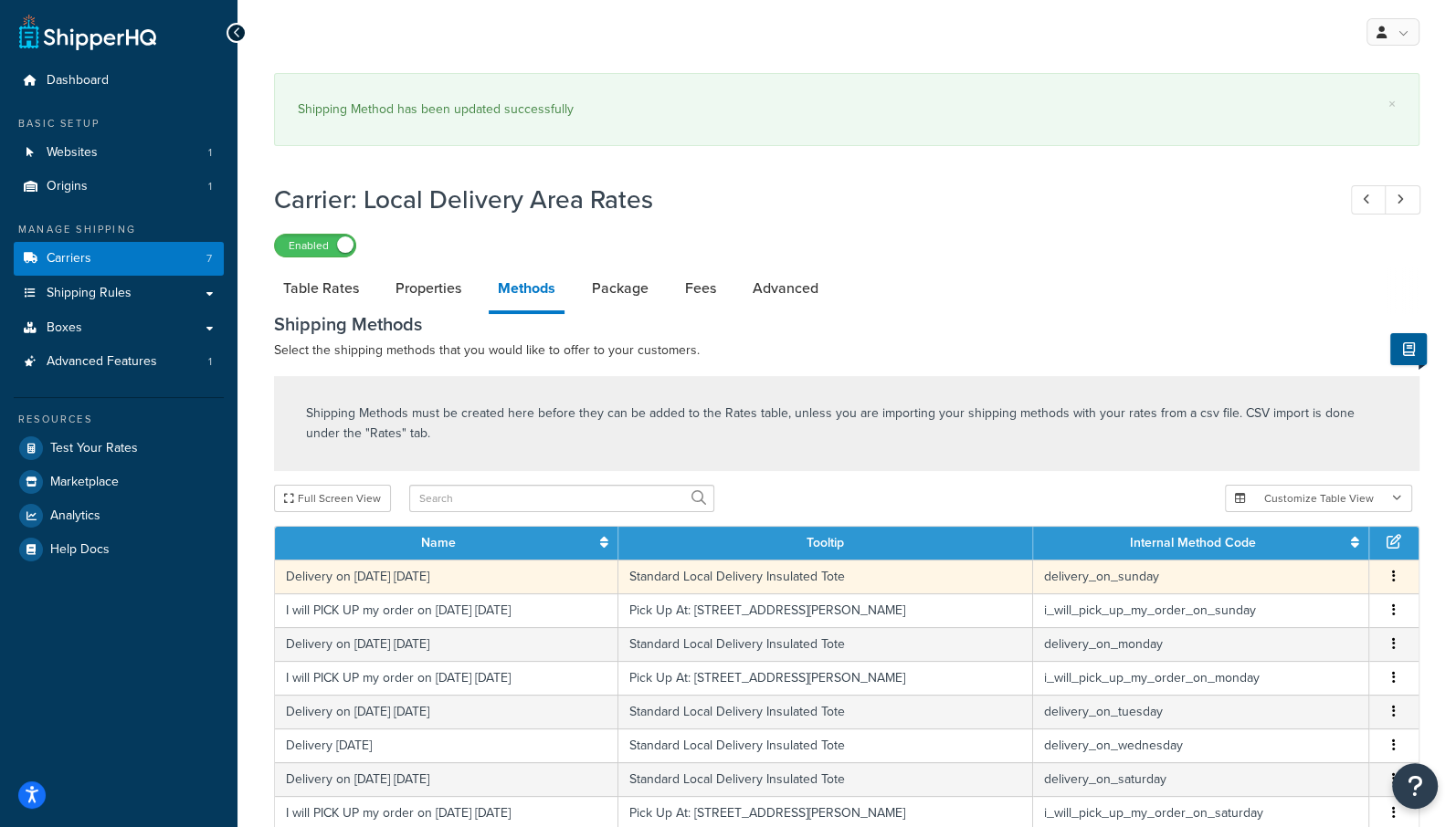
click at [1391, 572] on td "Edit Delete" at bounding box center [1394, 576] width 50 height 34
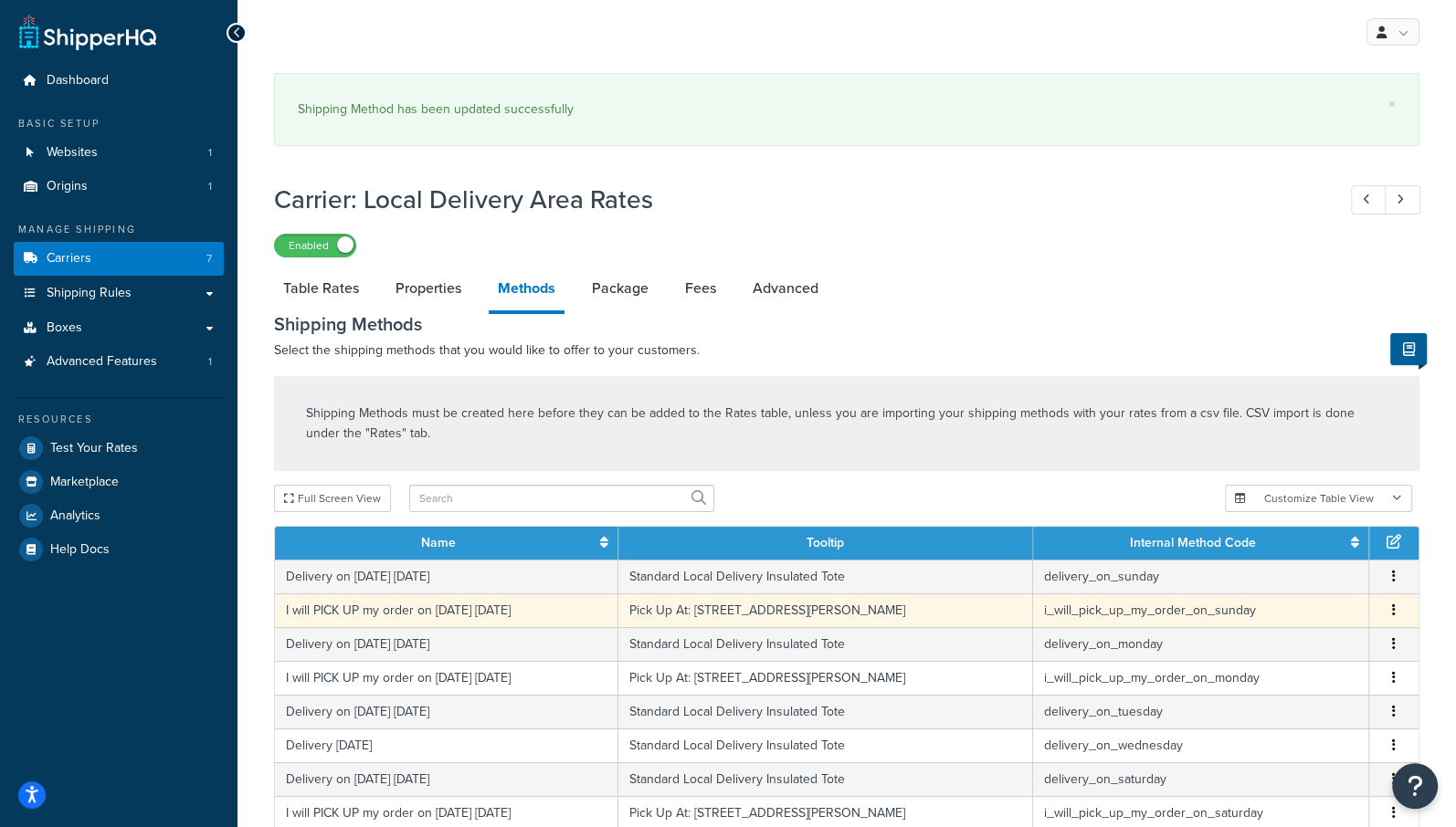
click at [1392, 605] on icon "button" at bounding box center [1394, 610] width 4 height 13
click at [1277, 588] on div "Edit" at bounding box center [1301, 591] width 130 height 38
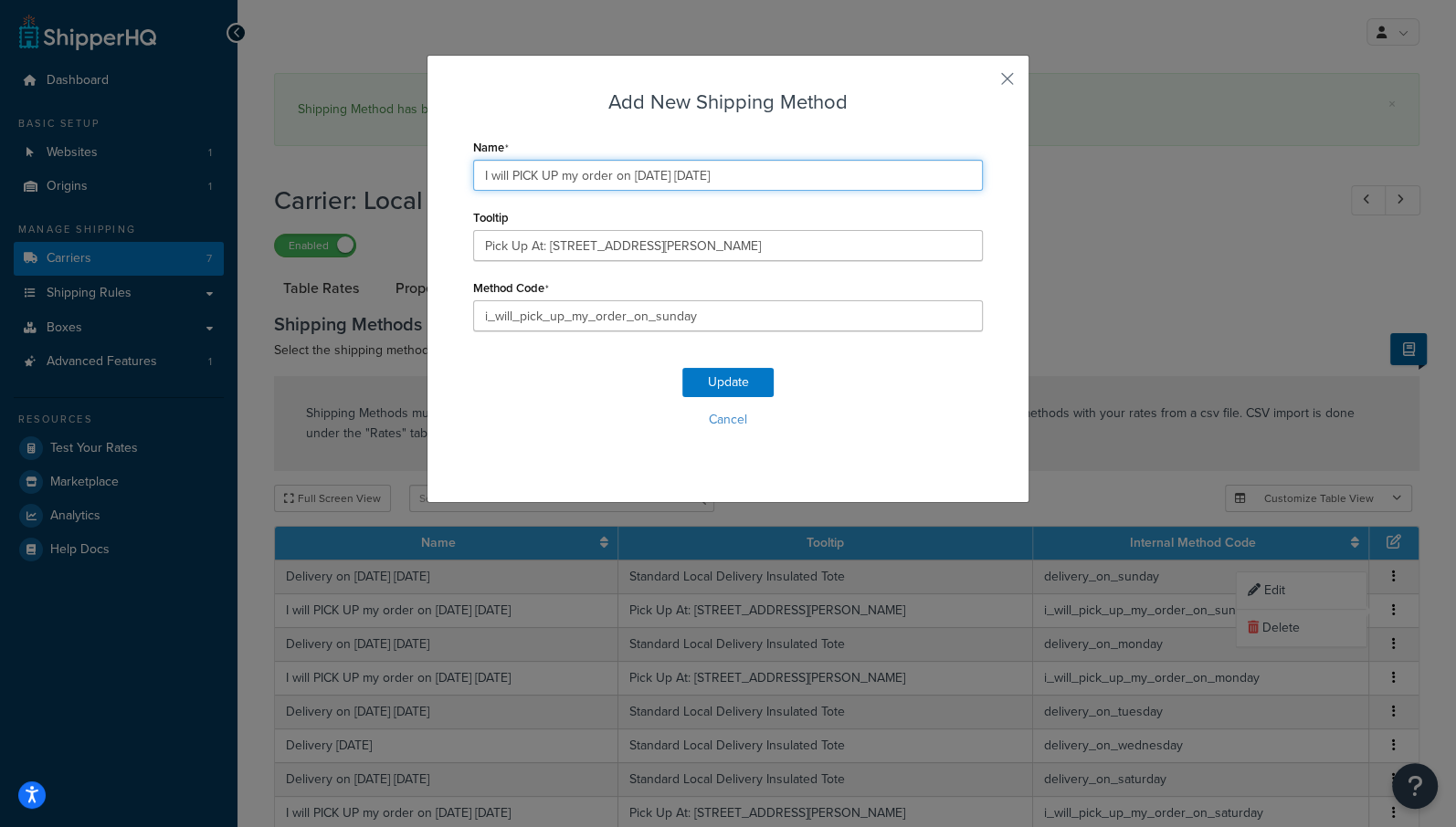
click at [661, 177] on input "I will PICK UP my order on 09/14/2025 Sunday" at bounding box center [728, 174] width 510 height 31
type input "I will PICK UP my order on 09/21/2025 Sunday"
click at [738, 378] on button "Update" at bounding box center [728, 383] width 91 height 30
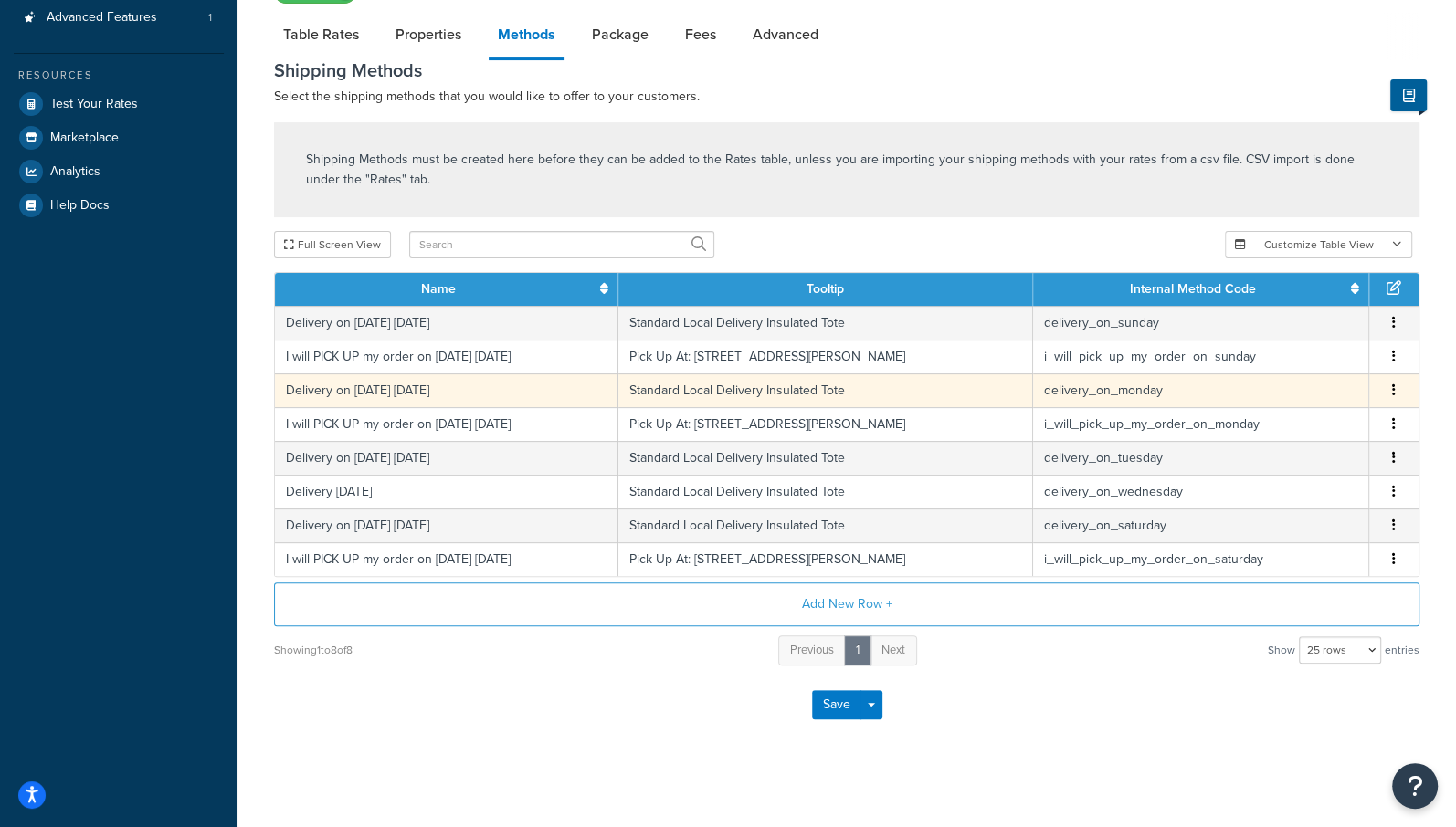
scroll to position [346, 0]
click at [1392, 388] on icon "button" at bounding box center [1394, 389] width 4 height 13
click at [1273, 373] on div "Edit" at bounding box center [1301, 370] width 130 height 38
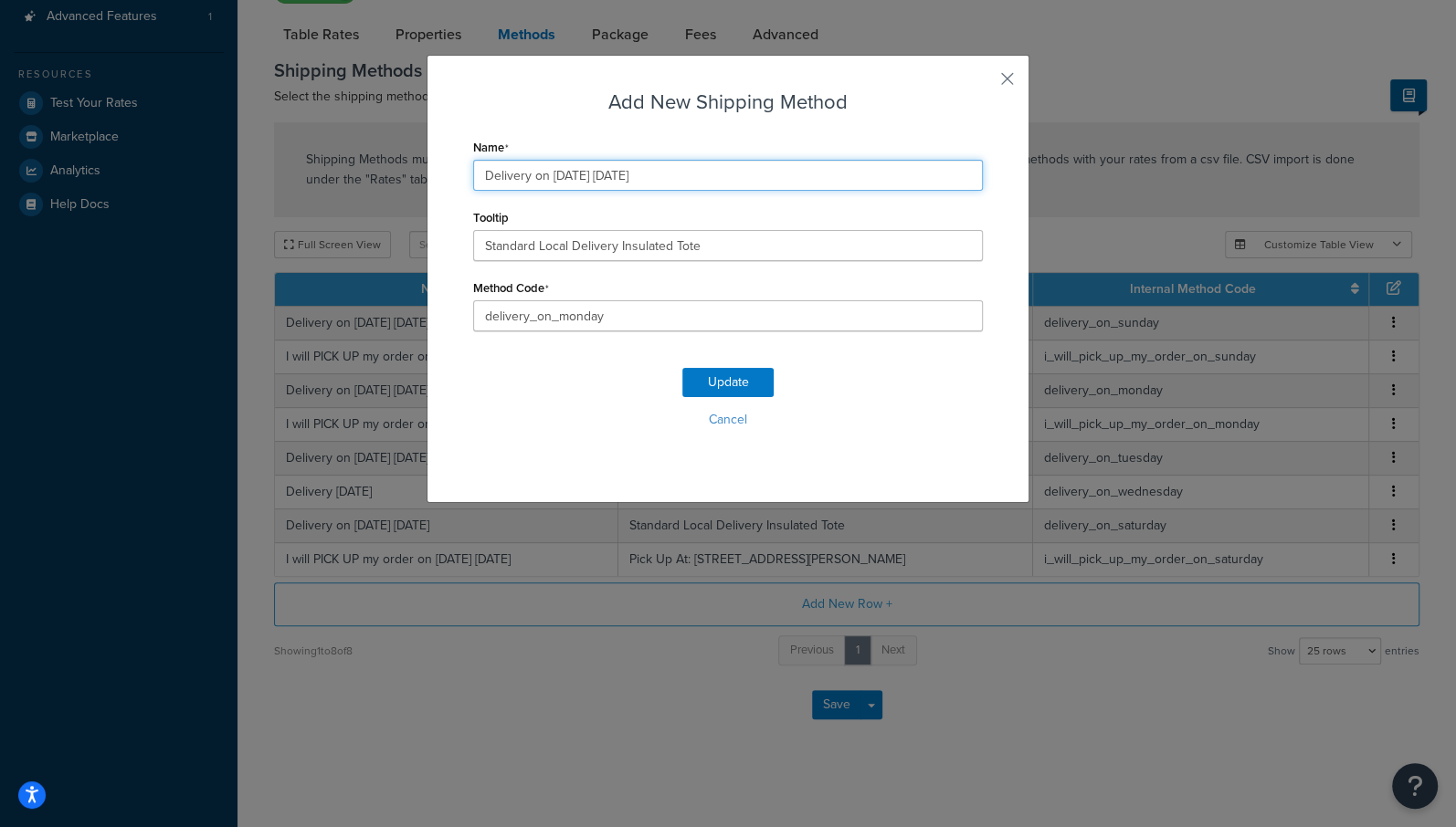
click at [579, 177] on input "Delivery on 09/15/2025 Monday" at bounding box center [728, 174] width 510 height 31
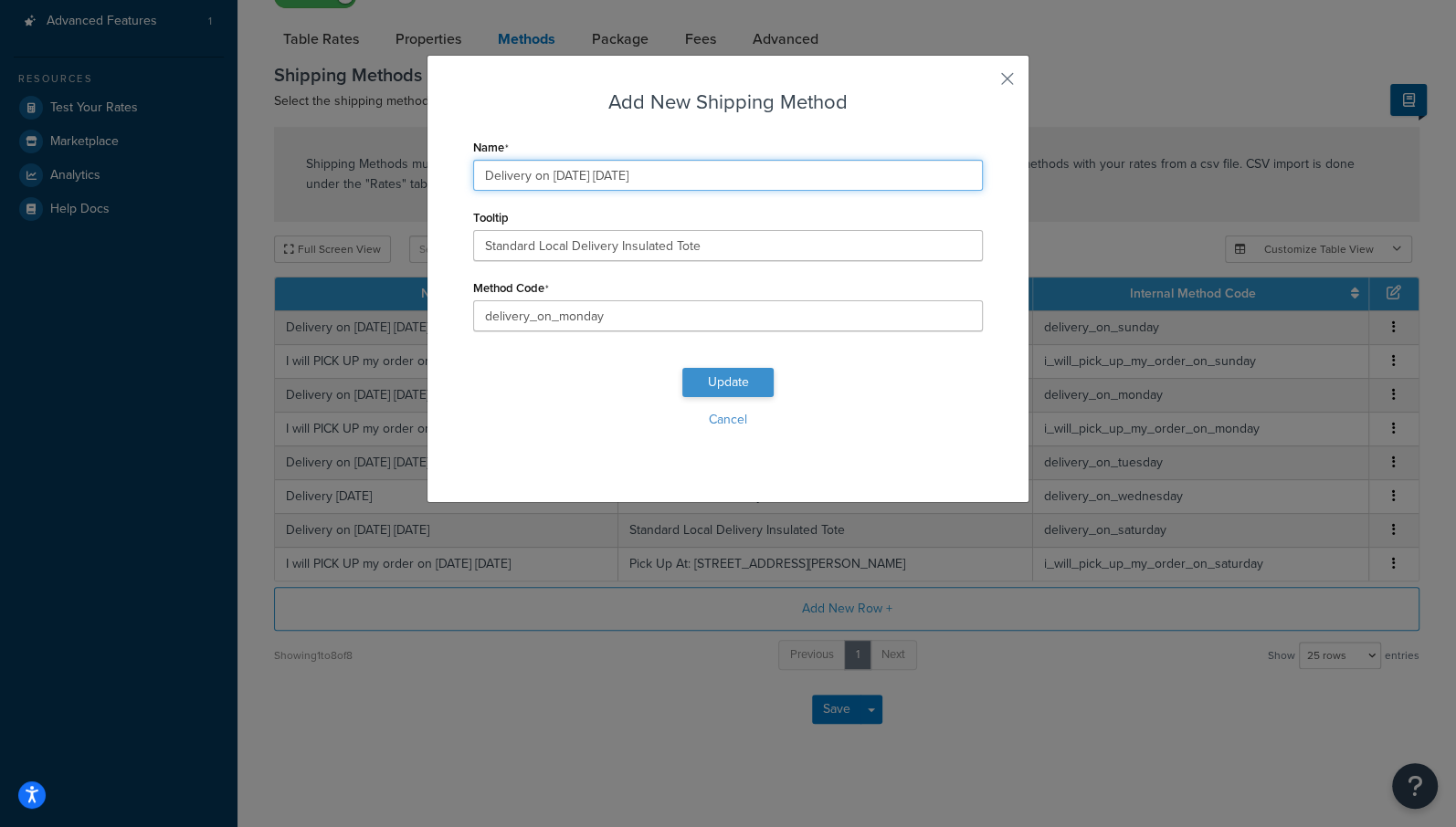
type input "Delivery on 09/22/2025 Monday"
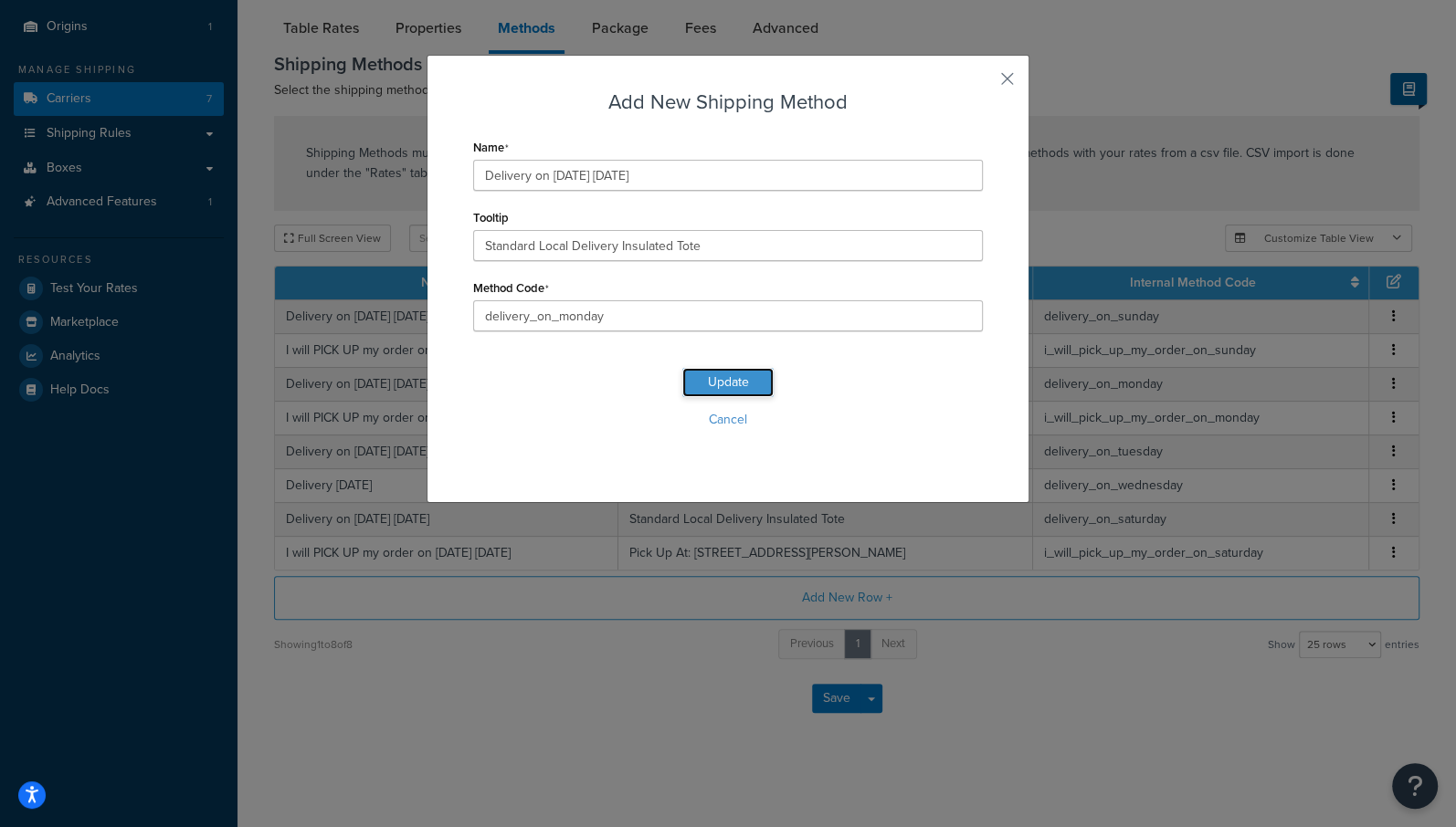
click at [711, 378] on button "Update" at bounding box center [728, 383] width 91 height 30
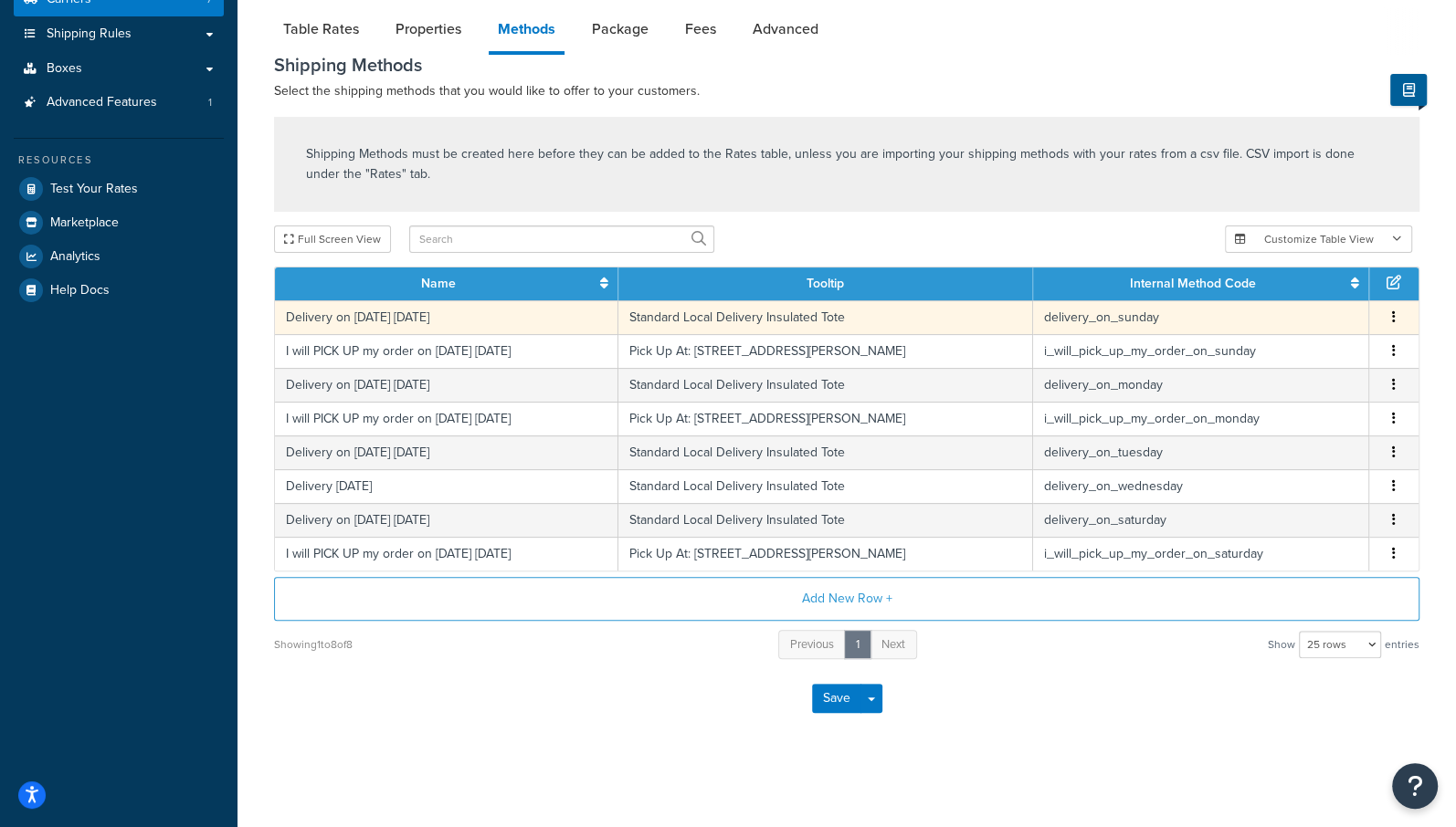
scroll to position [239, 0]
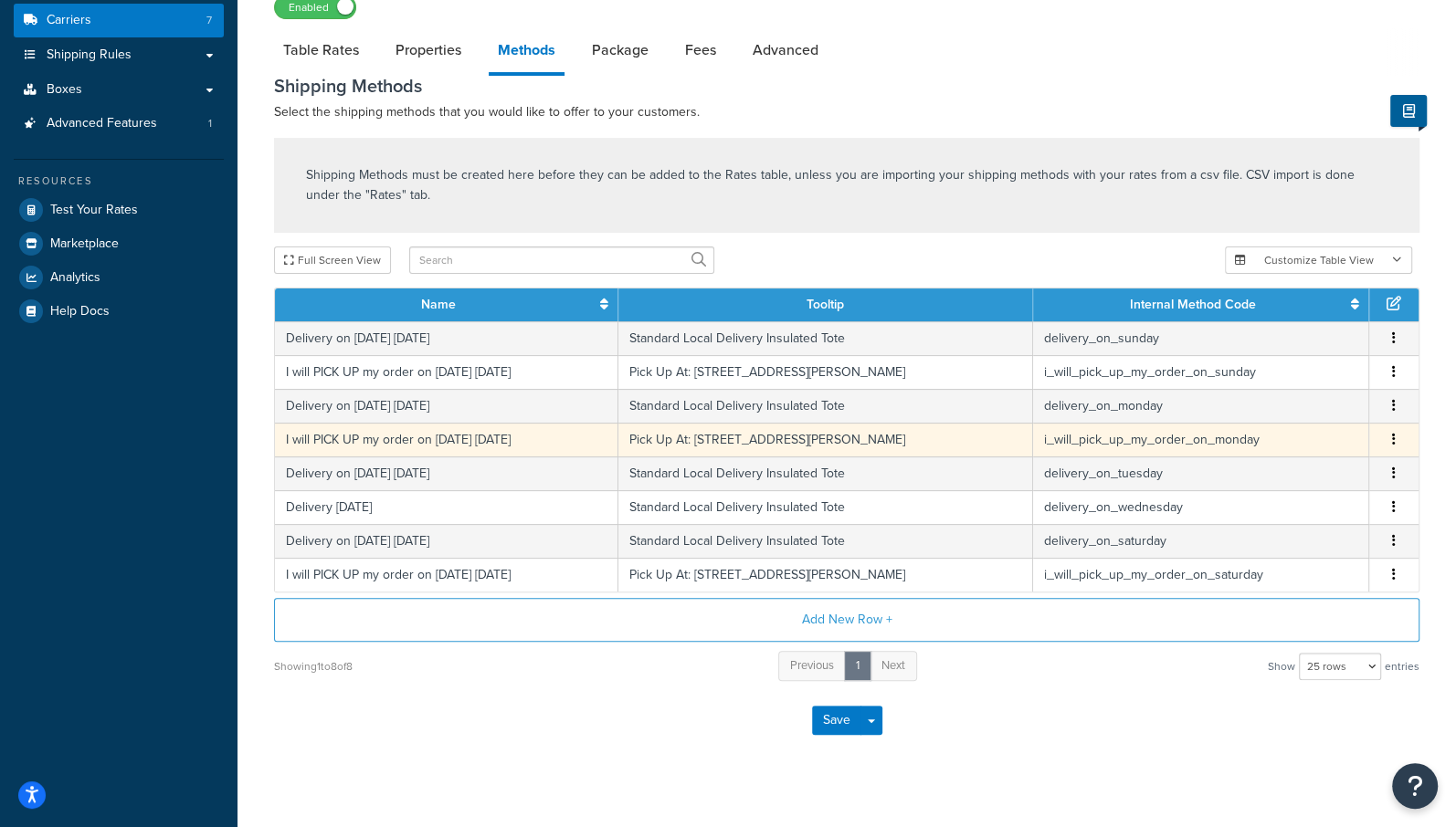
click at [1395, 440] on icon "button" at bounding box center [1394, 439] width 4 height 13
click at [1272, 417] on div "Edit" at bounding box center [1301, 421] width 130 height 38
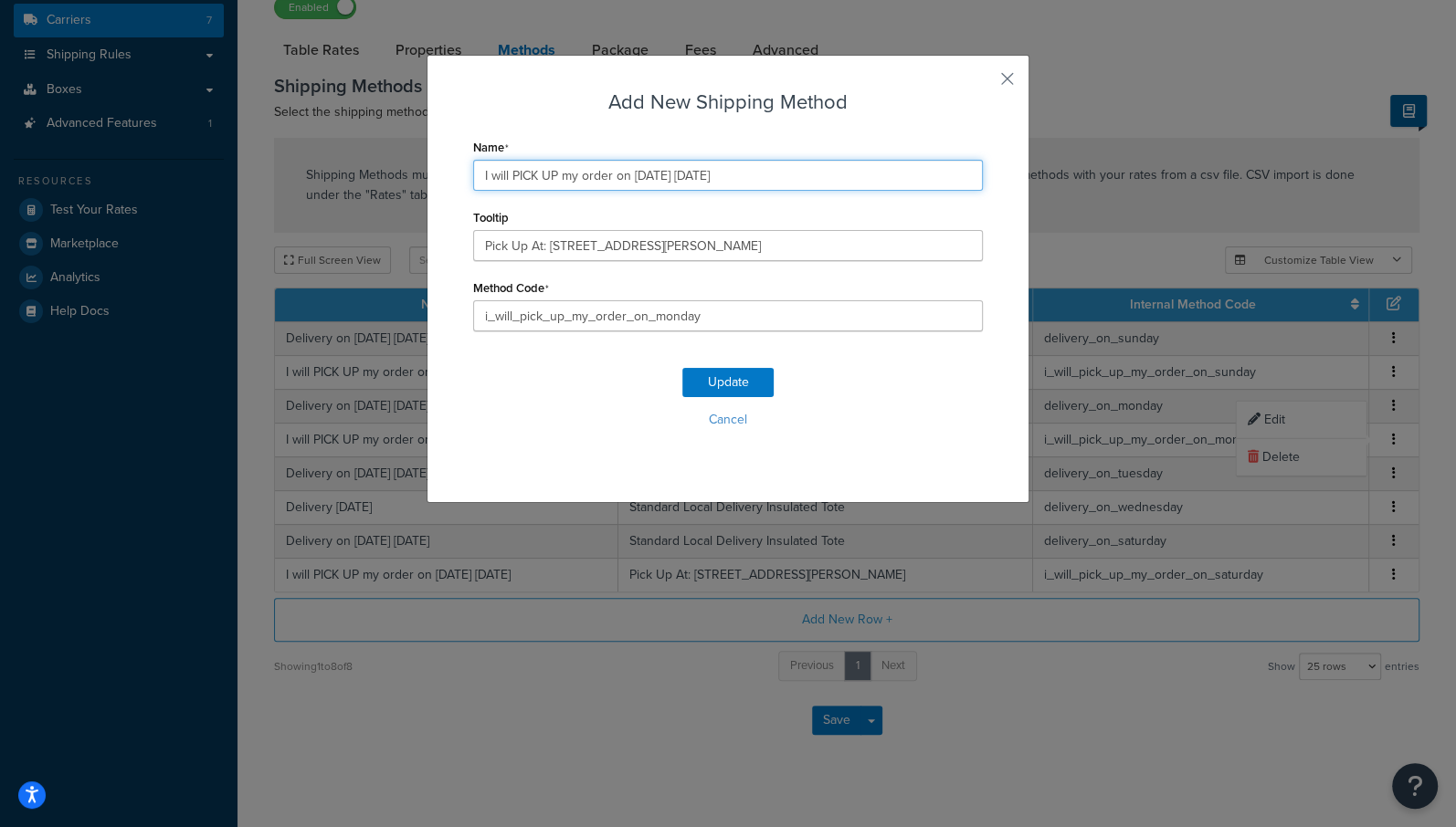
click at [663, 176] on input "I will PICK UP my order on 09/15/2025 Monday" at bounding box center [728, 174] width 510 height 31
type input "I will PICK UP my order on 09/22/2025 Monday"
click at [722, 375] on button "Update" at bounding box center [728, 383] width 91 height 30
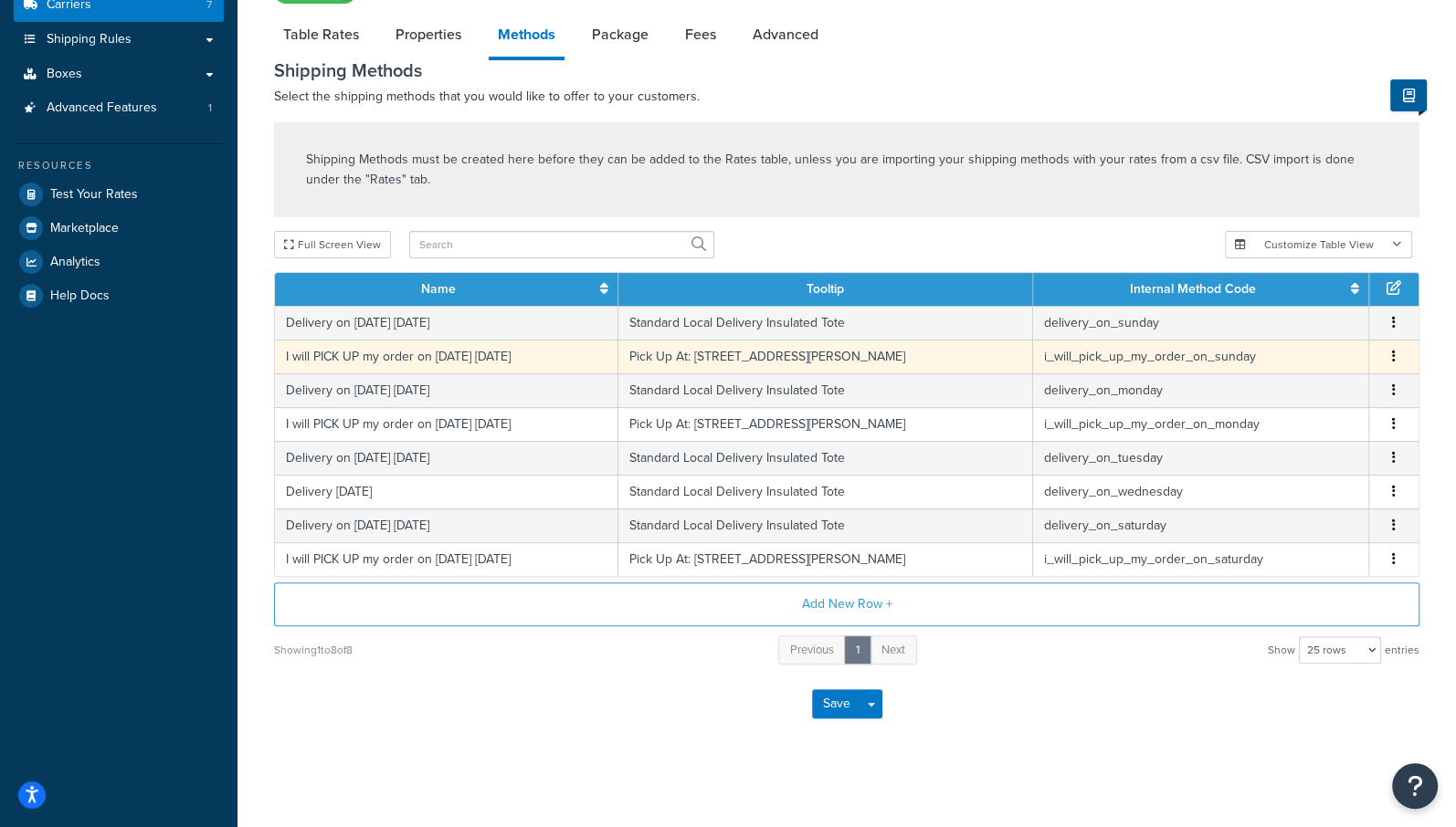
scroll to position [255, 0]
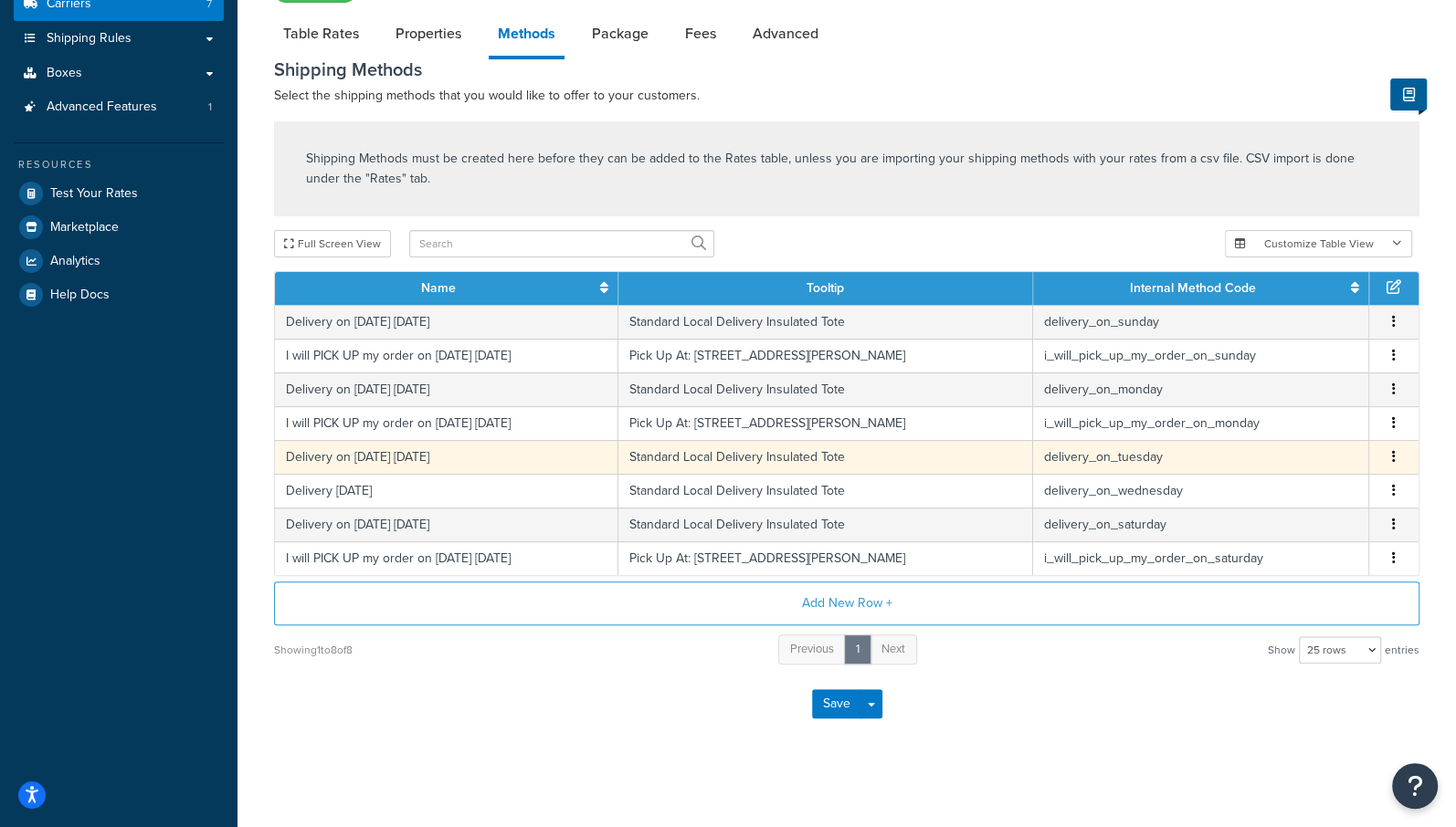
click at [1392, 453] on icon "button" at bounding box center [1394, 457] width 4 height 13
click at [1271, 436] on div "Edit" at bounding box center [1301, 437] width 130 height 38
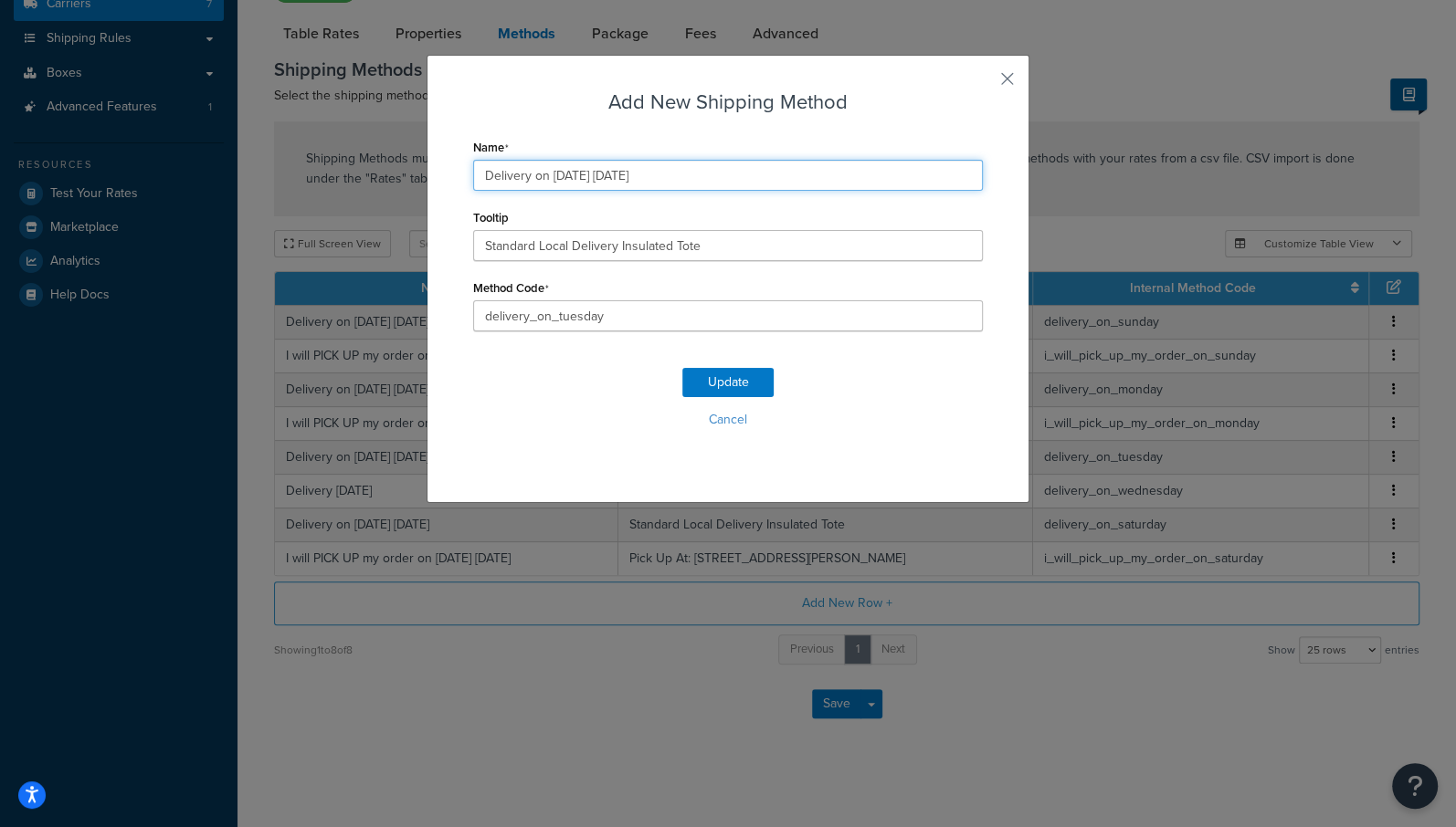
click at [580, 178] on input "Delivery on 09/16/2025 Tuesday" at bounding box center [728, 174] width 510 height 31
type input "Delivery on 09/23/2025 Tuesday"
click at [743, 374] on button "Update" at bounding box center [728, 383] width 91 height 30
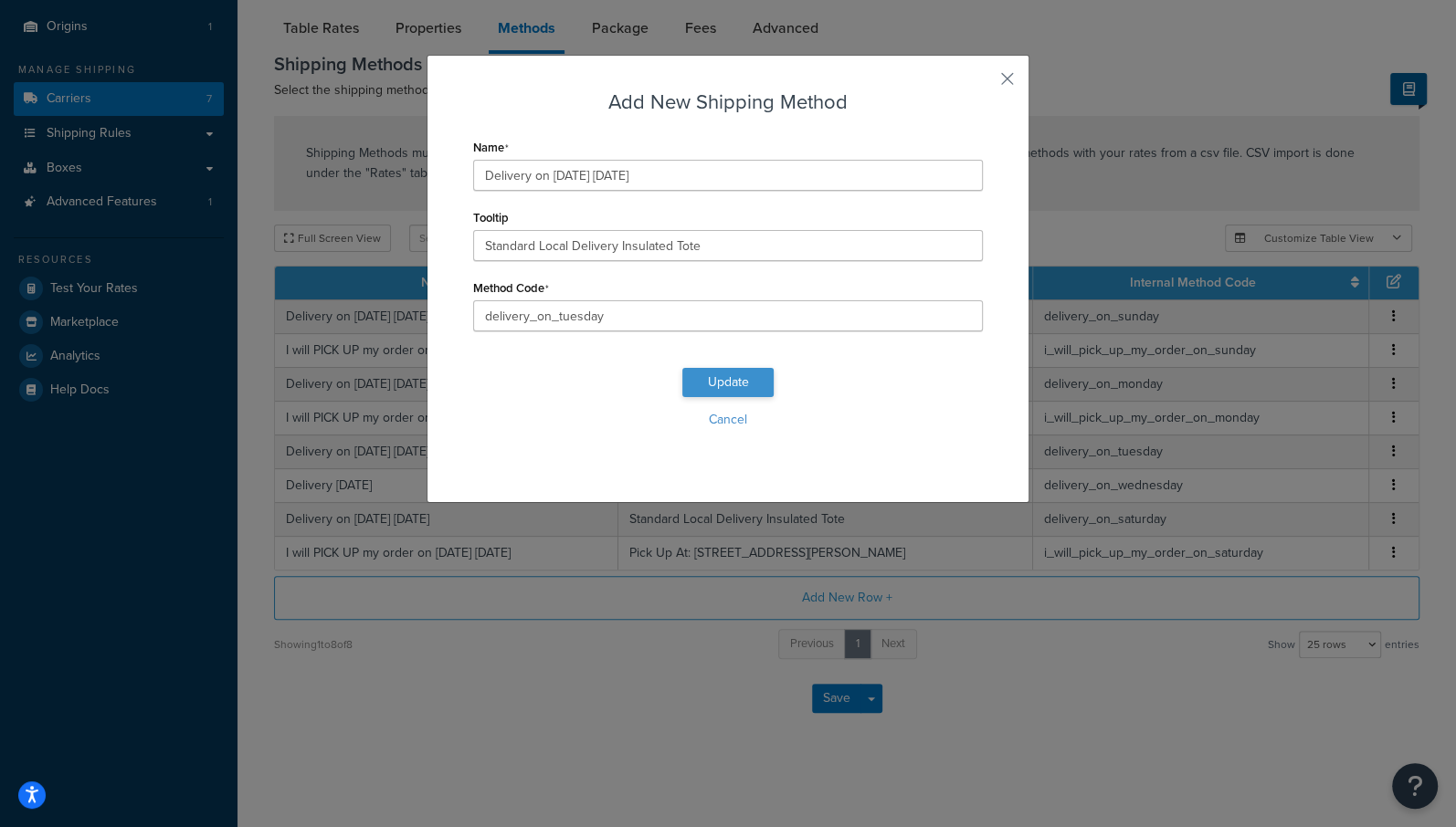
scroll to position [243, 0]
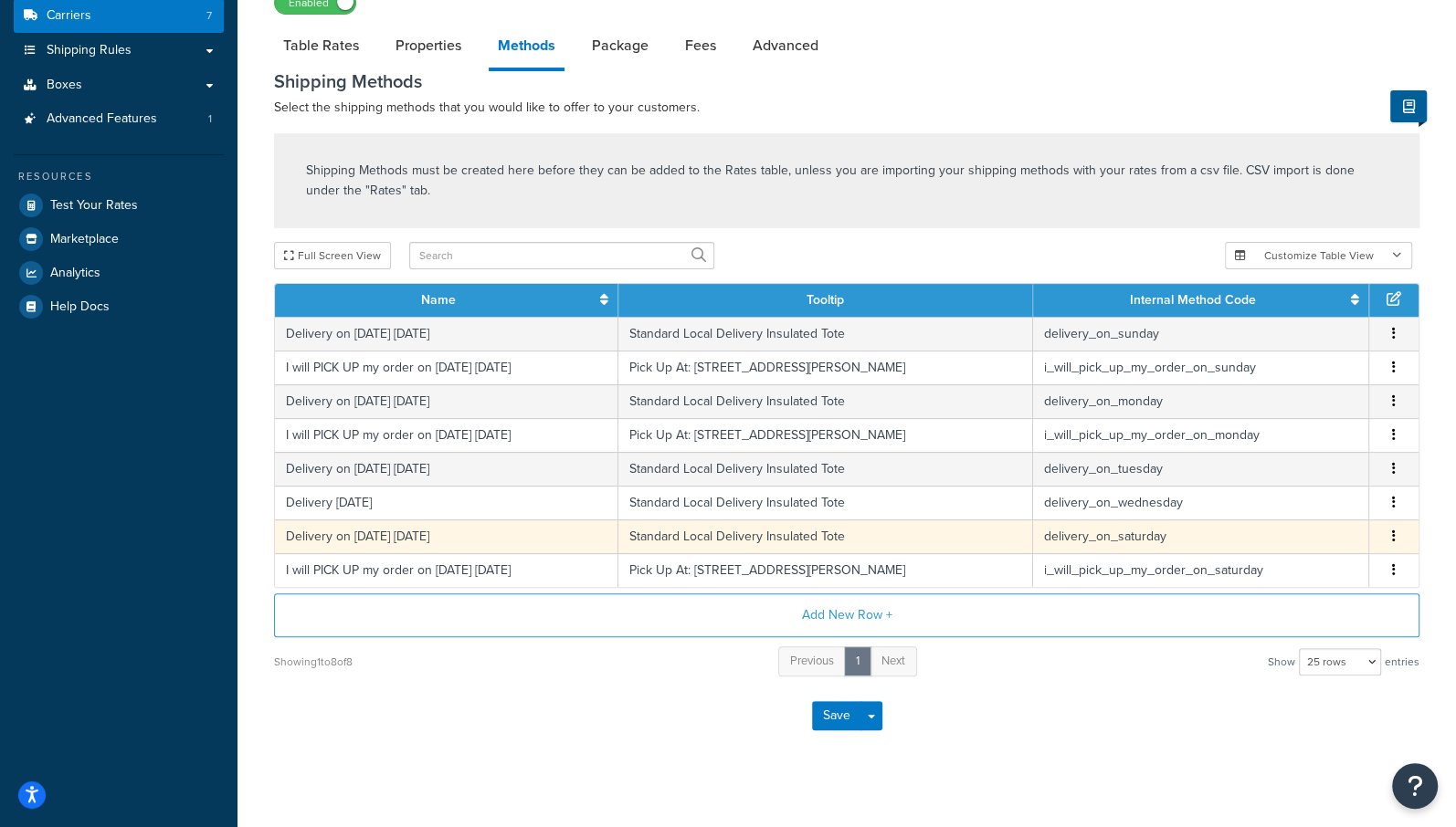
click at [1392, 530] on icon "button" at bounding box center [1394, 536] width 4 height 13
click at [1276, 514] on div "Edit" at bounding box center [1301, 516] width 130 height 38
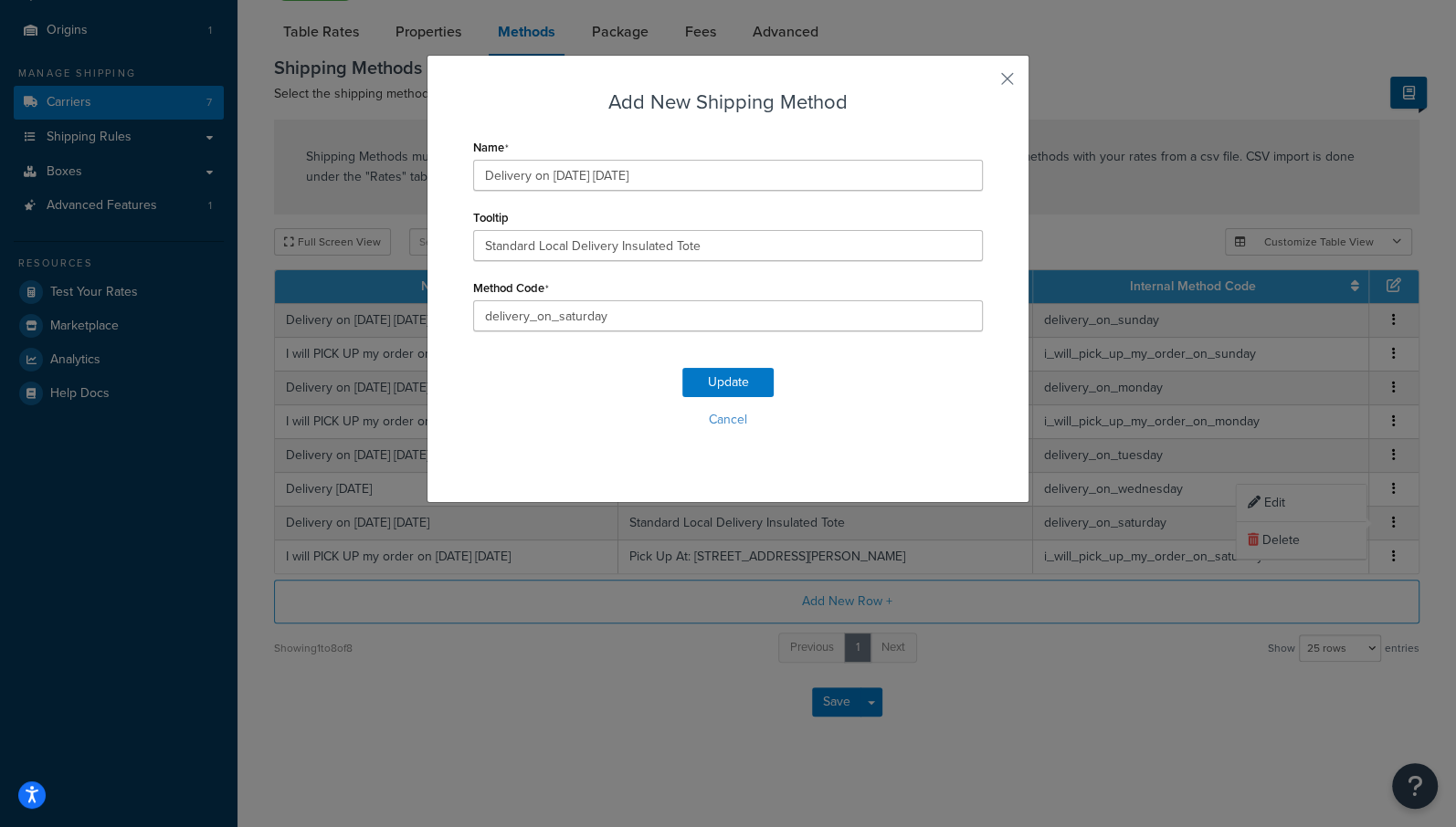
scroll to position [155, 0]
click at [579, 175] on input "Delivery on 09/13/2025 Saturday" at bounding box center [728, 174] width 510 height 31
type input "Delivery on 09/20/2025 Saturday"
click at [735, 381] on button "Update" at bounding box center [728, 383] width 91 height 30
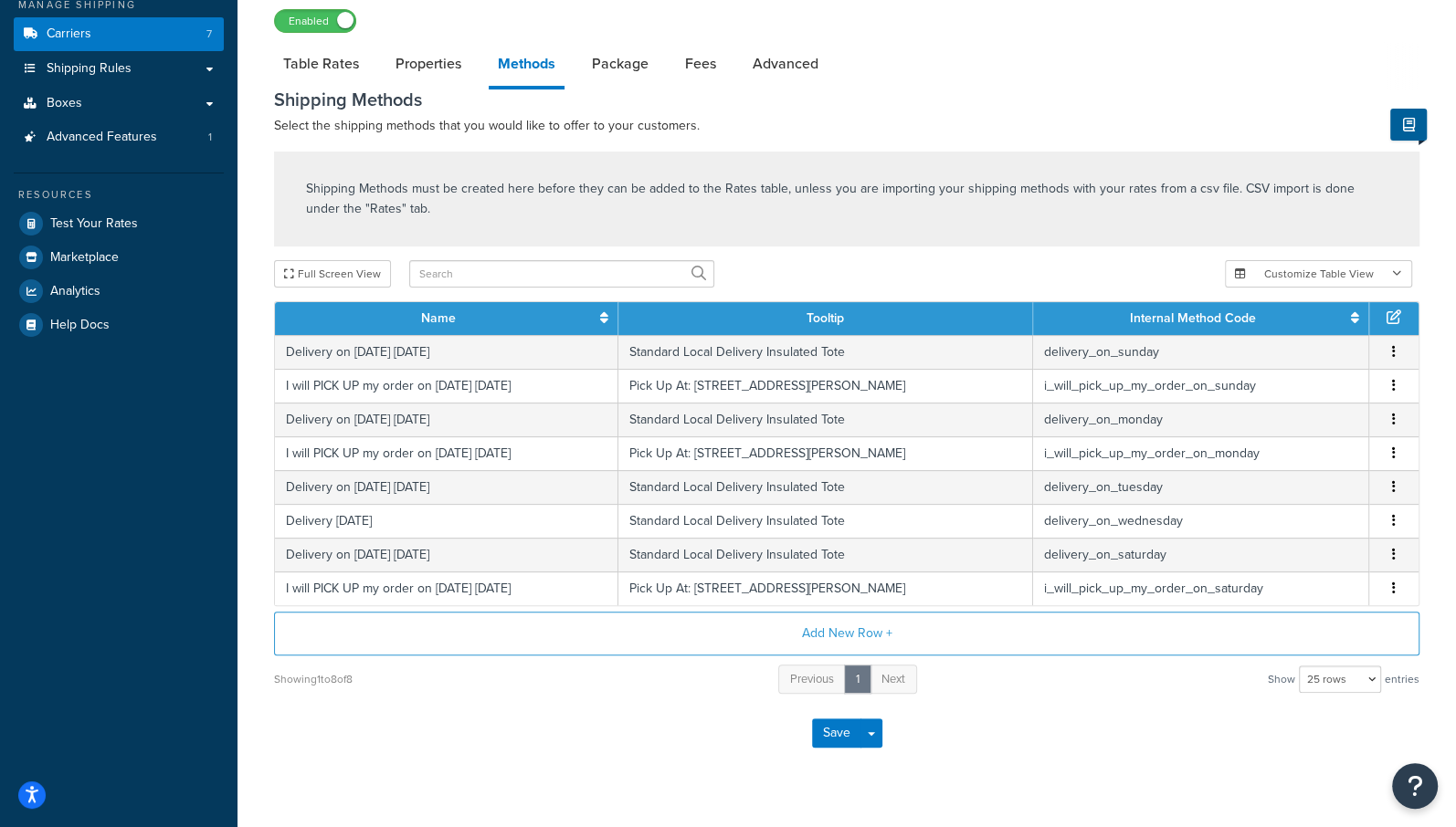
scroll to position [229, 0]
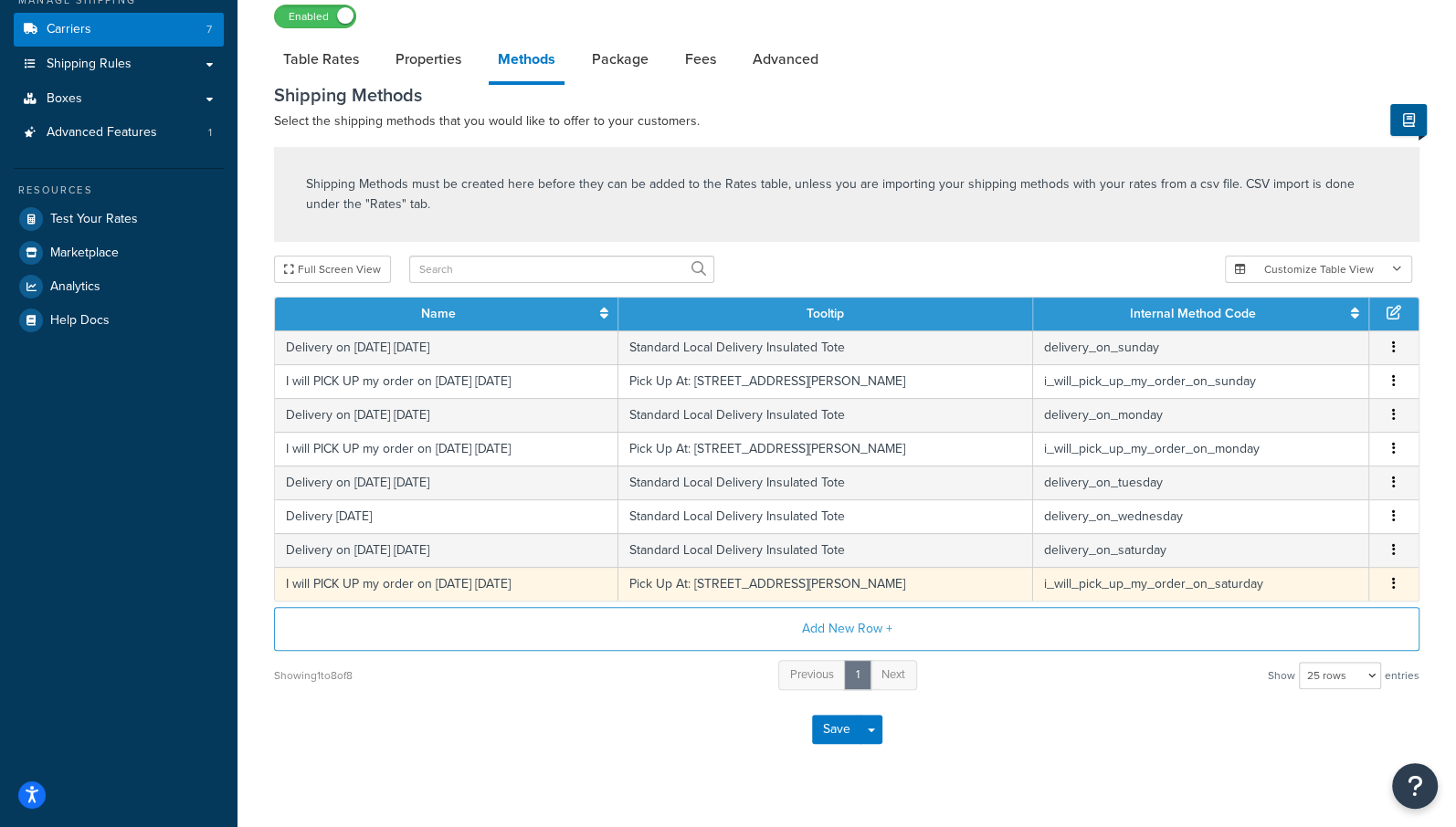
click at [1394, 578] on icon "button" at bounding box center [1394, 583] width 4 height 13
click at [1271, 568] on div "Edit" at bounding box center [1301, 563] width 130 height 38
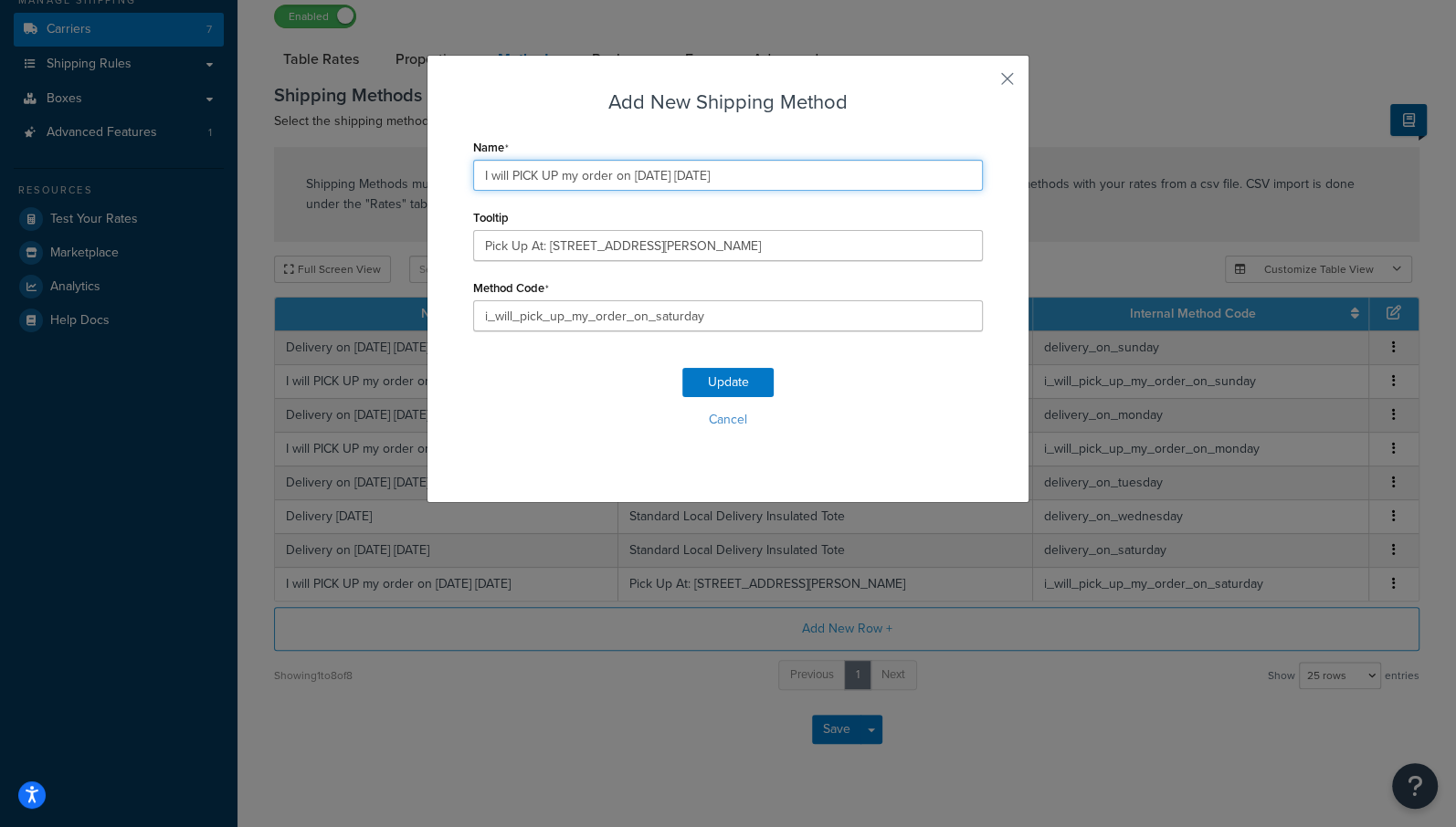
click at [661, 176] on input "I will PICK UP my order on 09/13/2025 Saturday" at bounding box center [728, 174] width 510 height 31
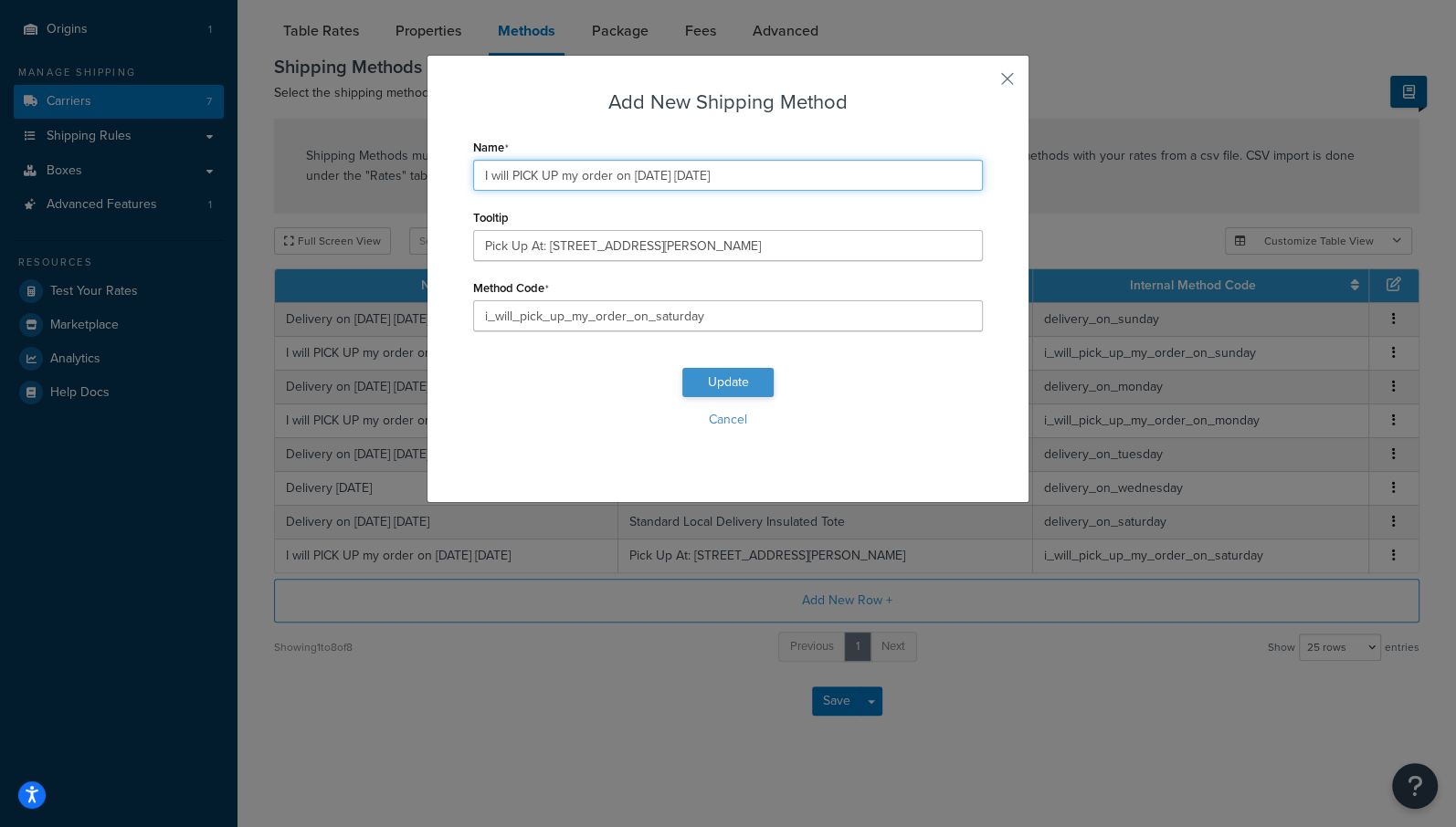
type input "I will PICK UP my order on 09/20/2025 Saturday"
click at [725, 380] on button "Update" at bounding box center [728, 383] width 91 height 30
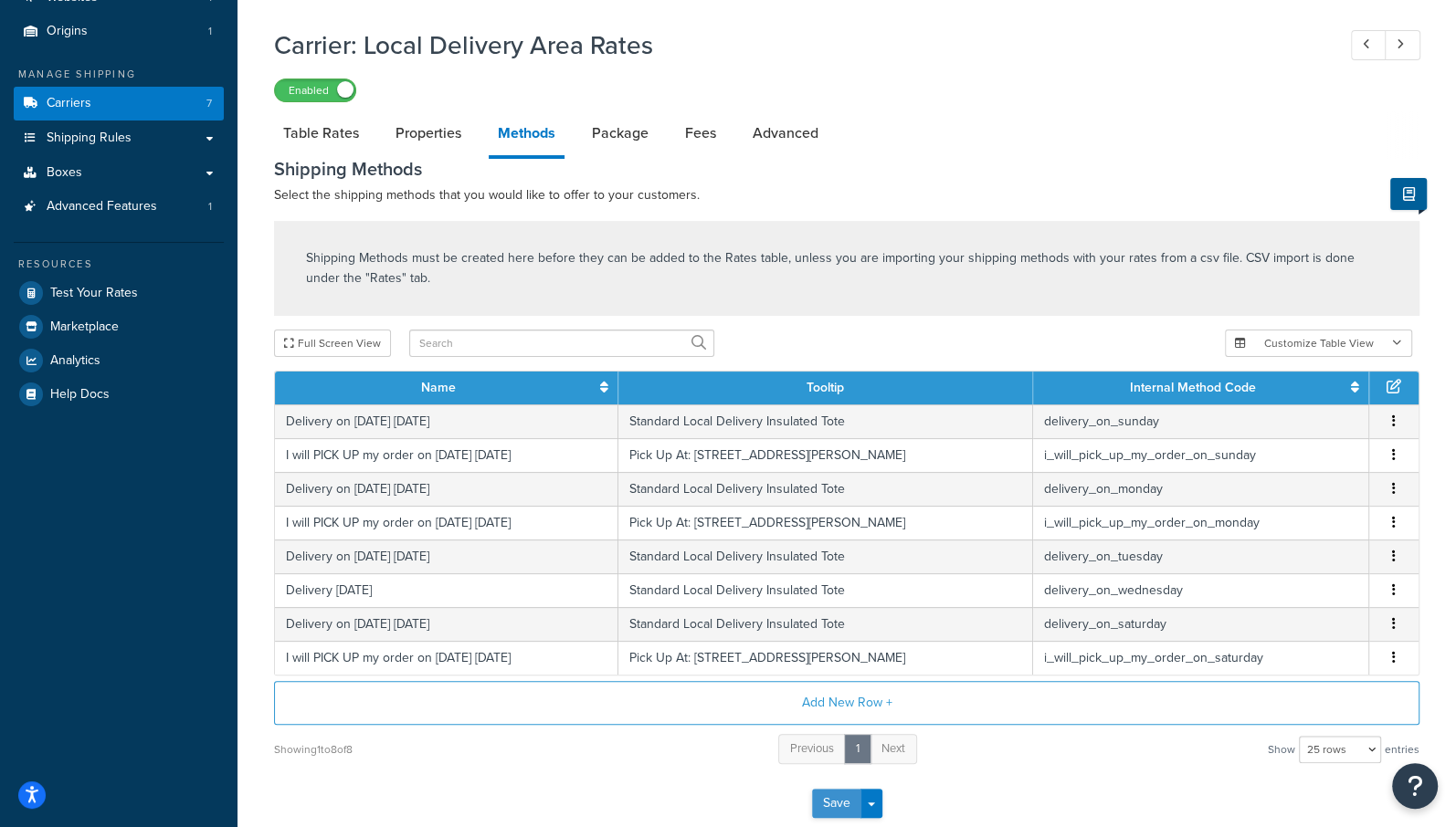
click at [828, 797] on button "Save" at bounding box center [837, 804] width 50 height 30
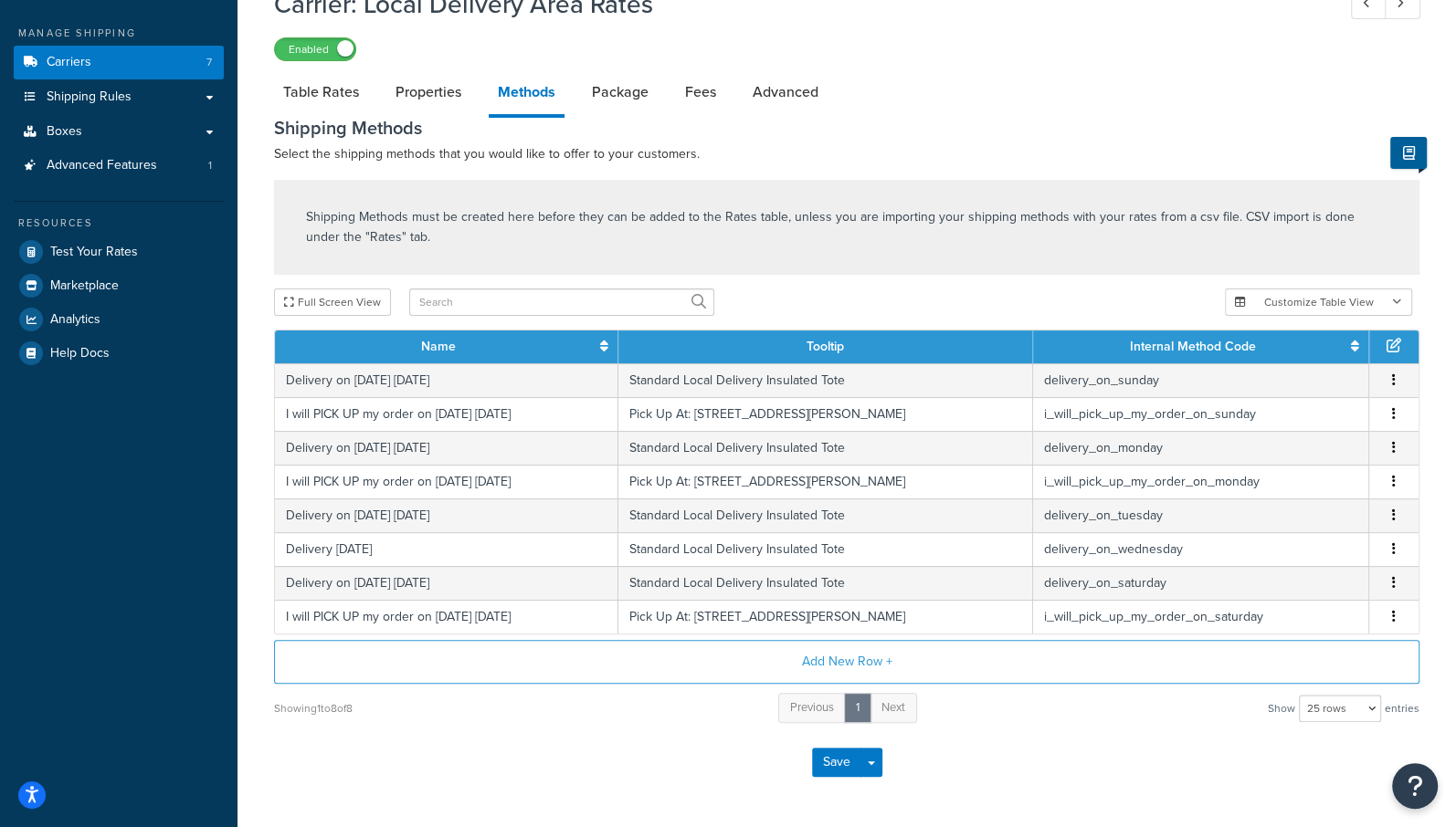
scroll to position [255, 0]
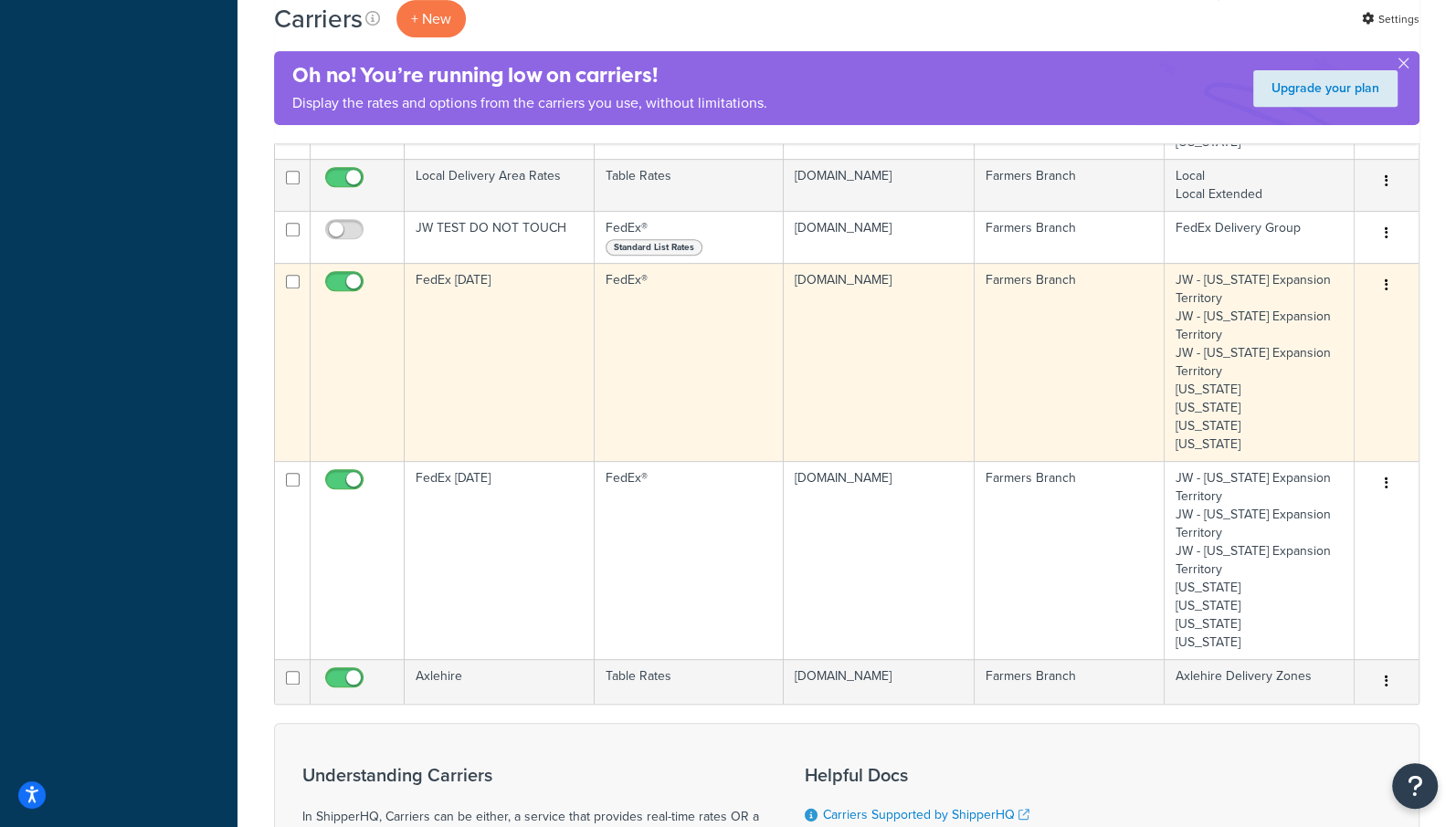
scroll to position [637, 0]
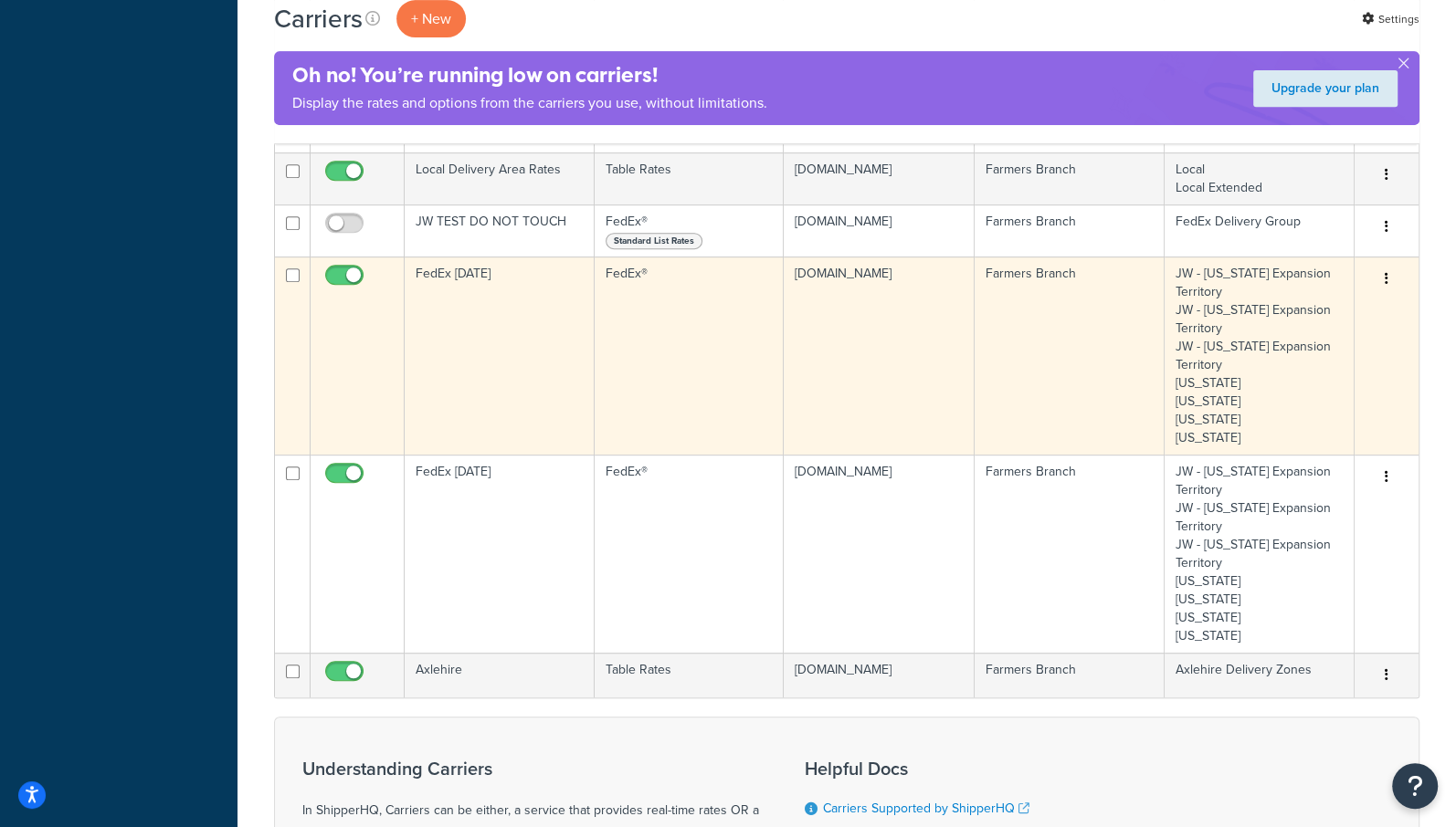
click at [1381, 282] on button "button" at bounding box center [1387, 279] width 26 height 30
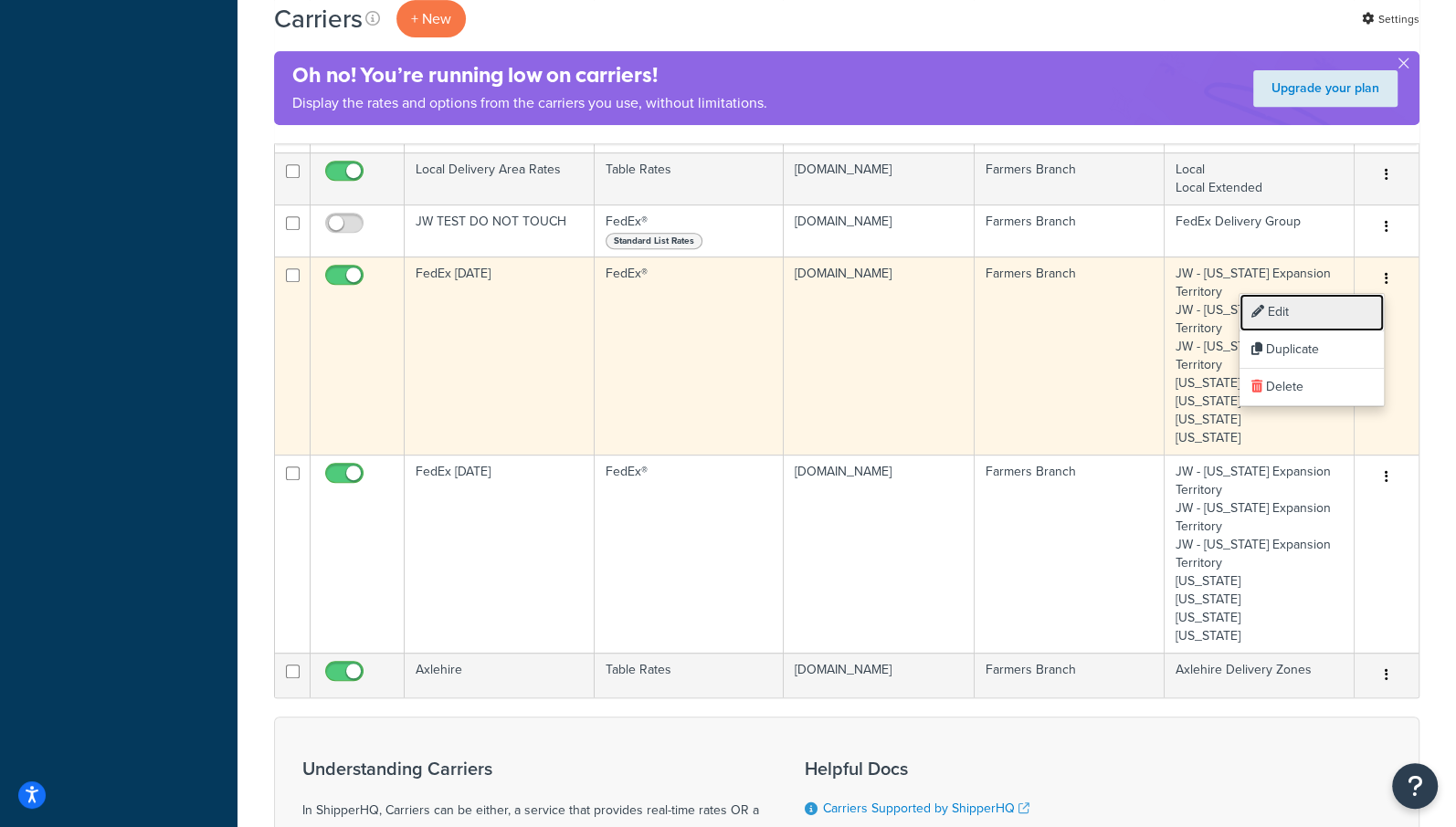
click at [1274, 314] on link "Edit" at bounding box center [1311, 313] width 145 height 38
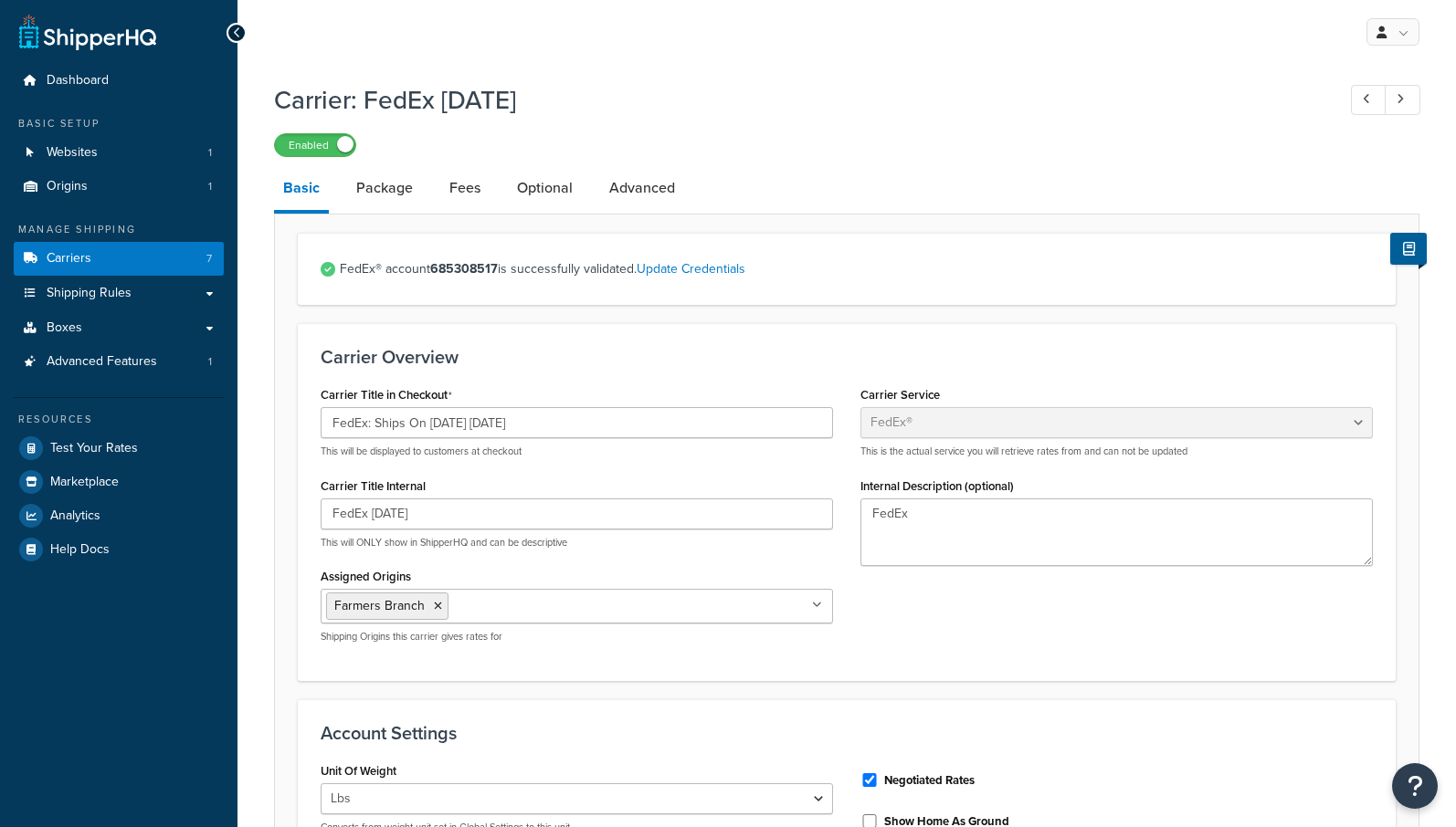
select select "fedEx"
select select "REGULAR_PICKUP"
select select "YOUR_PACKAGING"
click at [457, 427] on input "FedEx: Ships On [DATE] [DATE]" at bounding box center [576, 422] width 512 height 31
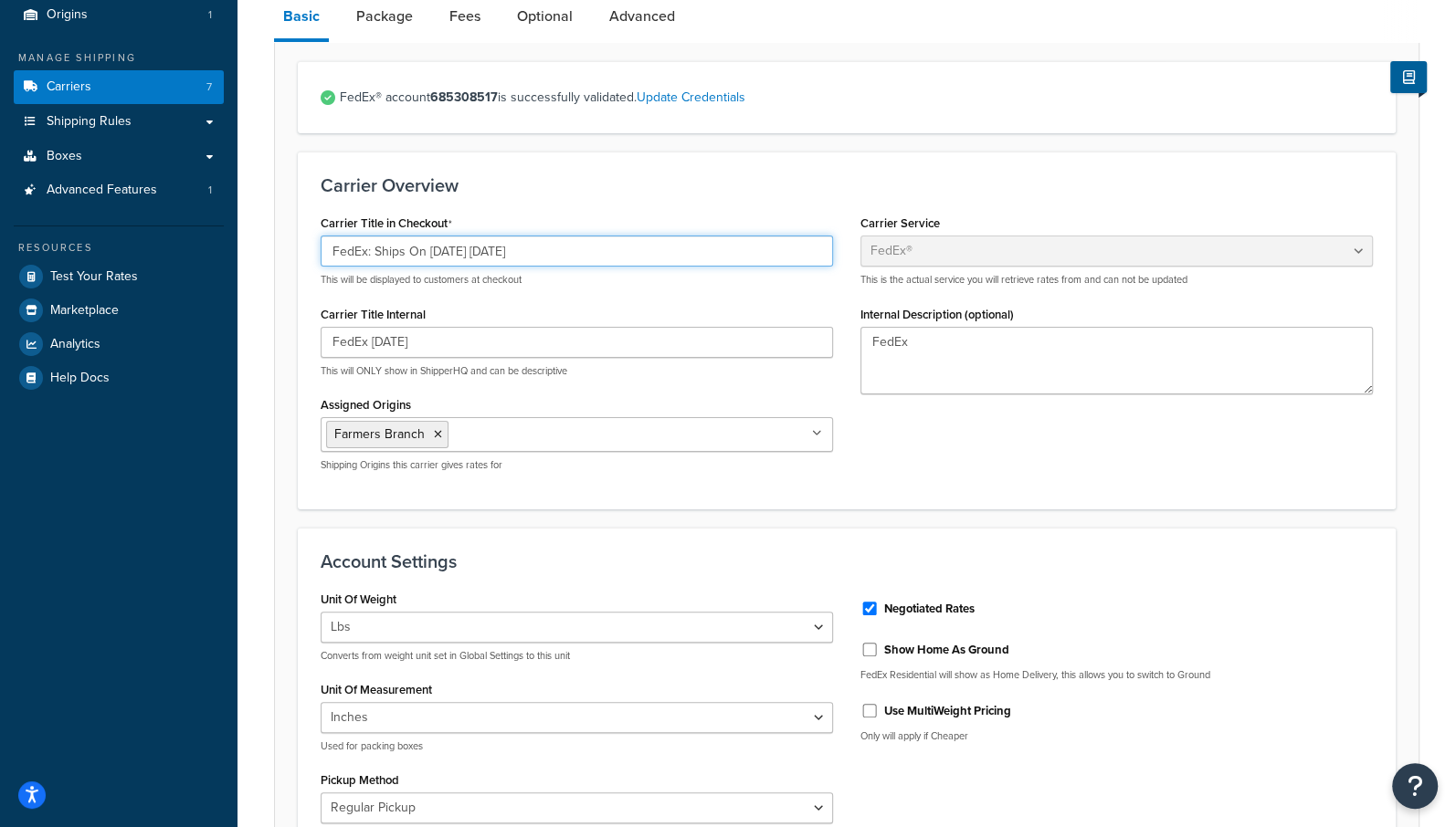
scroll to position [993, 0]
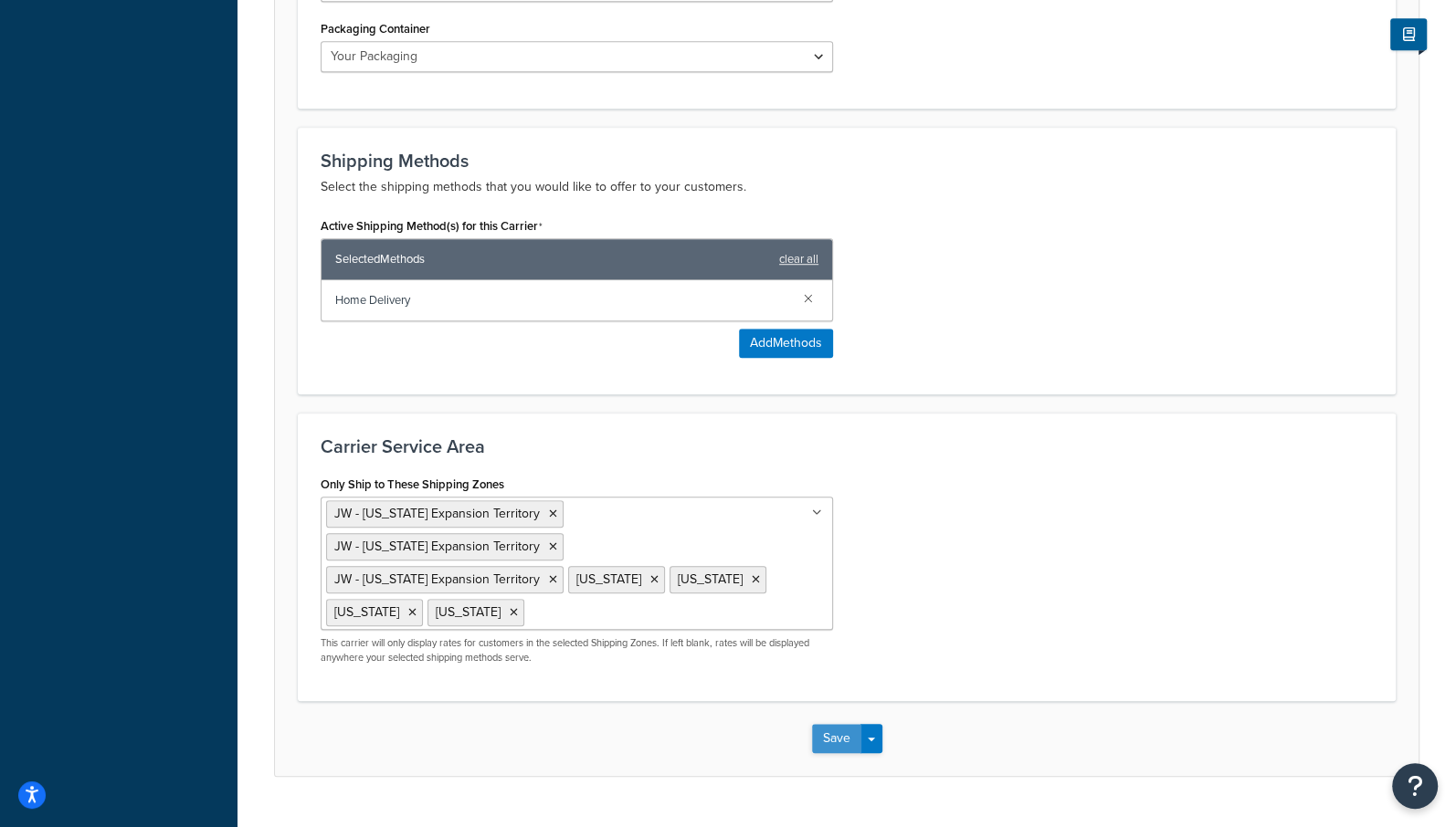
type input "FedEx: Ships On [DATE] [DATE]"
click at [832, 724] on button "Save" at bounding box center [837, 739] width 50 height 30
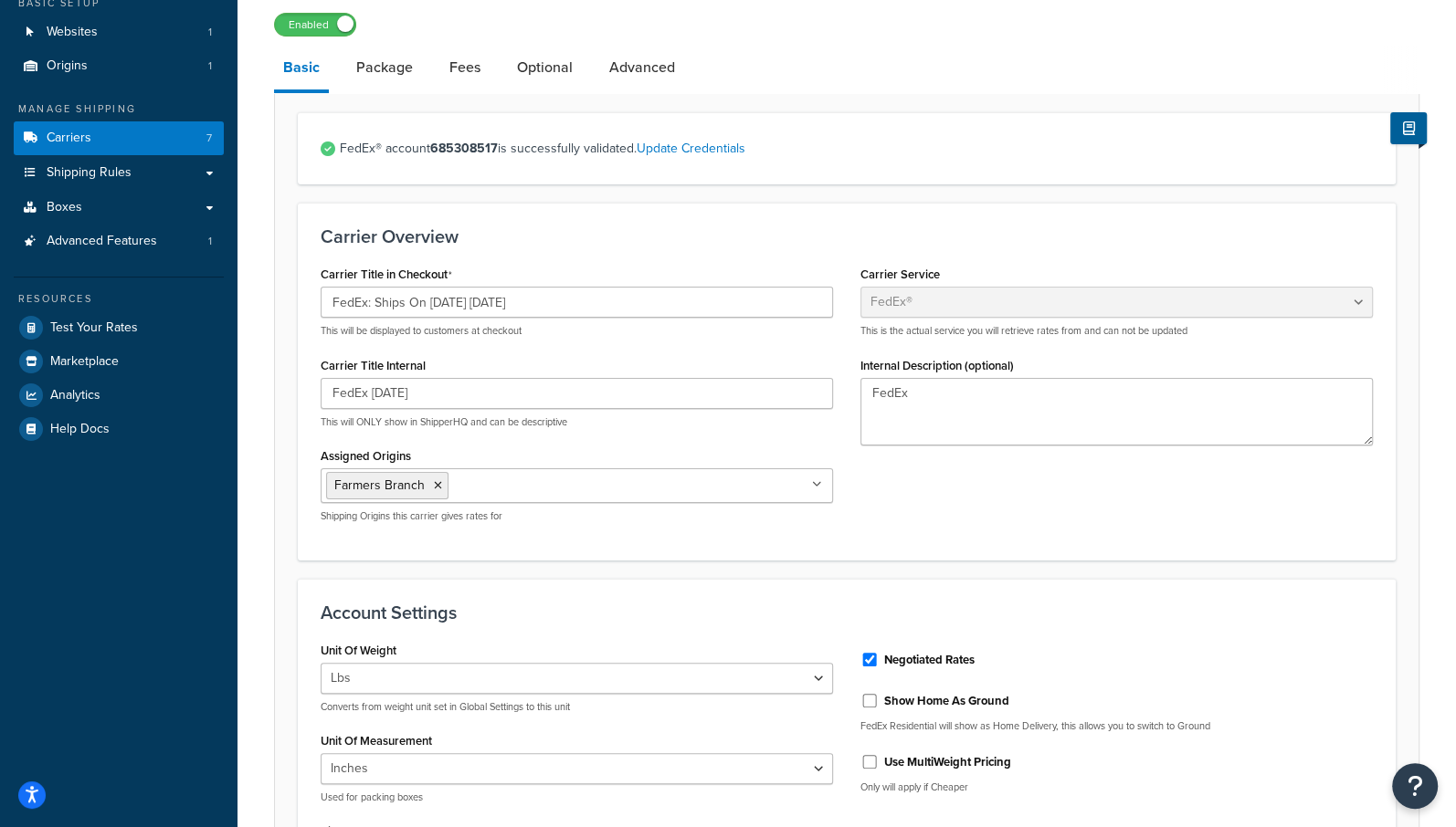
scroll to position [124, 0]
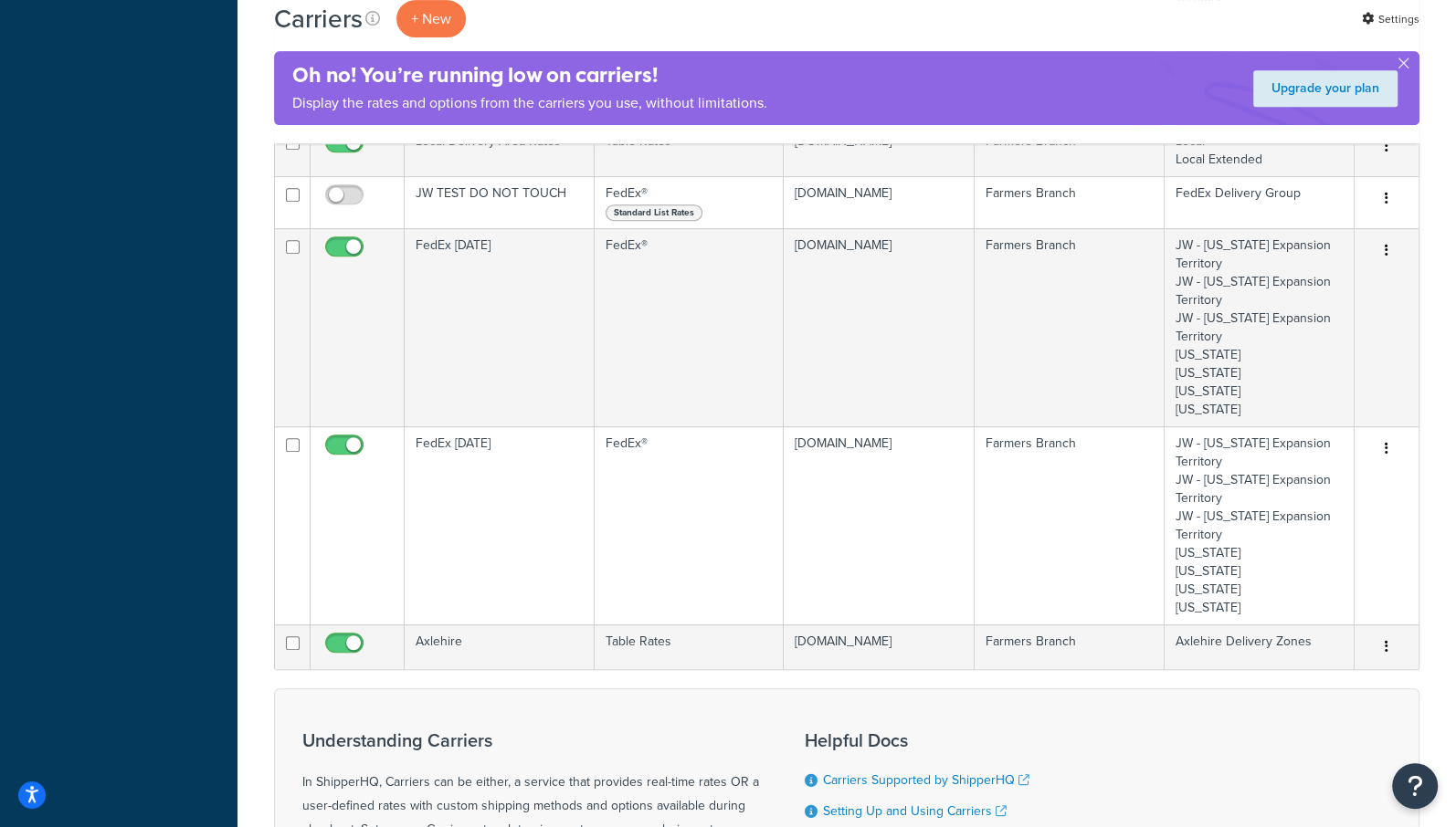
scroll to position [668, 0]
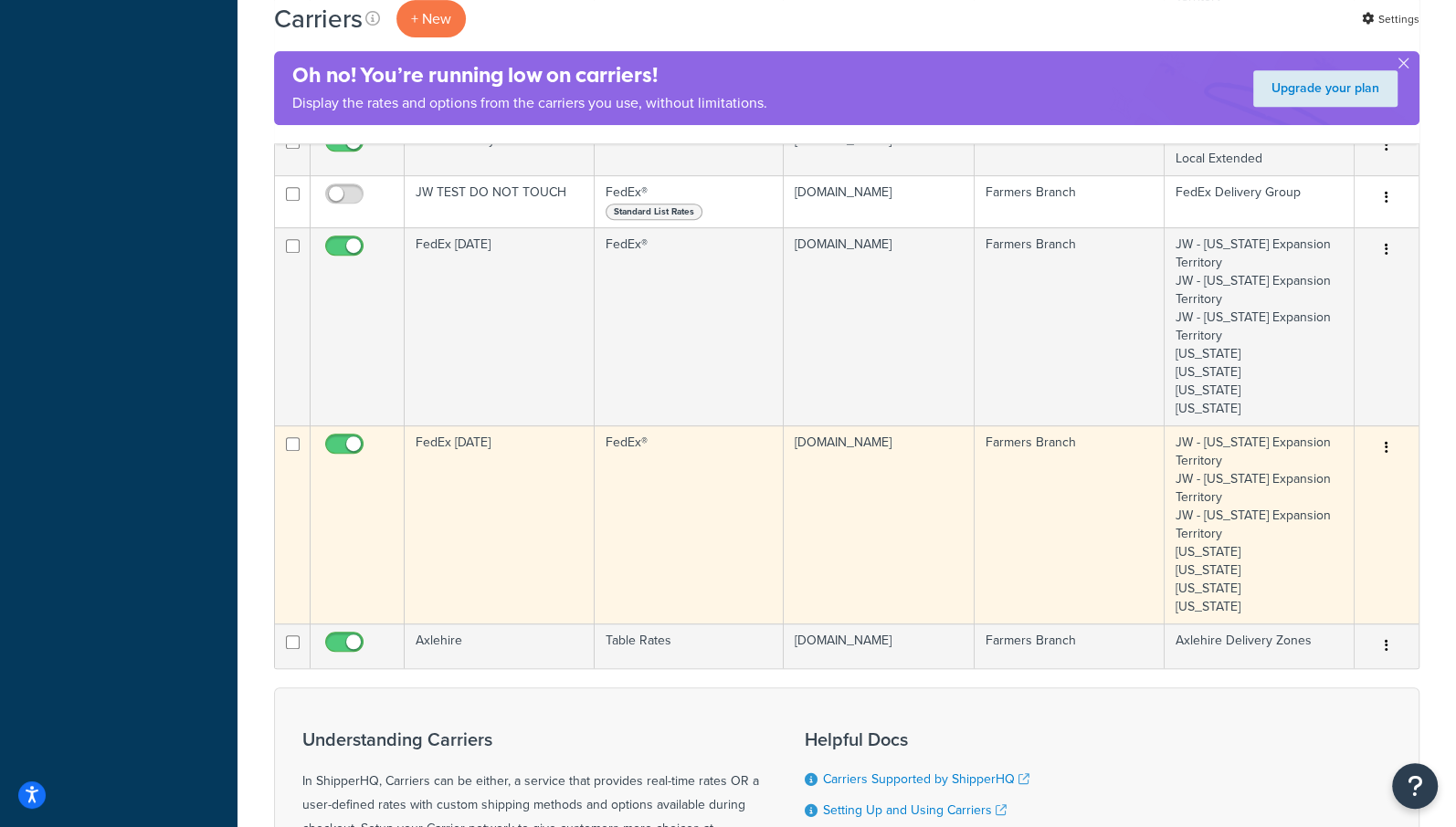
click at [1387, 447] on icon "button" at bounding box center [1387, 447] width 4 height 13
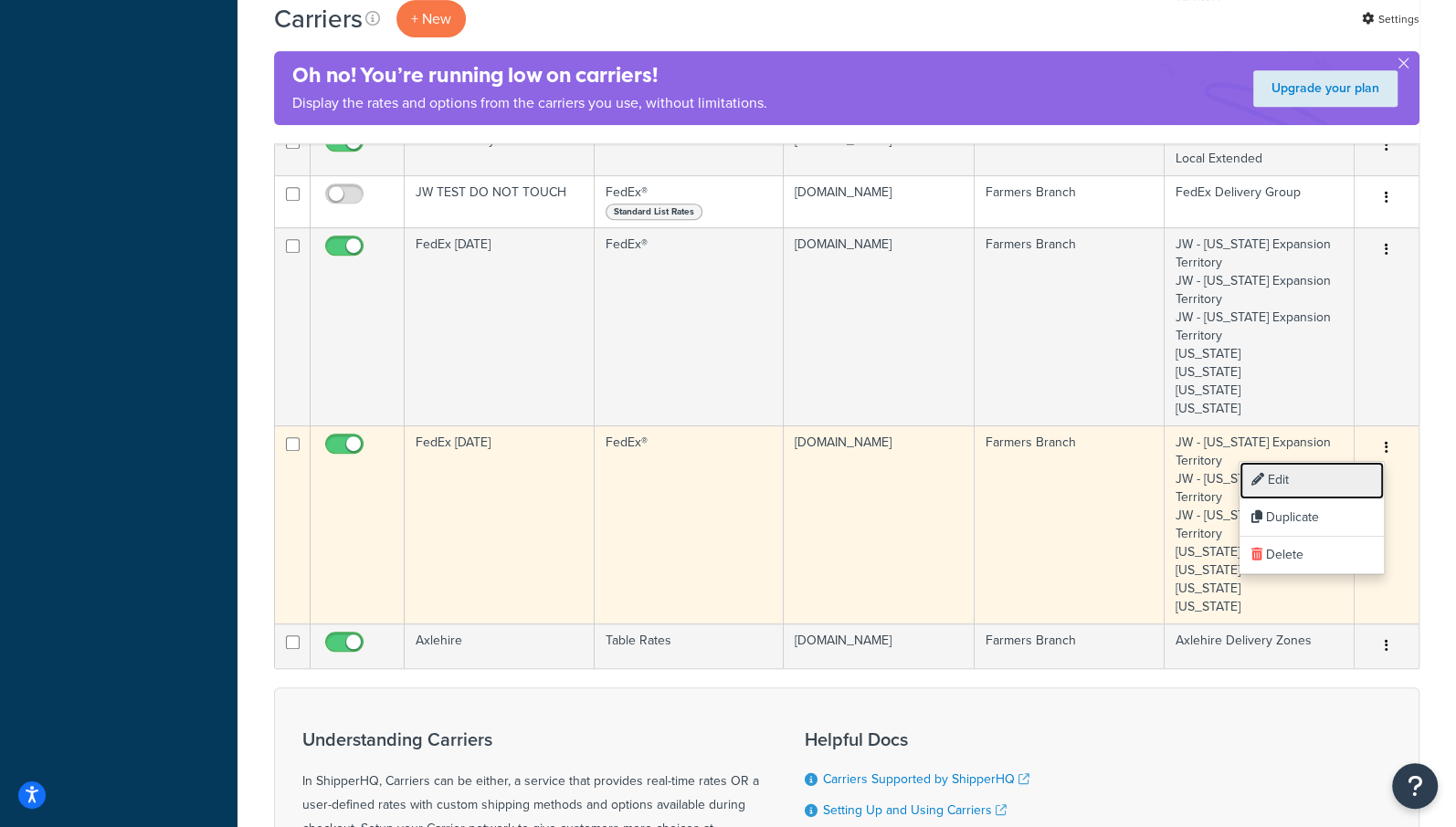
click at [1285, 477] on link "Edit" at bounding box center [1311, 481] width 145 height 38
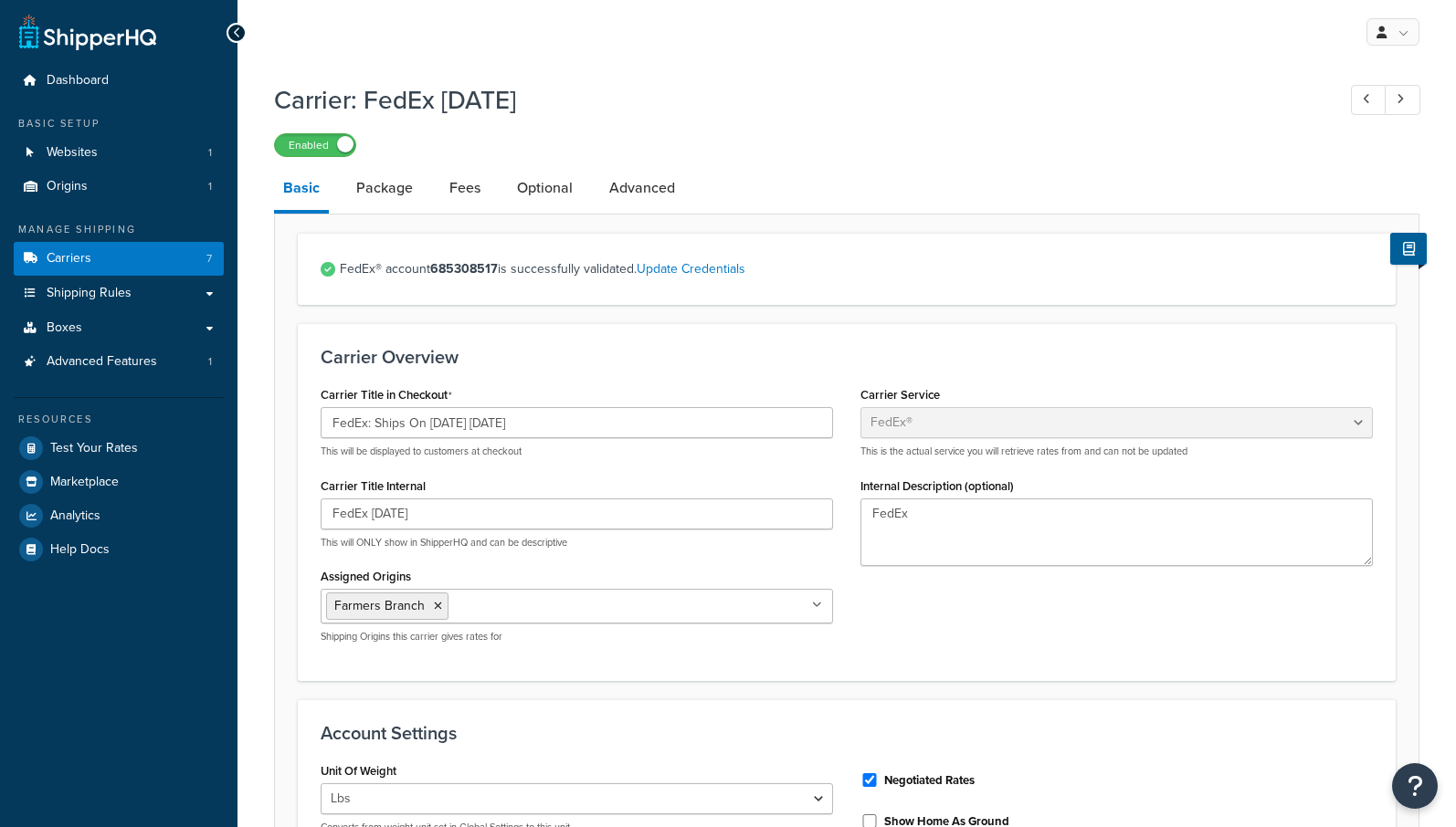
select select "fedEx"
select select "REGULAR_PICKUP"
select select "YOUR_PACKAGING"
click at [455, 426] on input "FedEx: Ships On [DATE] [DATE]" at bounding box center [576, 422] width 512 height 31
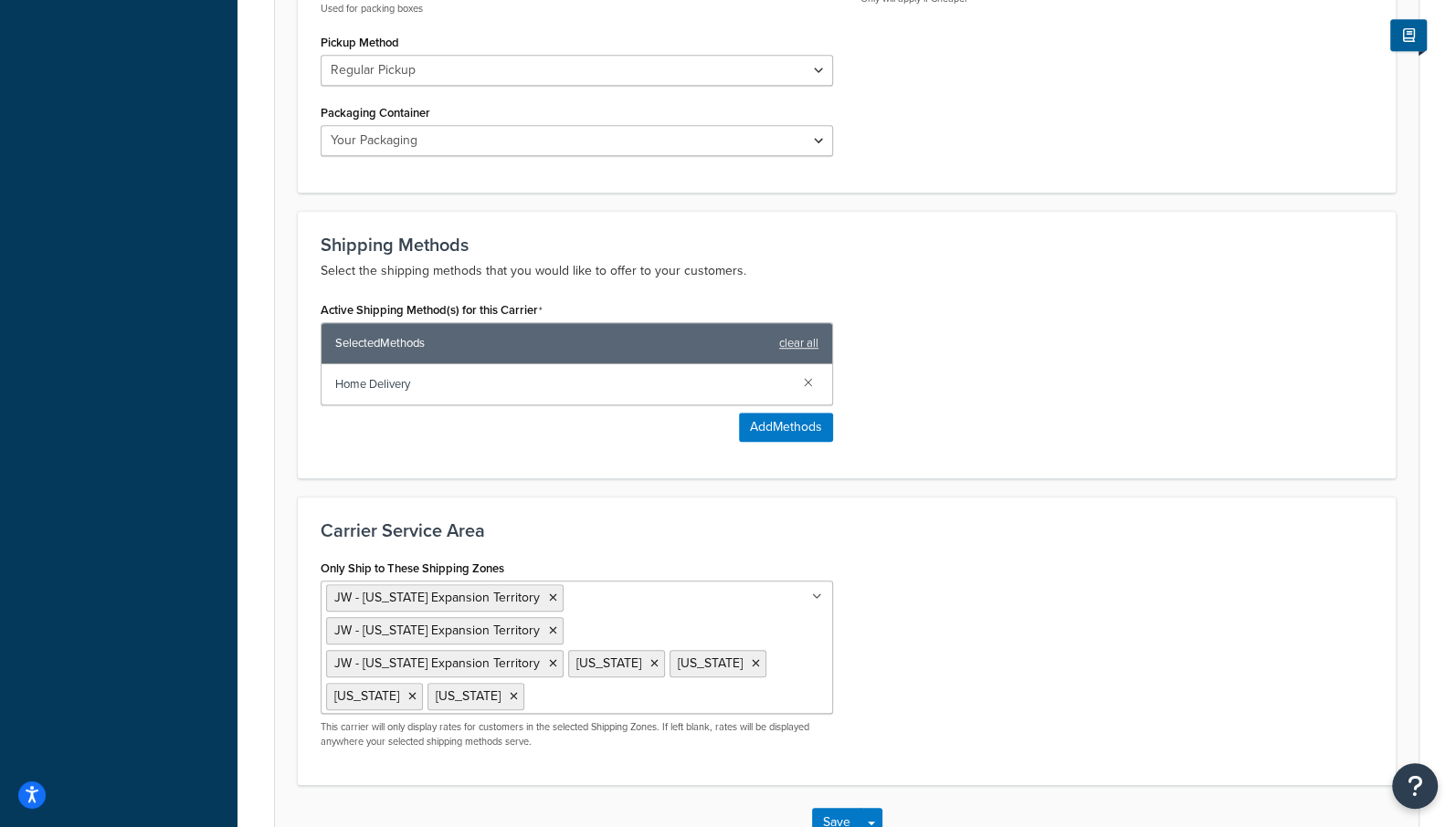
scroll to position [993, 0]
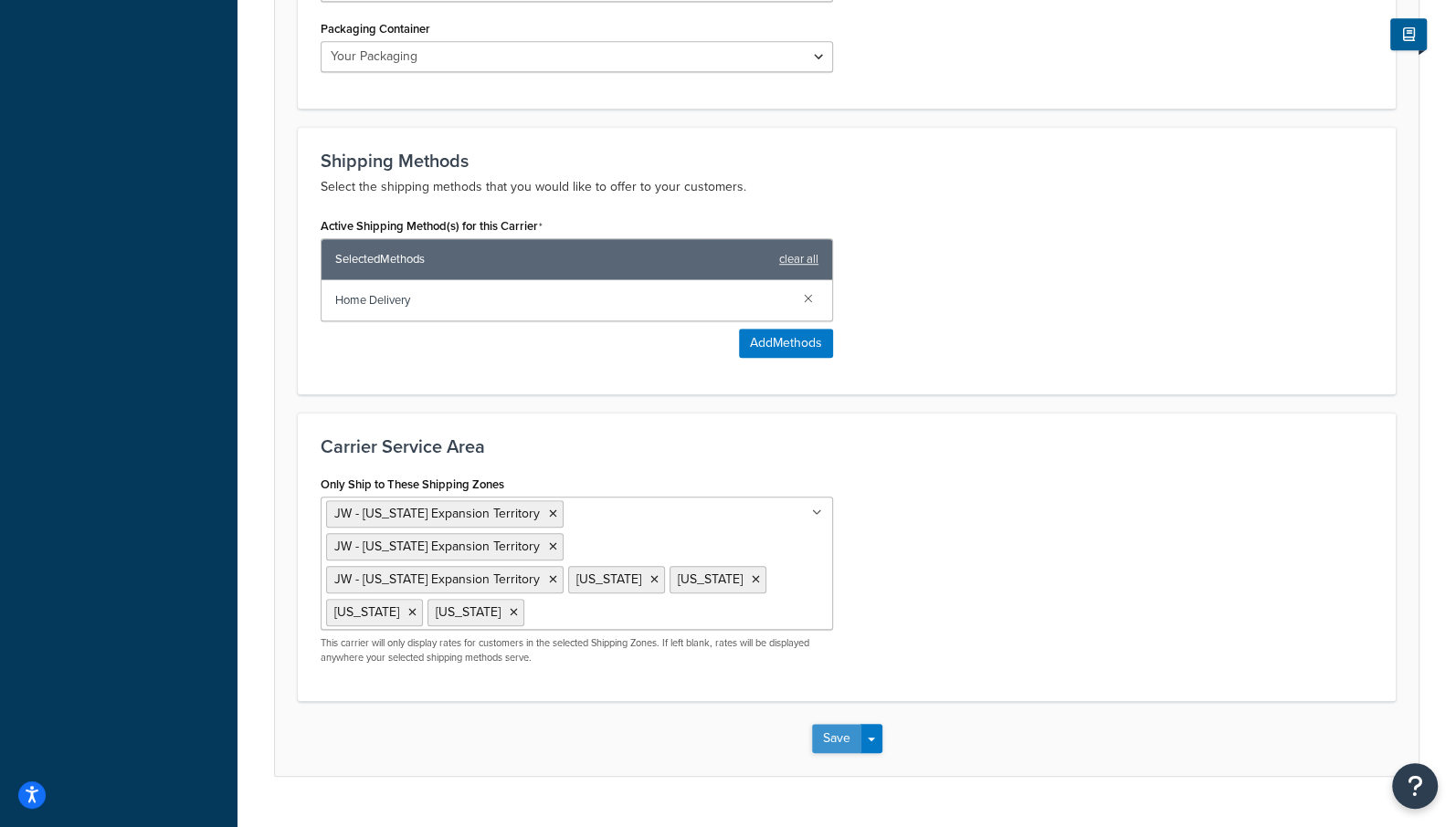
type input "FedEx: Ships On [DATE] [DATE]"
click at [835, 724] on button "Save" at bounding box center [837, 739] width 50 height 30
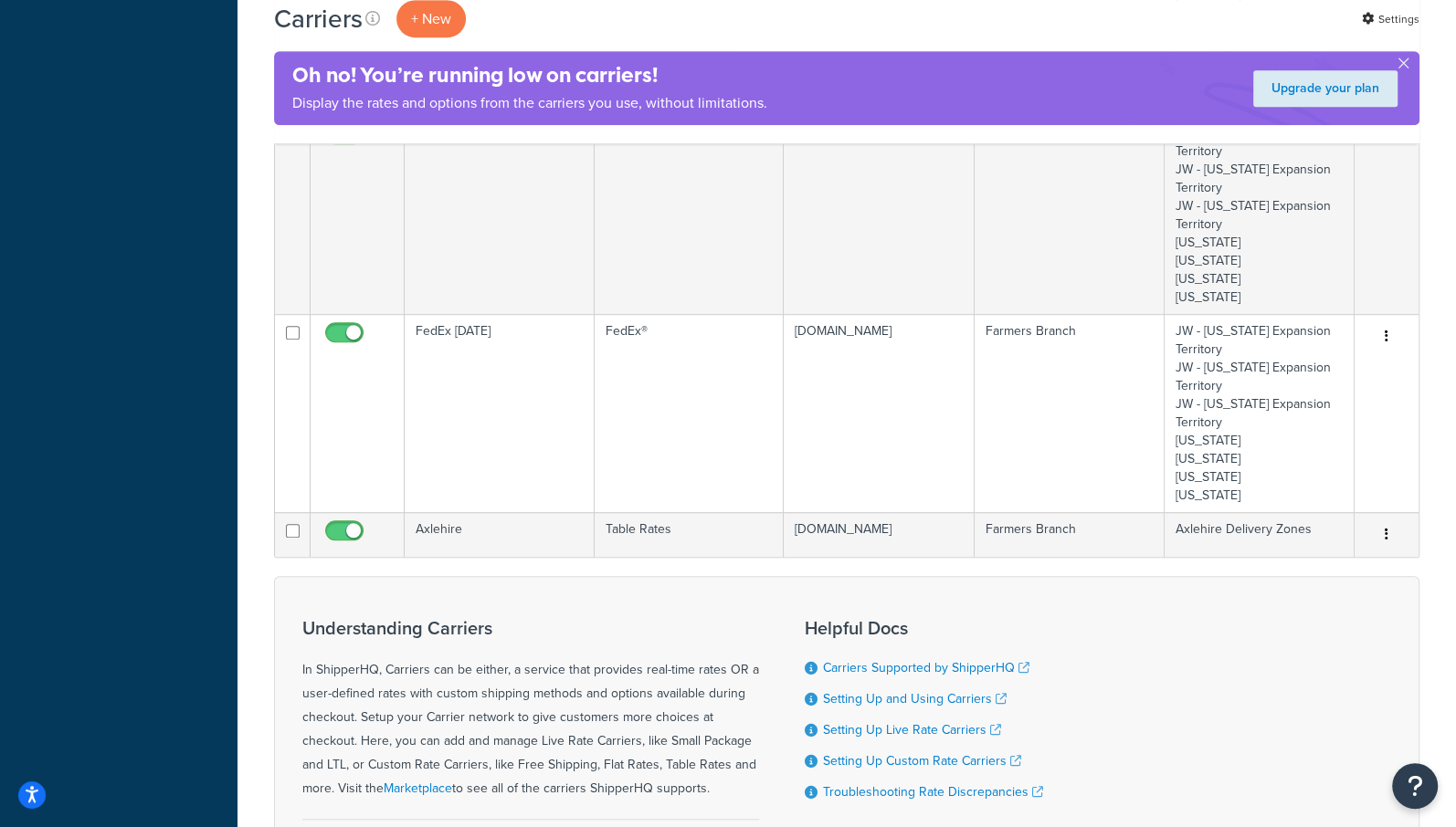
scroll to position [770, 0]
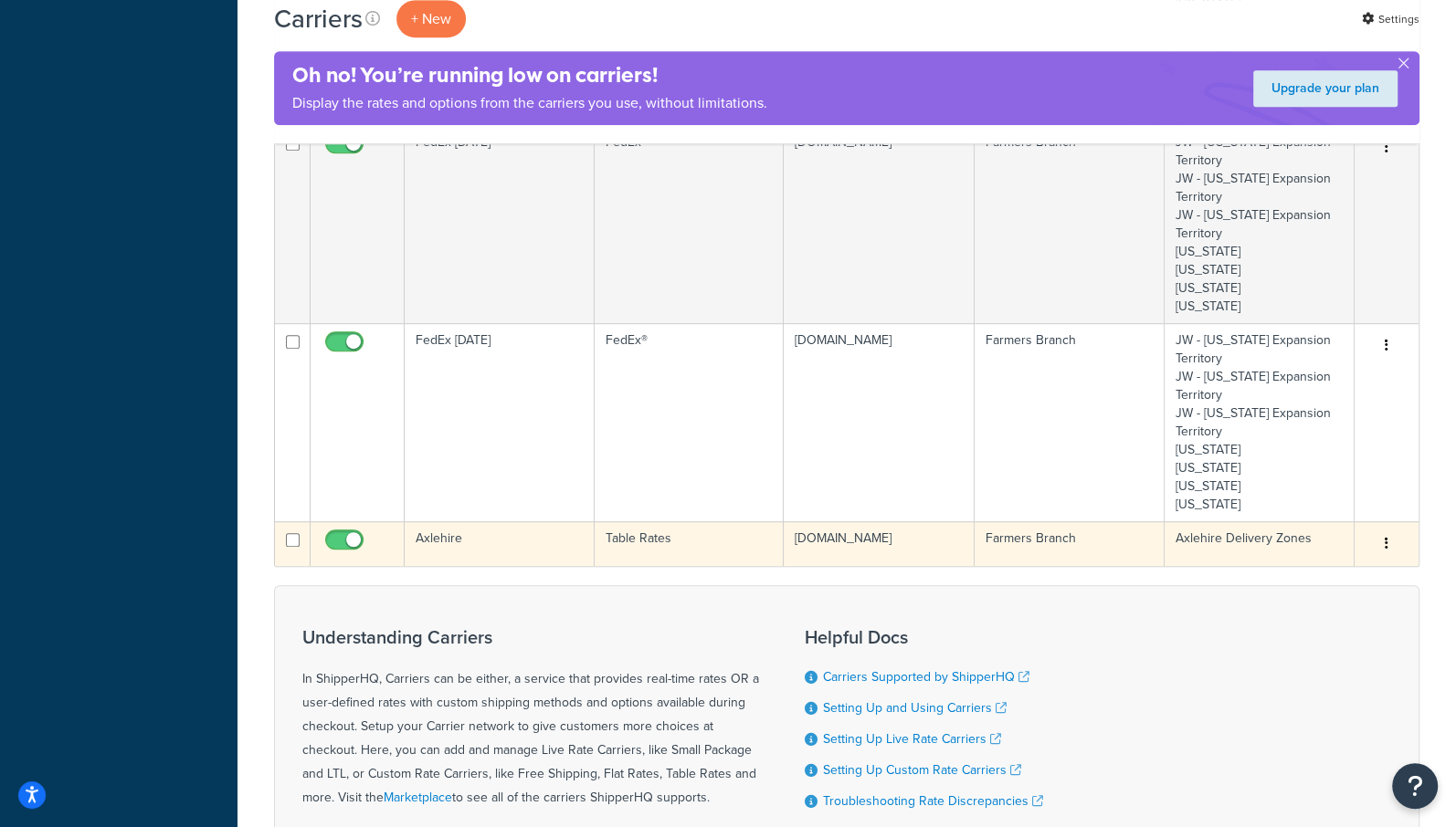
click at [1384, 540] on button "button" at bounding box center [1387, 545] width 26 height 30
click at [1288, 574] on link "Edit" at bounding box center [1311, 576] width 145 height 38
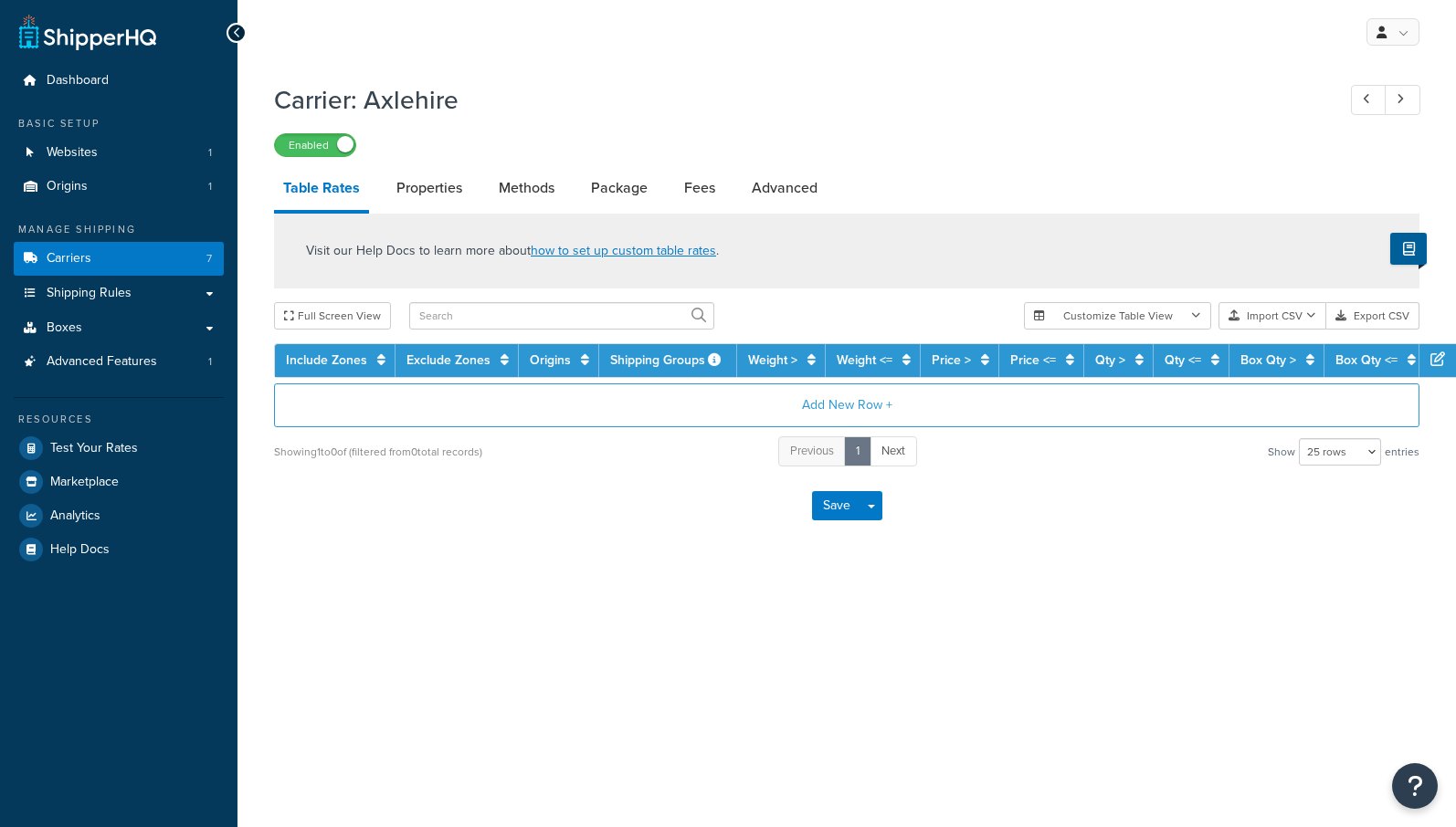
select select "25"
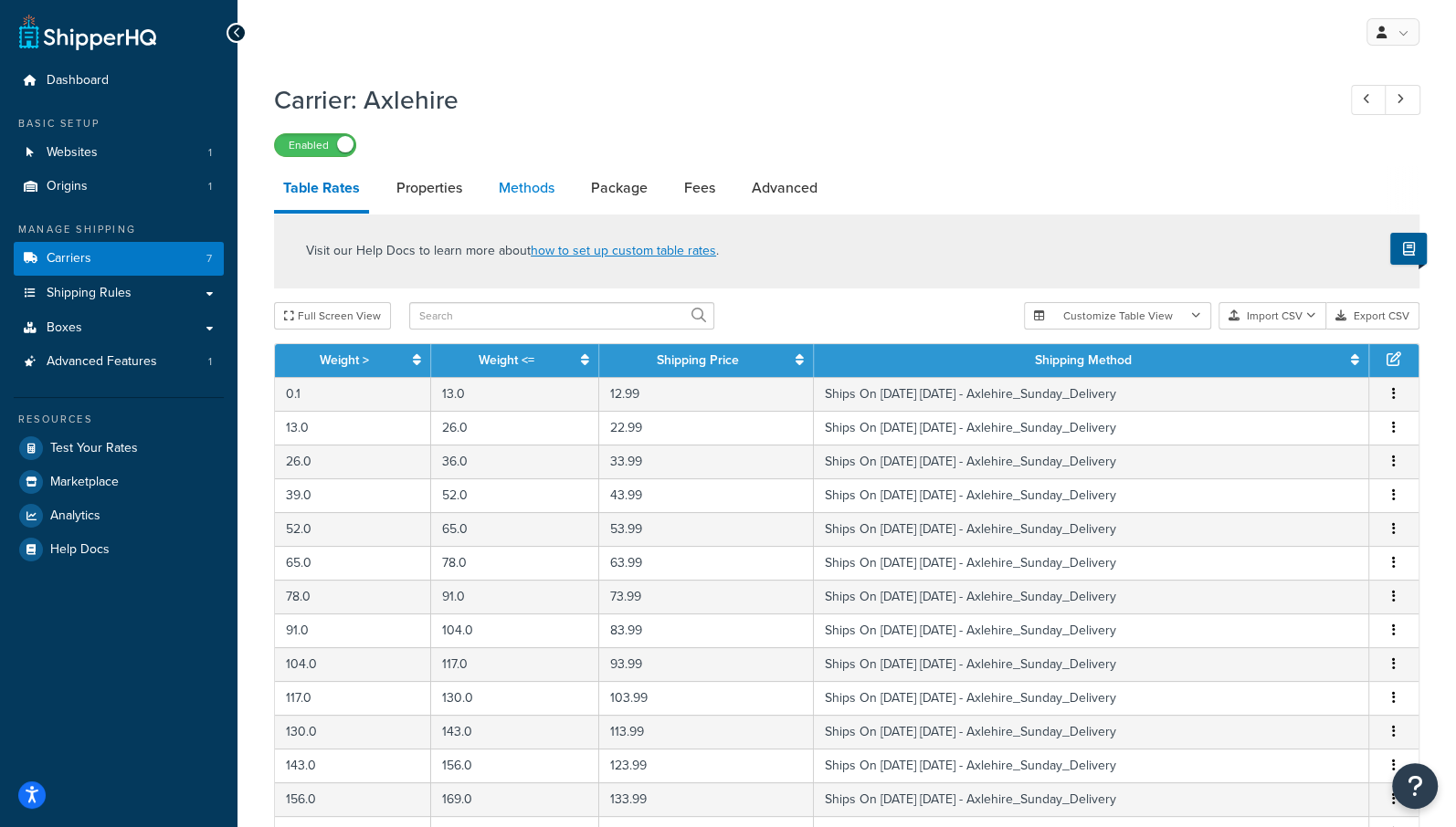
click at [522, 182] on link "Methods" at bounding box center [526, 188] width 74 height 44
select select "25"
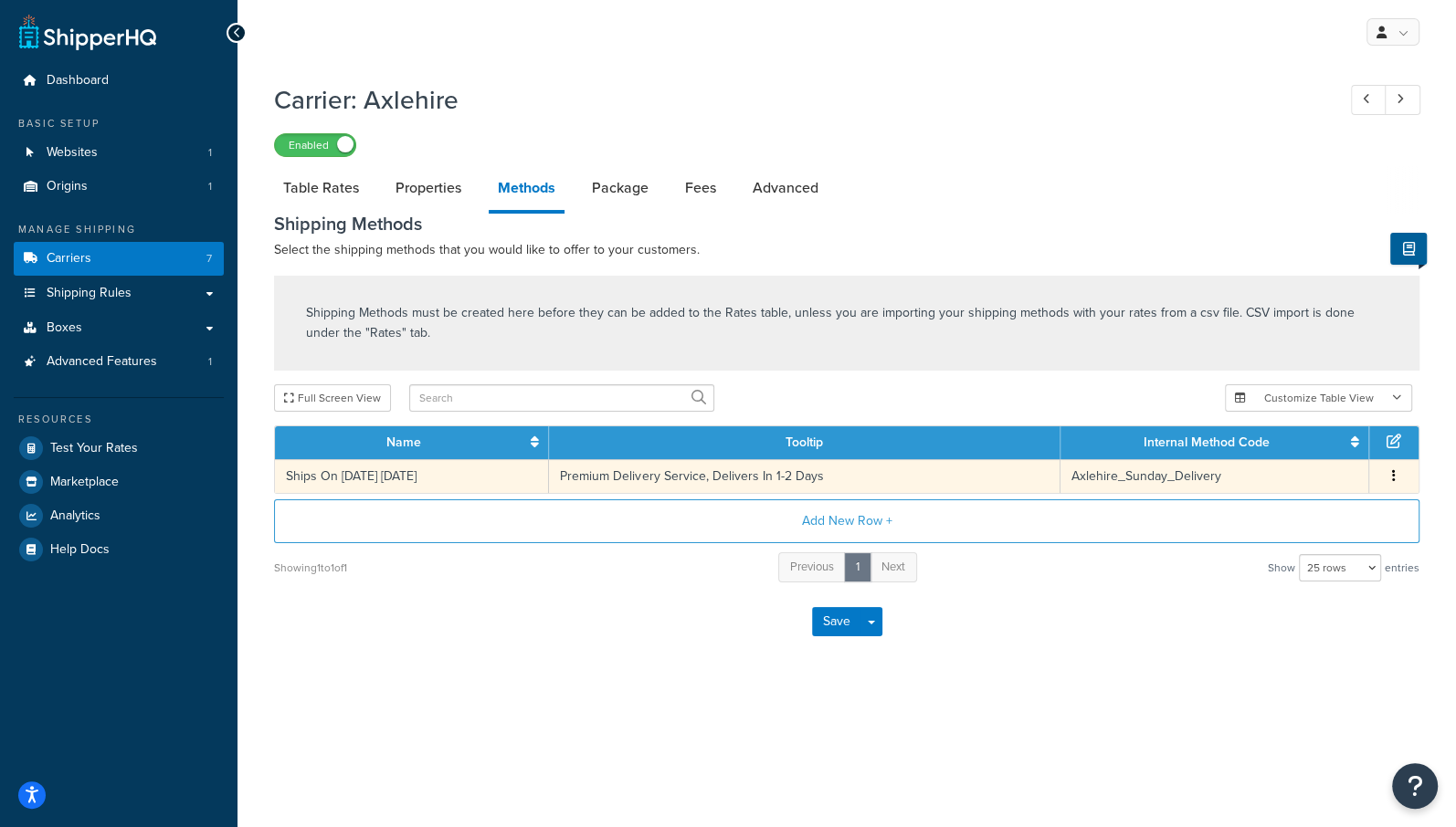
click at [1390, 472] on button "button" at bounding box center [1394, 476] width 15 height 20
click at [1285, 460] on div "Edit" at bounding box center [1301, 459] width 130 height 38
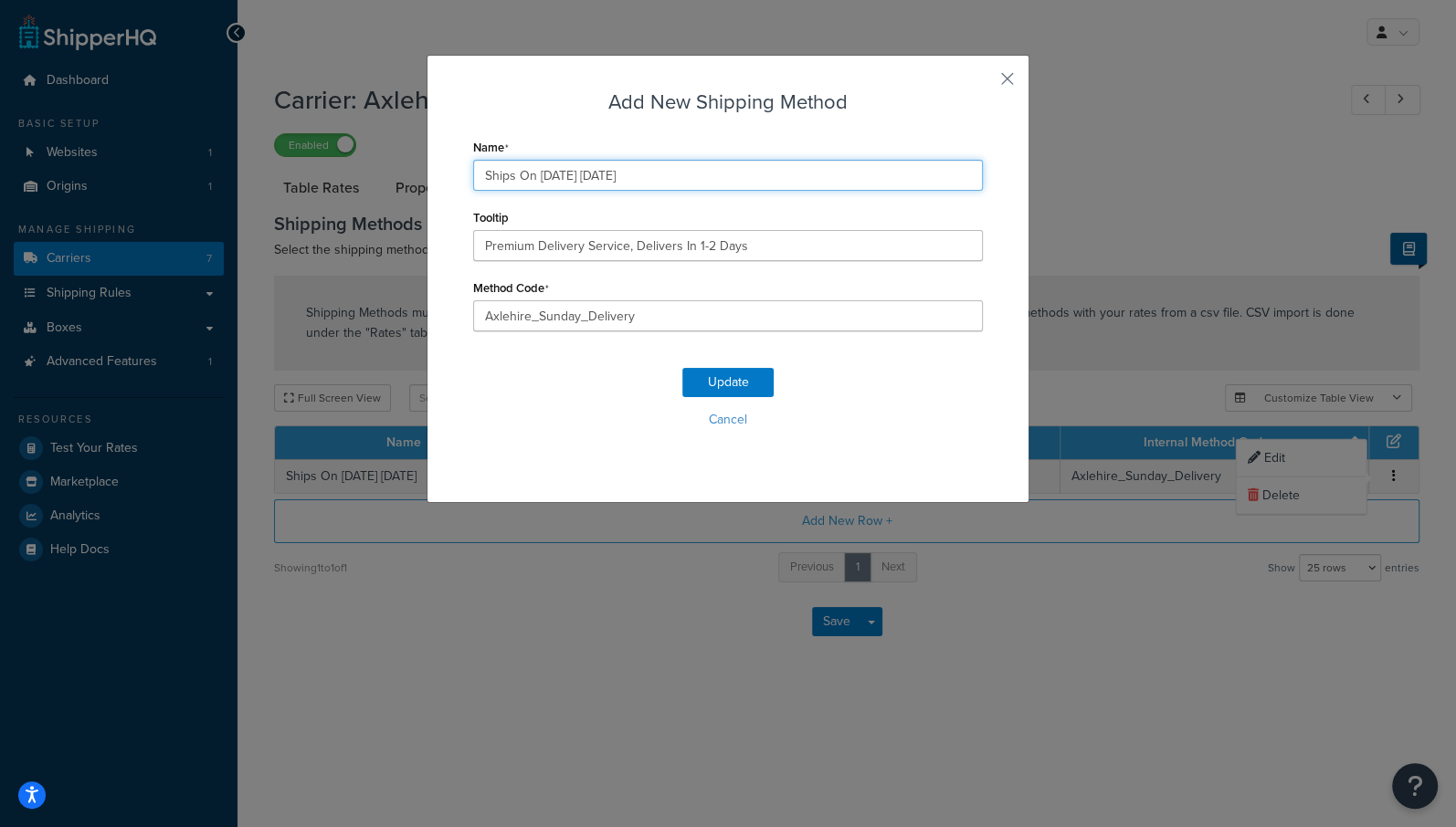
click at [567, 176] on input "Ships On [DATE] [DATE]" at bounding box center [728, 174] width 510 height 31
type input "Ships On [DATE] [DATE]"
click at [718, 377] on button "Update" at bounding box center [728, 383] width 91 height 30
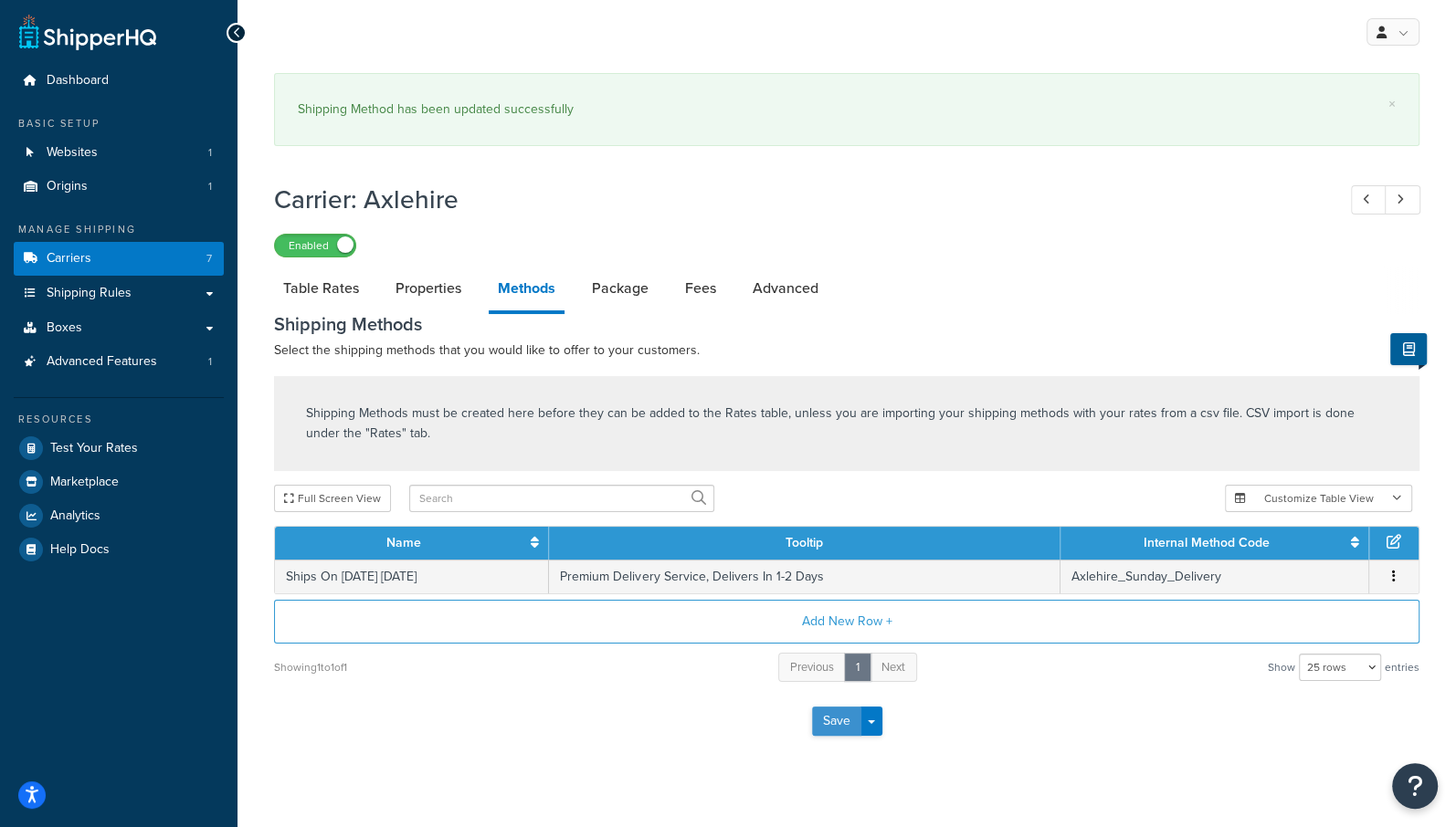
click at [832, 711] on button "Save" at bounding box center [837, 722] width 50 height 30
